Goal: Information Seeking & Learning: Learn about a topic

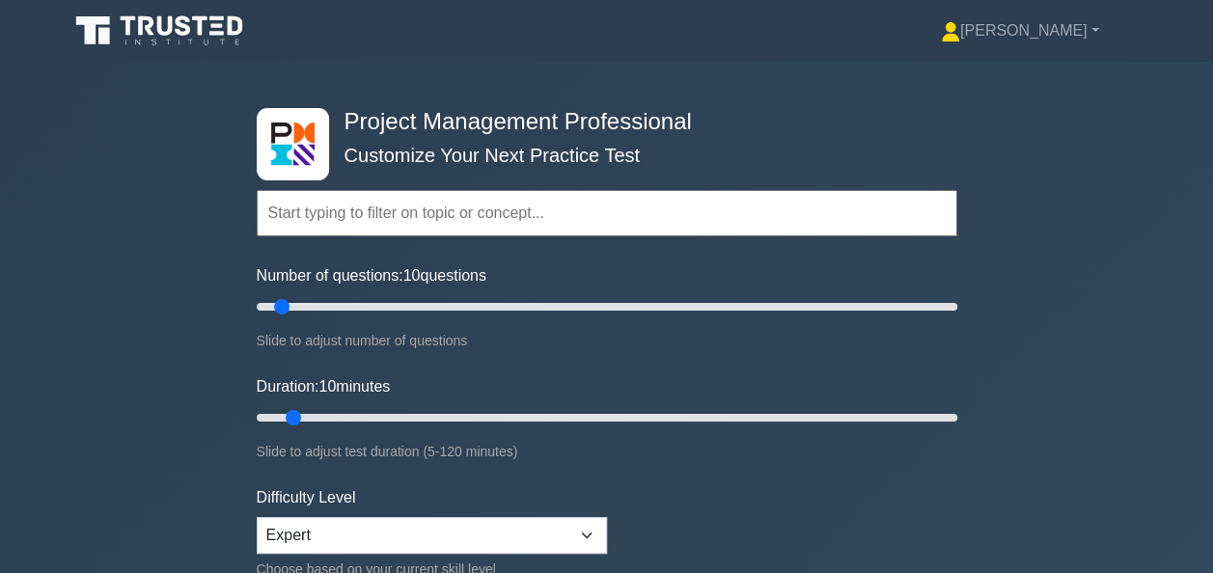
click at [1075, 195] on div "Project Management Professional Customize Your Next Practice Test Topics Scope …" at bounding box center [606, 418] width 1213 height 712
drag, startPoint x: 282, startPoint y: 309, endPoint x: 313, endPoint y: 303, distance: 31.4
type input "20"
click at [313, 303] on input "Number of questions: 20 questions" at bounding box center [607, 306] width 701 height 23
drag, startPoint x: 293, startPoint y: 411, endPoint x: 378, endPoint y: 411, distance: 84.9
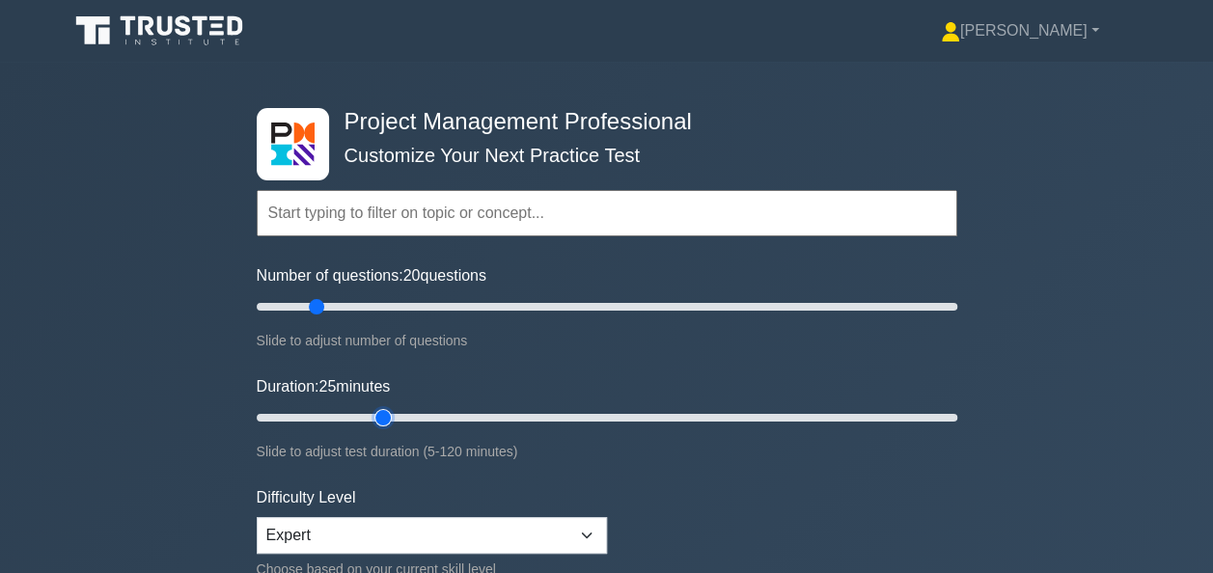
type input "25"
click at [378, 411] on input "Duration: 25 minutes" at bounding box center [607, 417] width 701 height 23
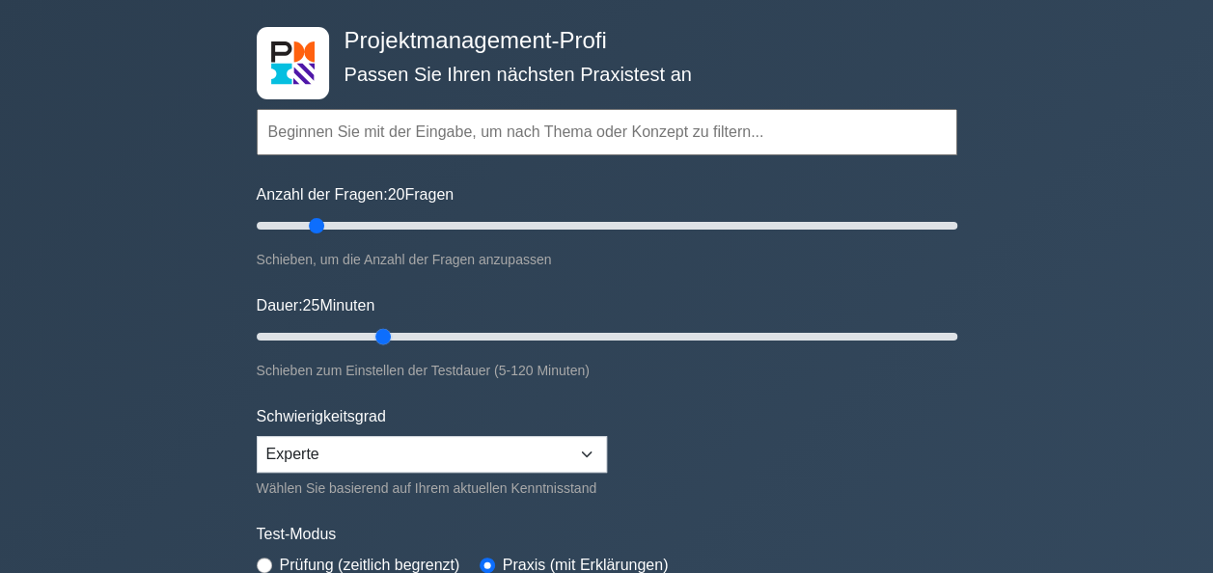
scroll to position [193, 0]
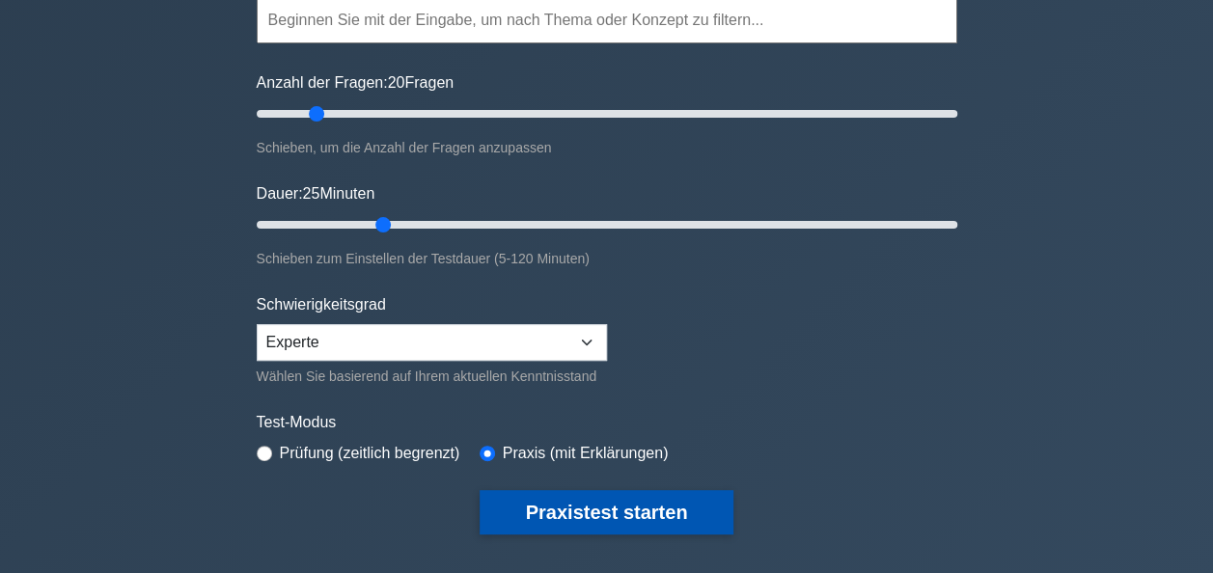
click at [608, 507] on button "Praxistest starten" at bounding box center [607, 512] width 255 height 44
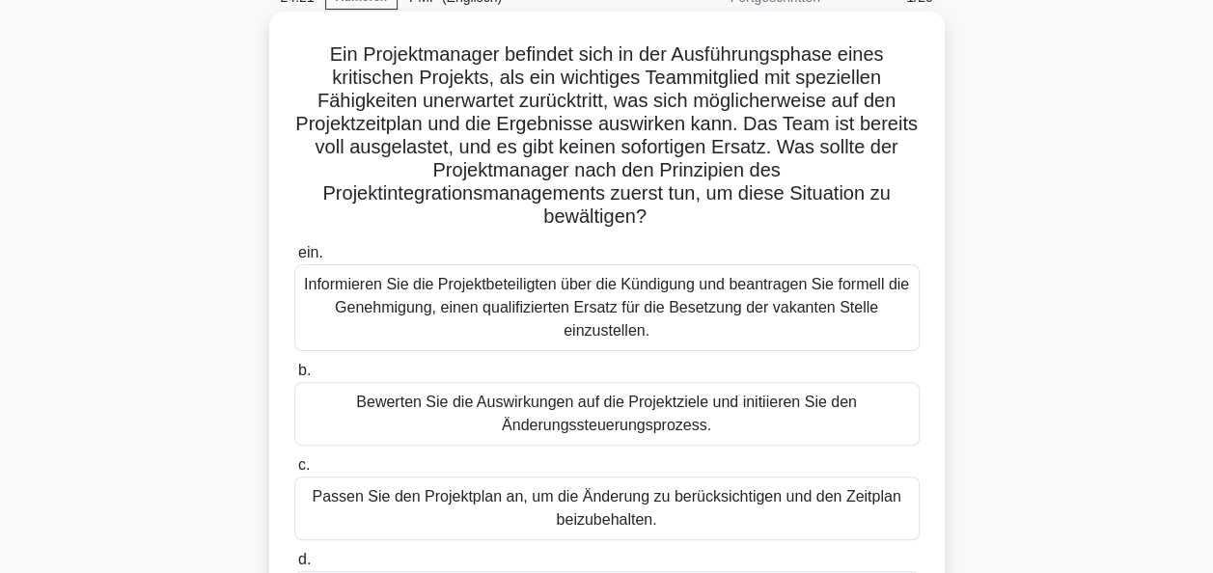
scroll to position [193, 0]
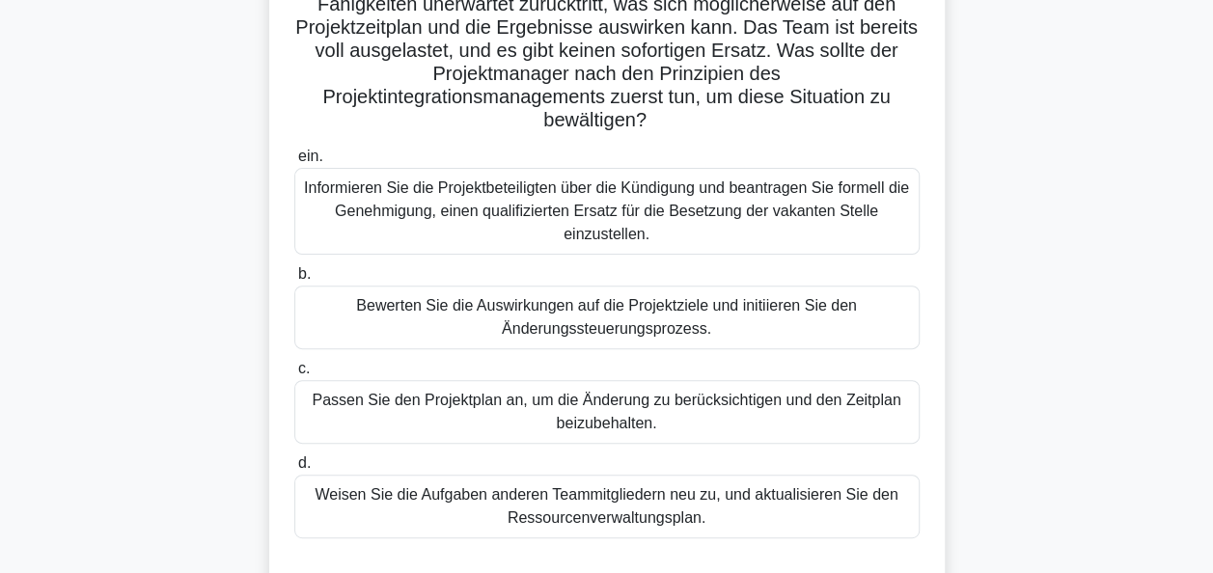
click at [604, 230] on div "Informieren Sie die Projektbeteiligten über die Kündigung und beantragen Sie fo…" at bounding box center [606, 211] width 625 height 87
click at [294, 163] on input "ein. Informieren Sie die Projektbeteiligten über die Kündigung und beantragen S…" at bounding box center [294, 157] width 0 height 13
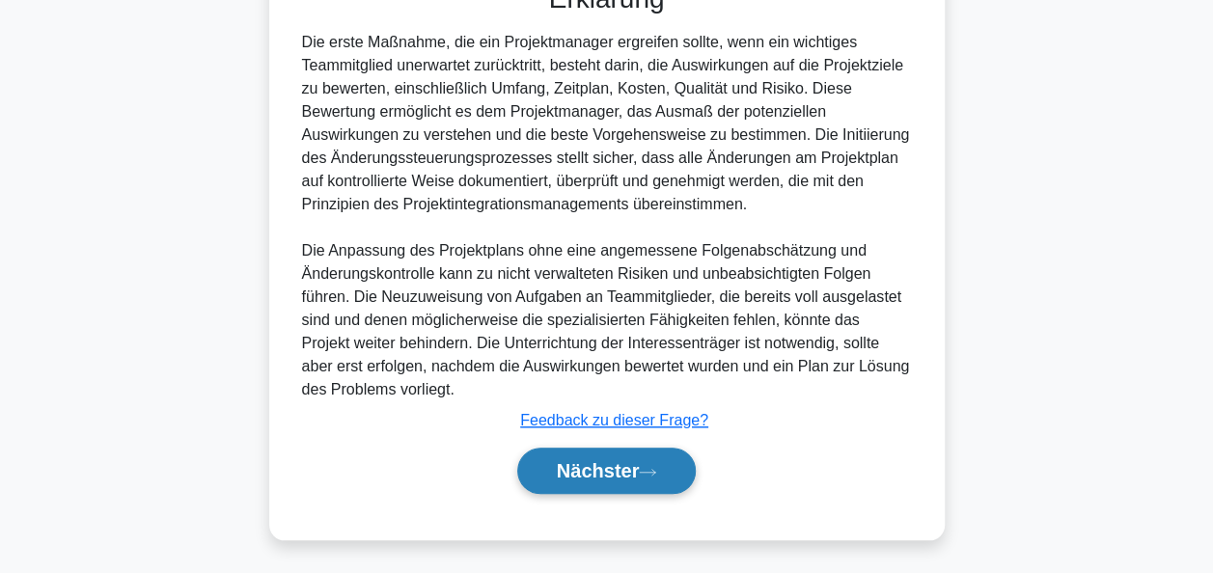
scroll to position [779, 0]
click at [622, 473] on font "Nächster" at bounding box center [598, 469] width 83 height 21
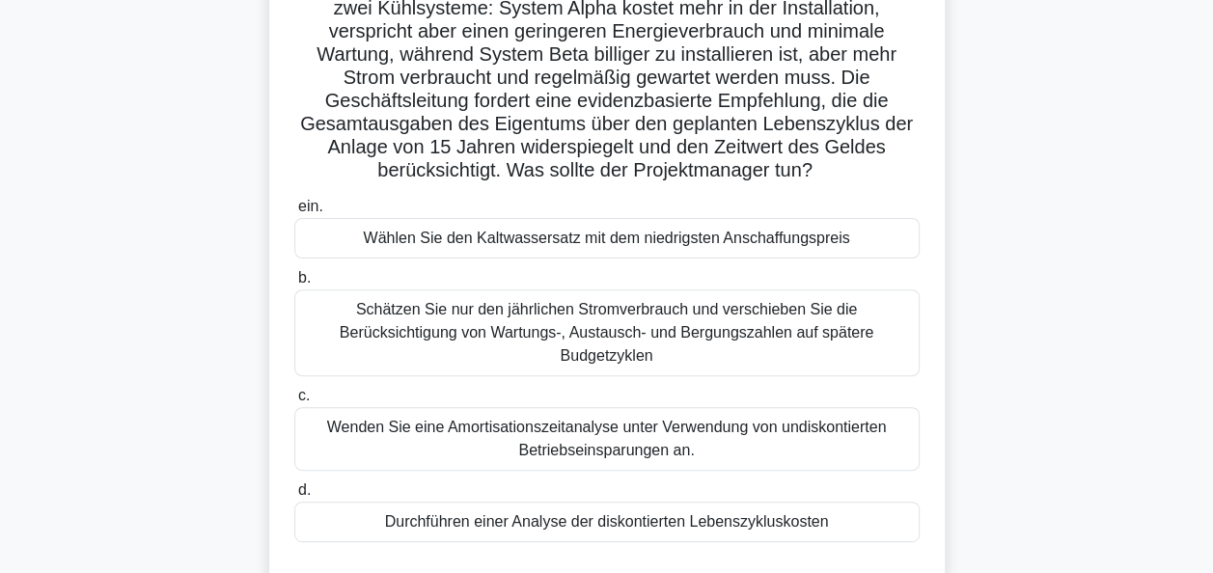
scroll to position [193, 0]
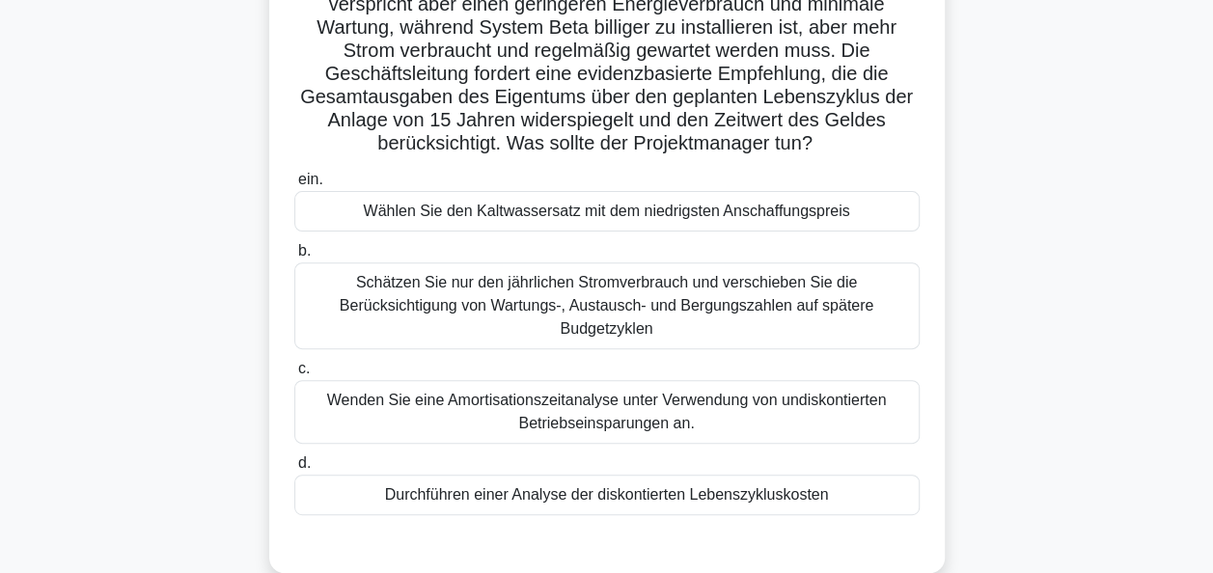
click at [630, 493] on div "Durchführen einer Analyse der diskontierten Lebenszykluskosten" at bounding box center [606, 495] width 625 height 41
click at [294, 470] on input "d. Durchführen einer Analyse der diskontierten Lebenszykluskosten" at bounding box center [294, 463] width 0 height 13
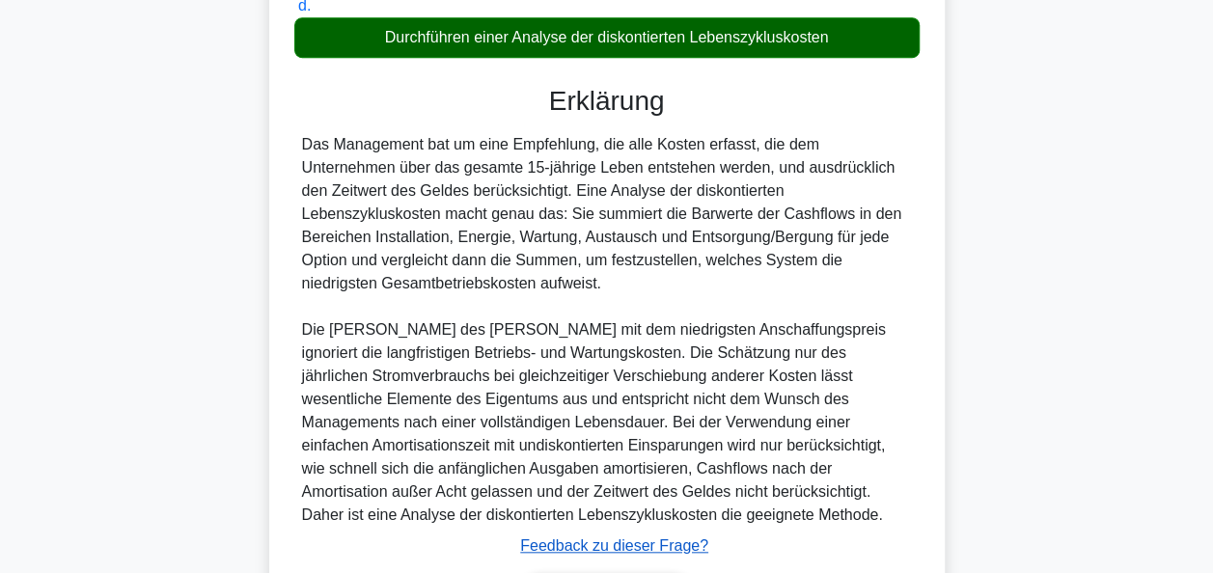
scroll to position [776, 0]
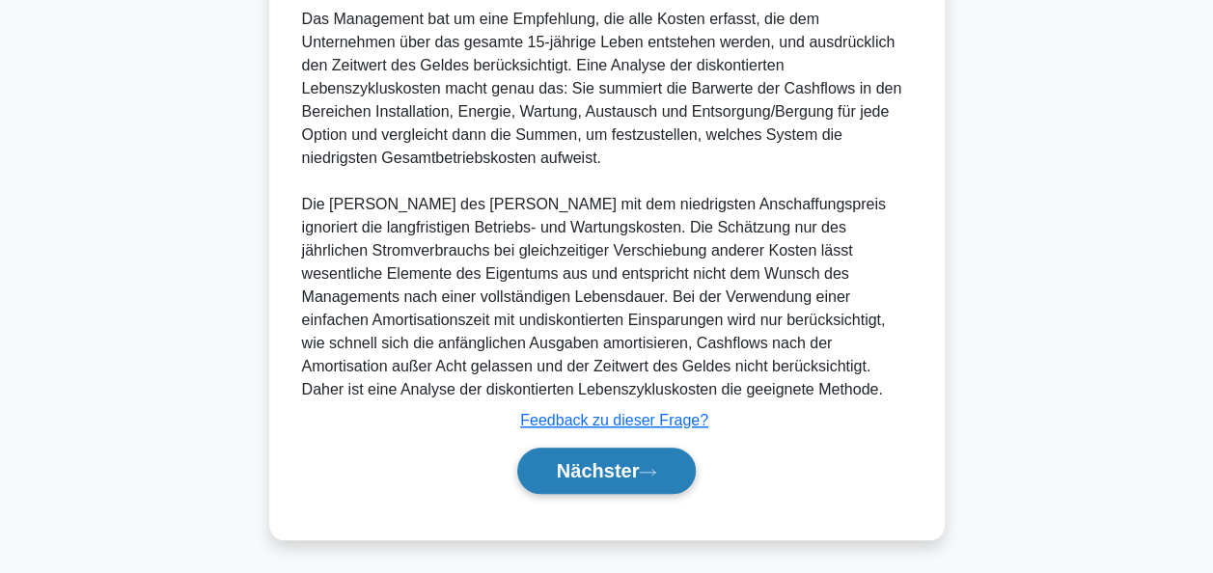
click at [635, 480] on button "Nächster" at bounding box center [607, 471] width 180 height 46
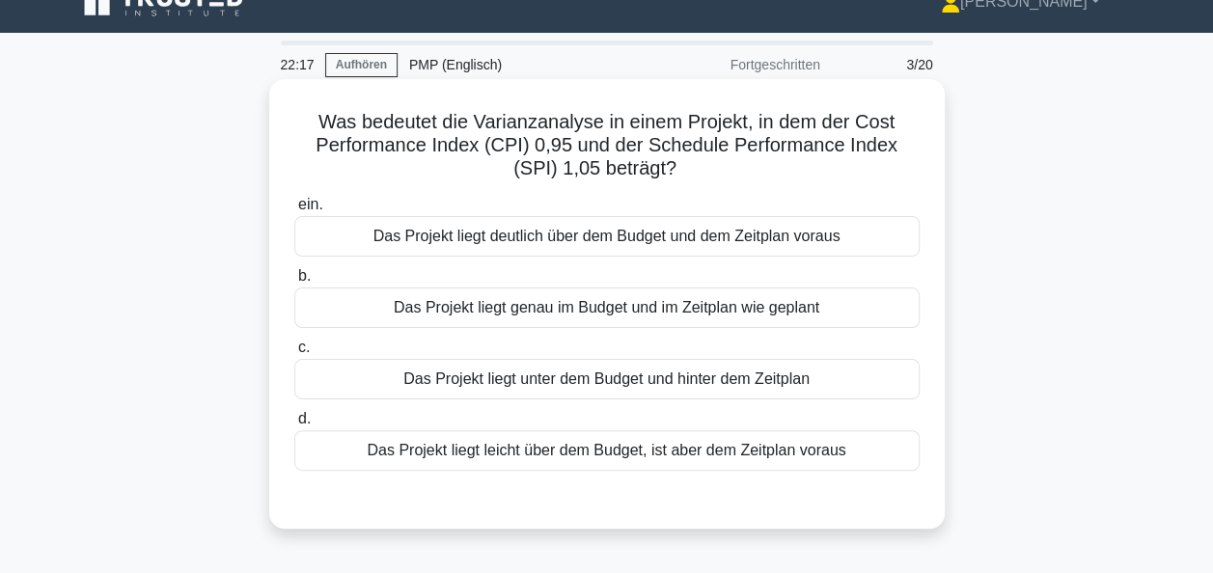
scroll to position [0, 0]
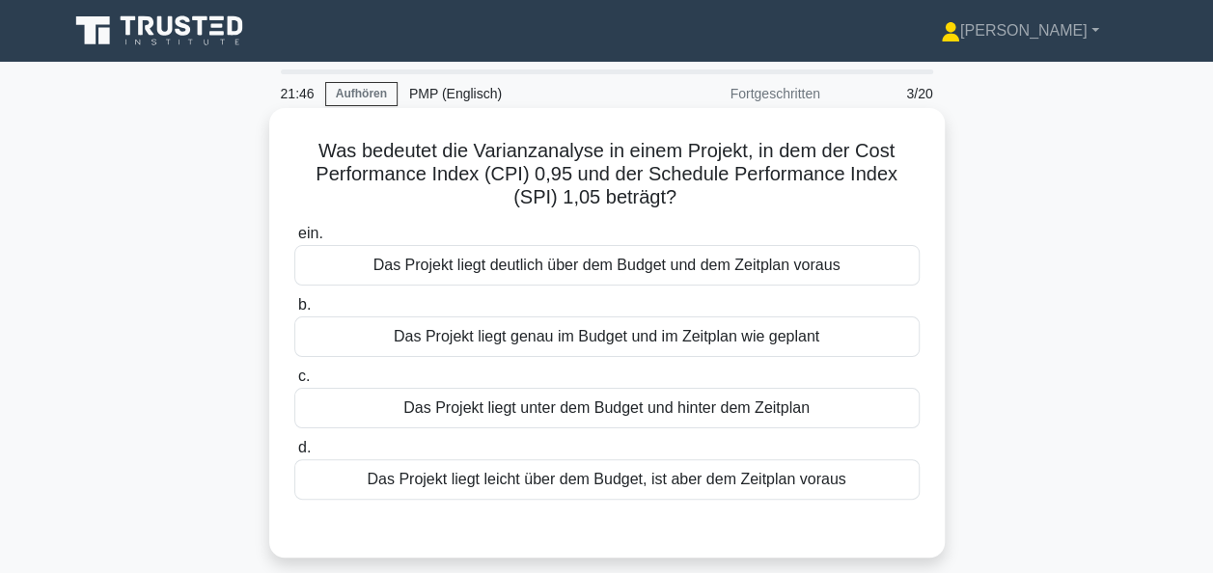
click at [627, 483] on div "Das Projekt liegt leicht über dem Budget, ist aber dem Zeitplan voraus" at bounding box center [606, 479] width 625 height 41
click at [294, 455] on input "d. Das Projekt liegt leicht über dem Budget, ist aber dem Zeitplan voraus" at bounding box center [294, 448] width 0 height 13
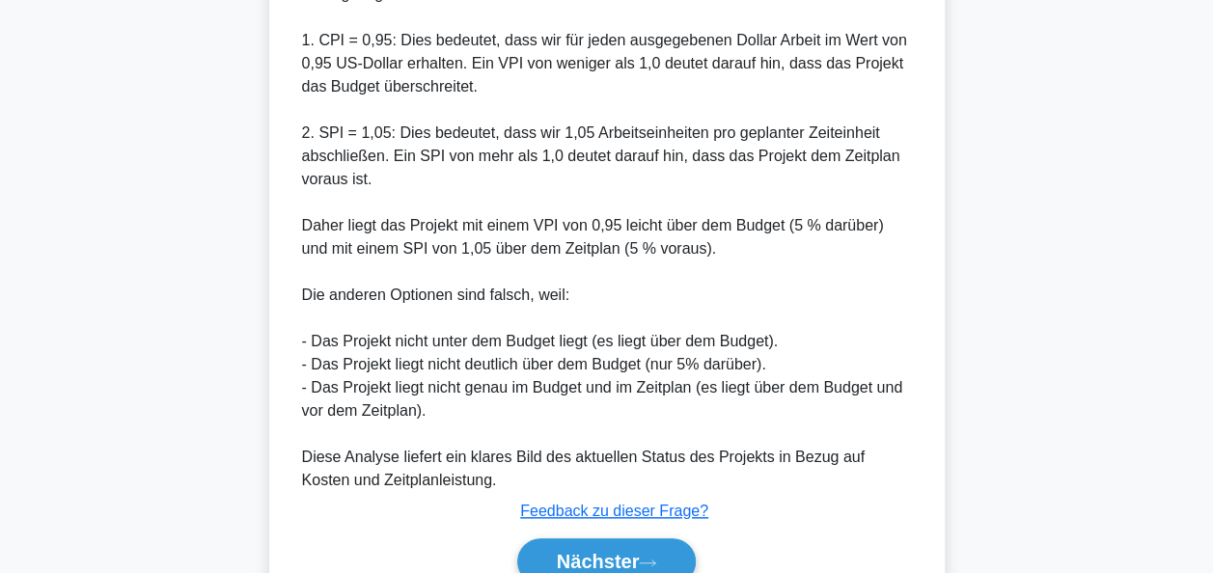
scroll to position [799, 0]
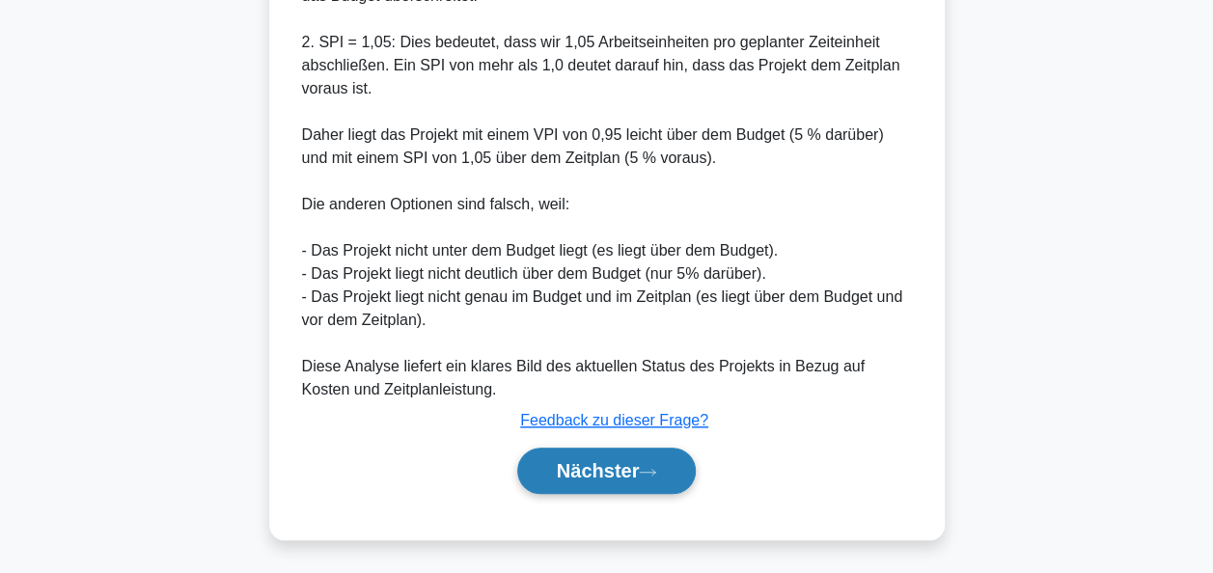
click at [636, 461] on font "Nächster" at bounding box center [598, 470] width 83 height 21
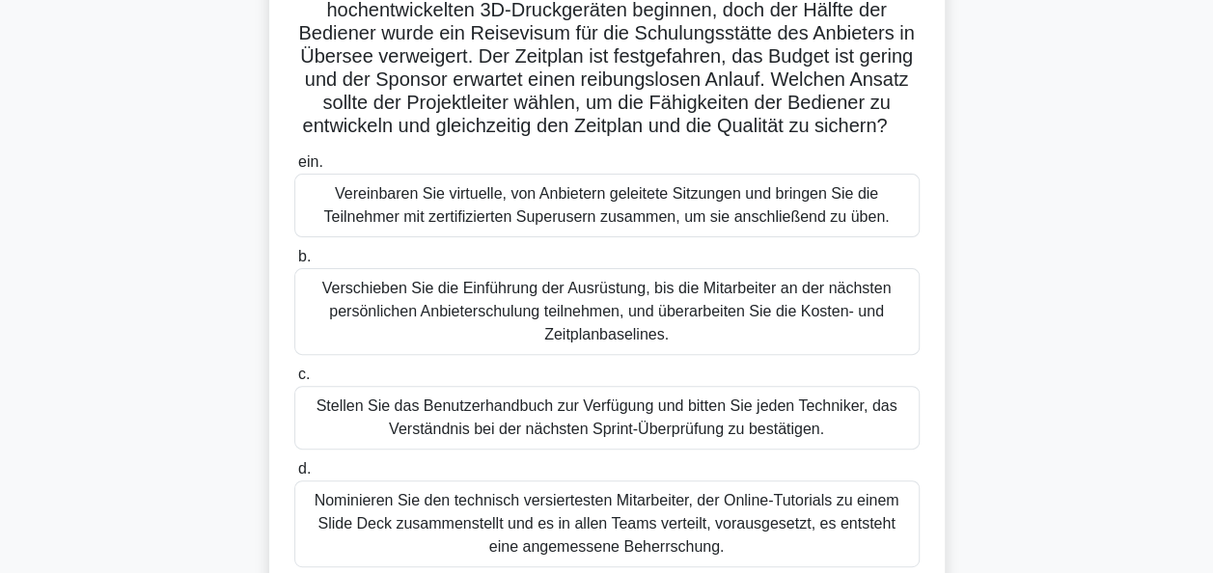
scroll to position [193, 0]
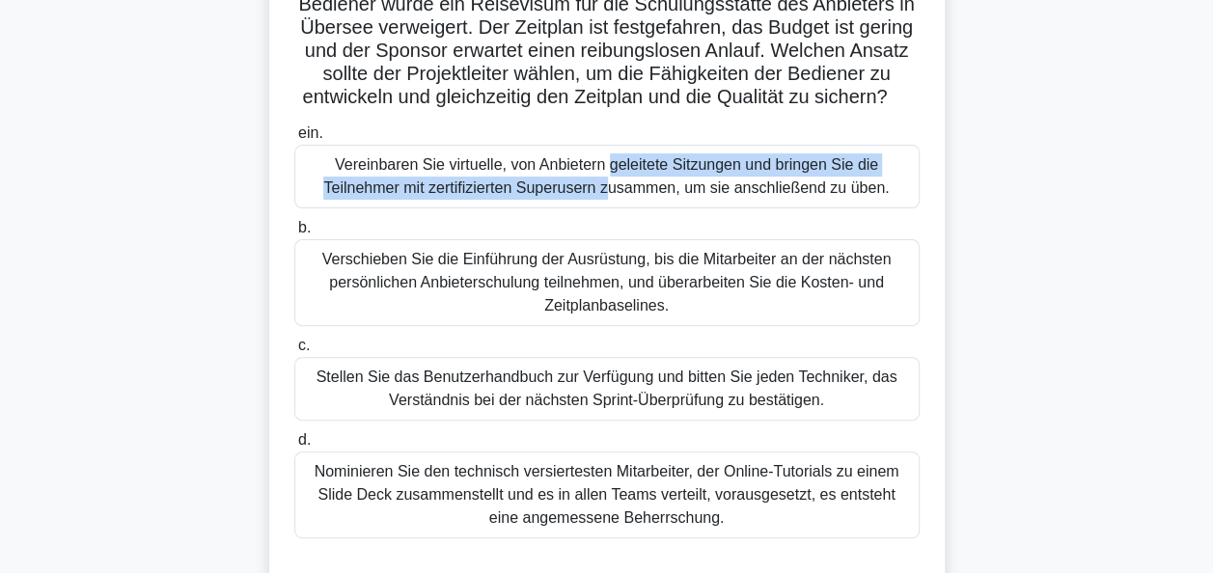
click at [602, 203] on div "Vereinbaren Sie virtuelle, von Anbietern geleitete Sitzungen und bringen Sie di…" at bounding box center [606, 177] width 625 height 64
drag, startPoint x: 602, startPoint y: 203, endPoint x: 577, endPoint y: 202, distance: 25.1
click at [577, 202] on div "Vereinbaren Sie virtuelle, von Anbietern geleitete Sitzungen und bringen Sie di…" at bounding box center [606, 177] width 625 height 64
click at [294, 140] on input "ein. Vereinbaren Sie virtuelle, von Anbietern geleitete Sitzungen und bringen S…" at bounding box center [294, 133] width 0 height 13
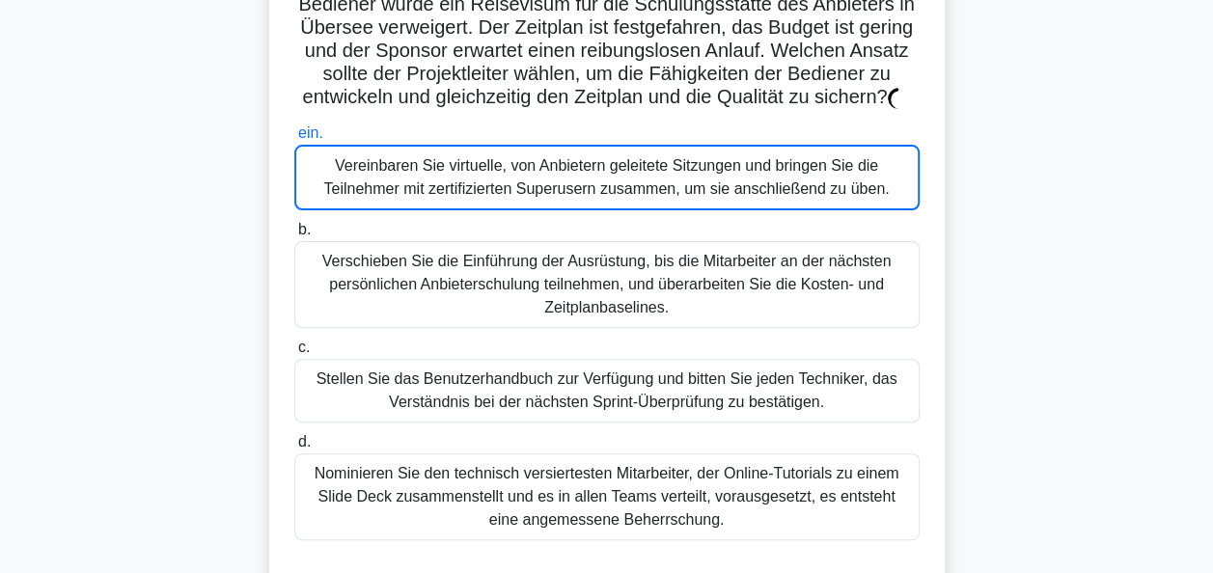
click at [574, 188] on div "Vereinbaren Sie virtuelle, von Anbietern geleitete Sitzungen und bringen Sie di…" at bounding box center [606, 178] width 625 height 66
click at [294, 140] on input "ein. Vereinbaren Sie virtuelle, von Anbietern geleitete Sitzungen und bringen S…" at bounding box center [294, 133] width 0 height 13
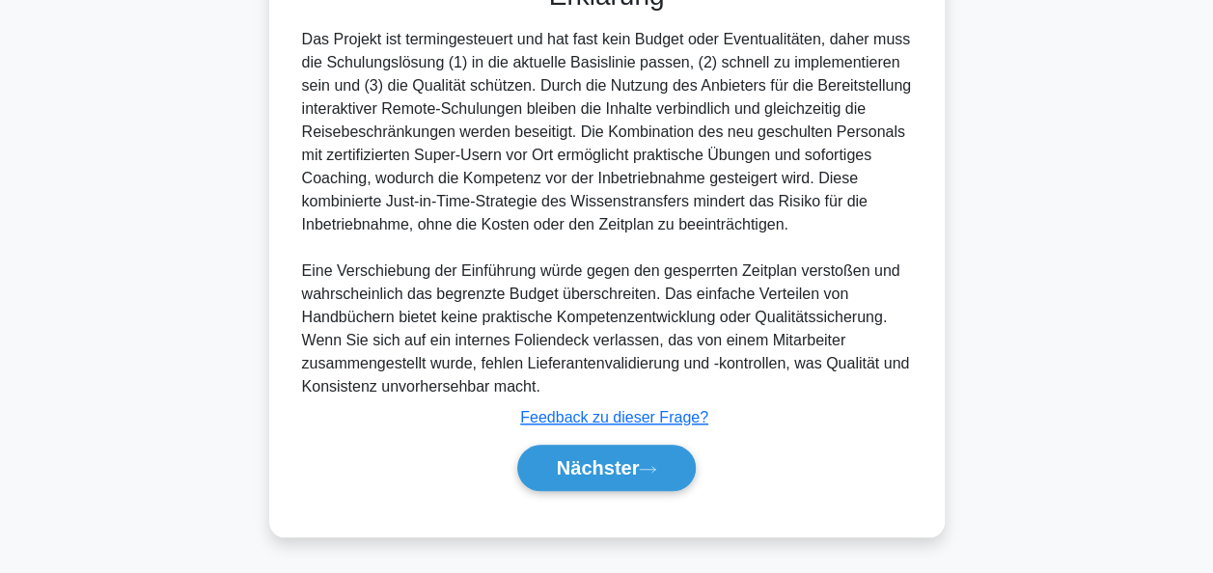
scroll to position [799, 0]
click at [599, 477] on font "Nächster" at bounding box center [598, 467] width 83 height 21
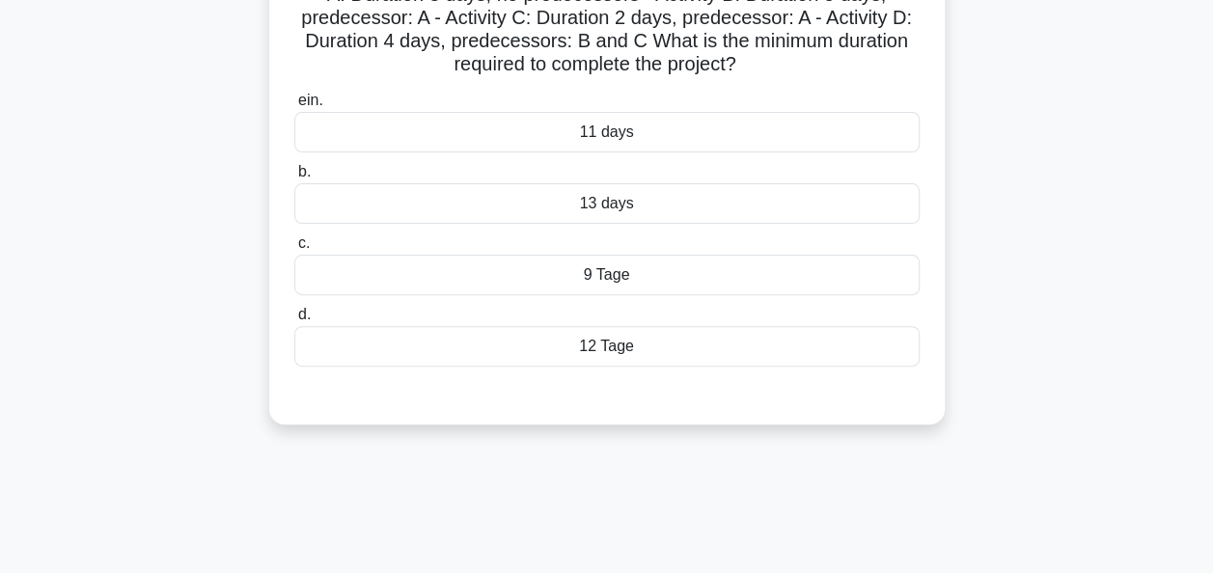
scroll to position [0, 0]
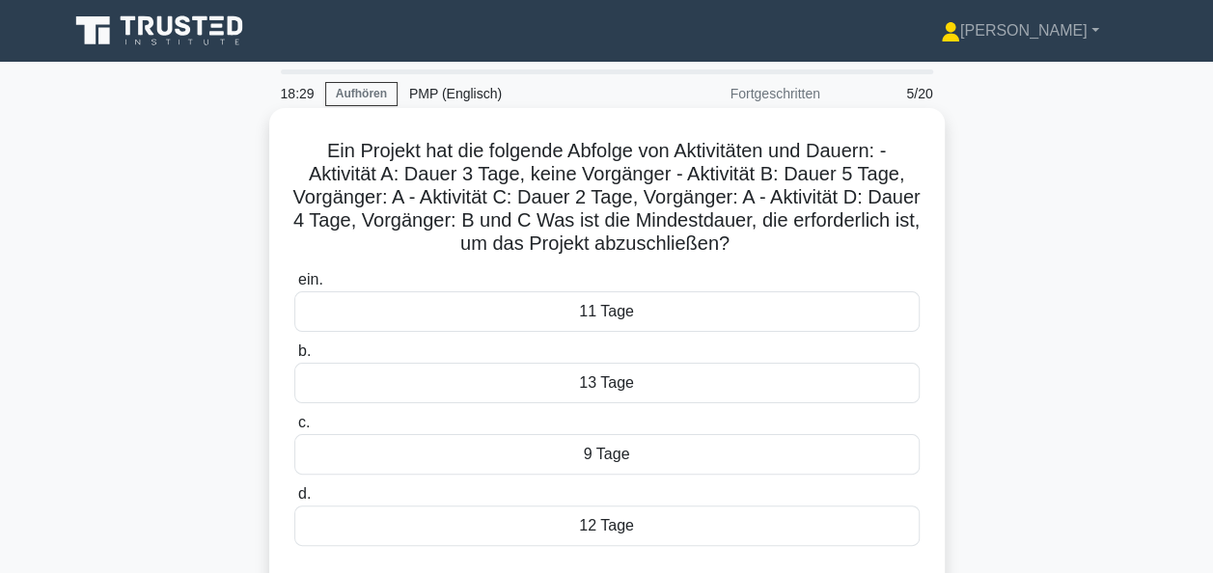
click at [618, 531] on div "12 Tage" at bounding box center [606, 526] width 625 height 41
click at [294, 501] on input "d. 12 Tage" at bounding box center [294, 494] width 0 height 13
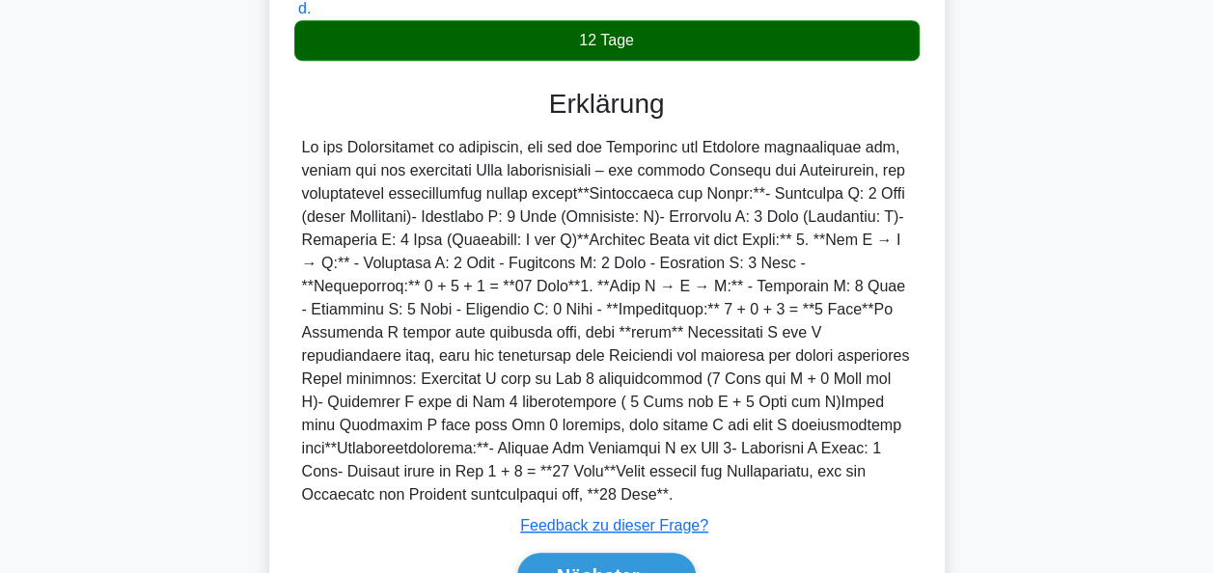
scroll to position [579, 0]
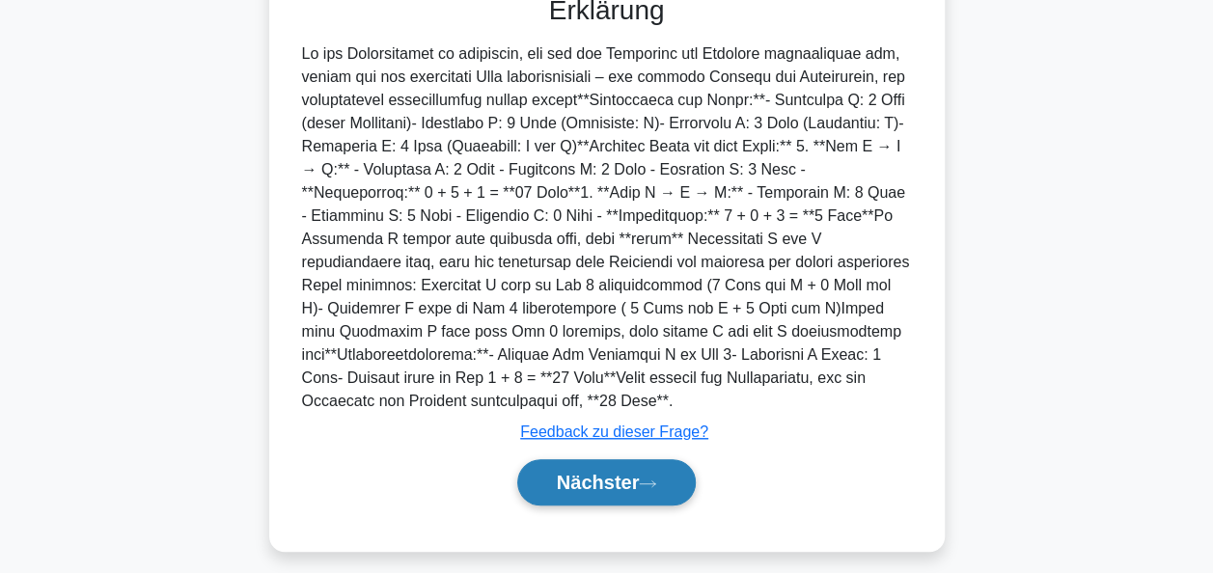
click at [654, 475] on button "Nächster" at bounding box center [607, 482] width 180 height 46
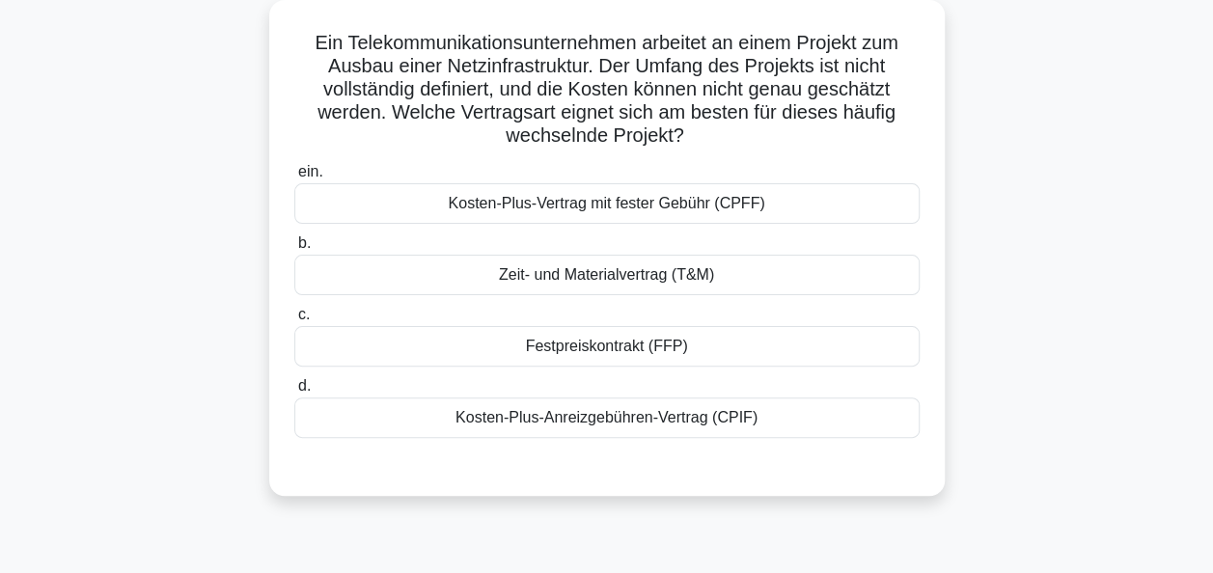
scroll to position [83, 0]
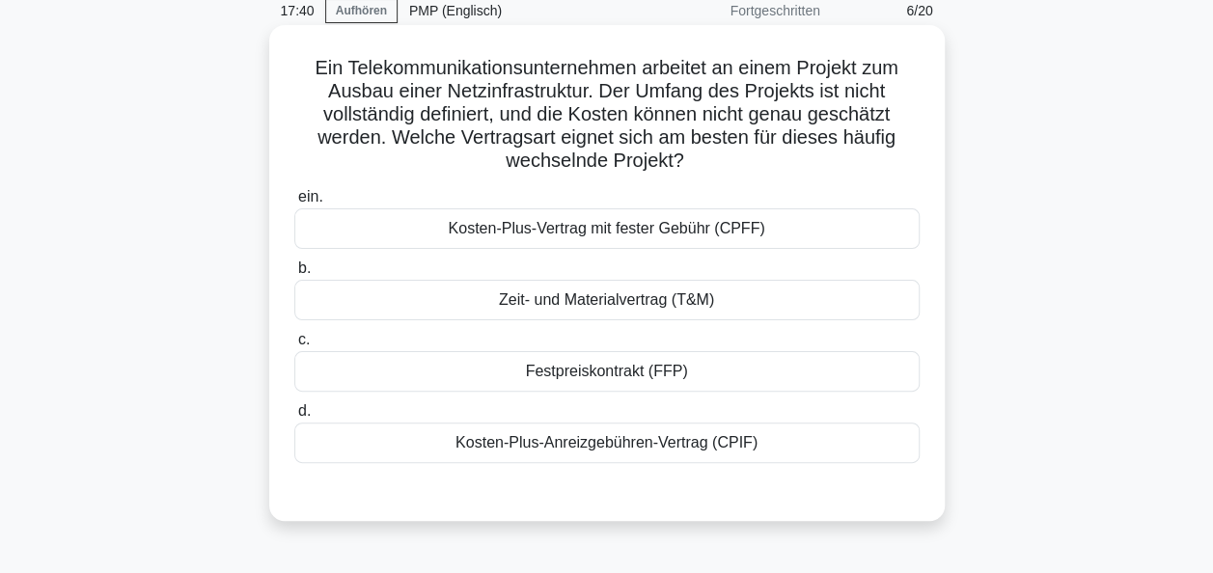
click at [577, 305] on div "Zeit- und Materialvertrag (T&M)" at bounding box center [606, 300] width 625 height 41
click at [294, 275] on input "b. Zeit- und Materialvertrag (T&M)" at bounding box center [294, 269] width 0 height 13
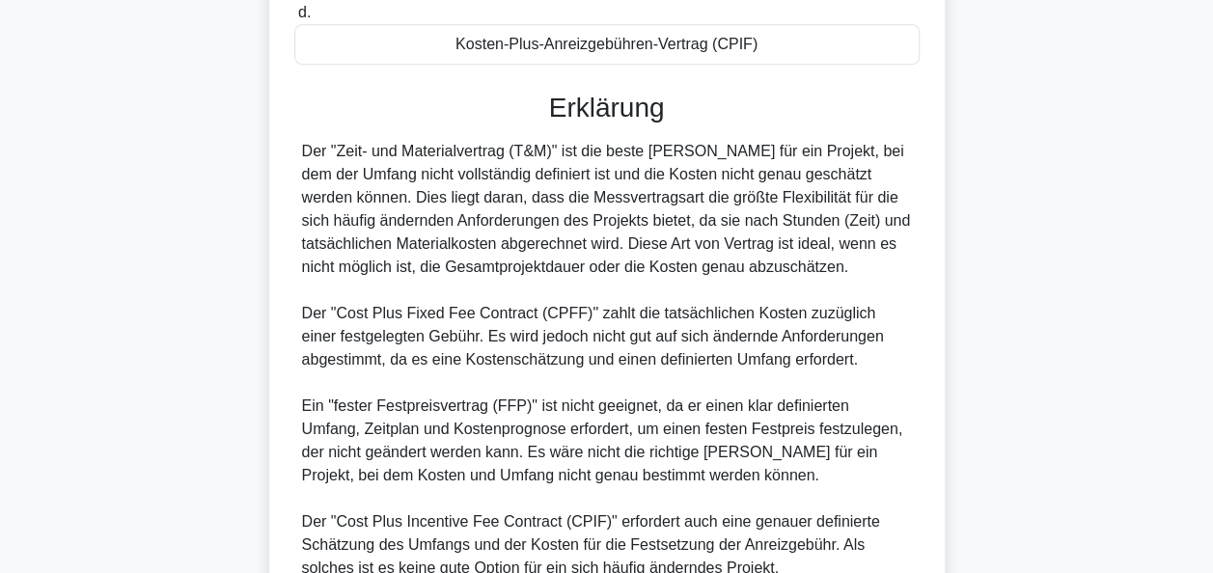
scroll to position [660, 0]
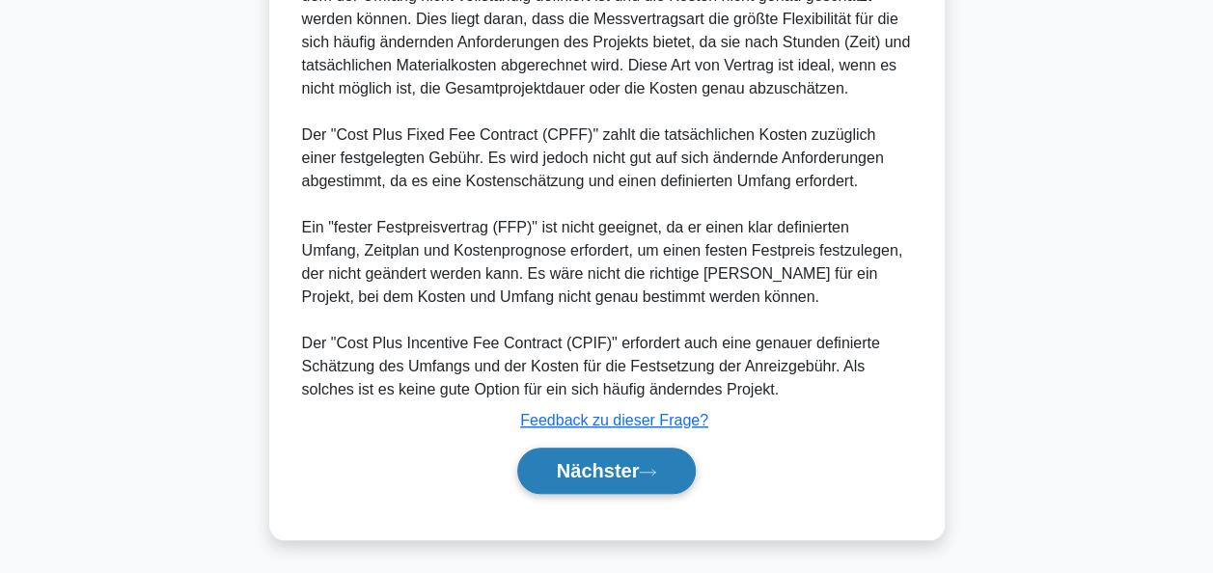
click at [610, 465] on font "Nächster" at bounding box center [598, 470] width 83 height 21
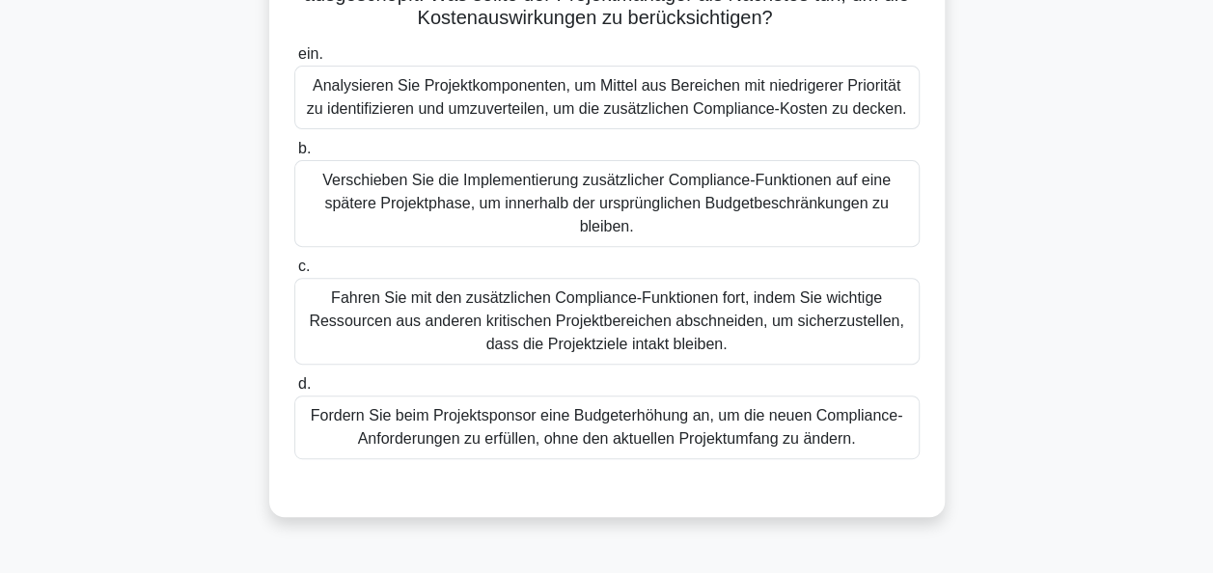
scroll to position [276, 0]
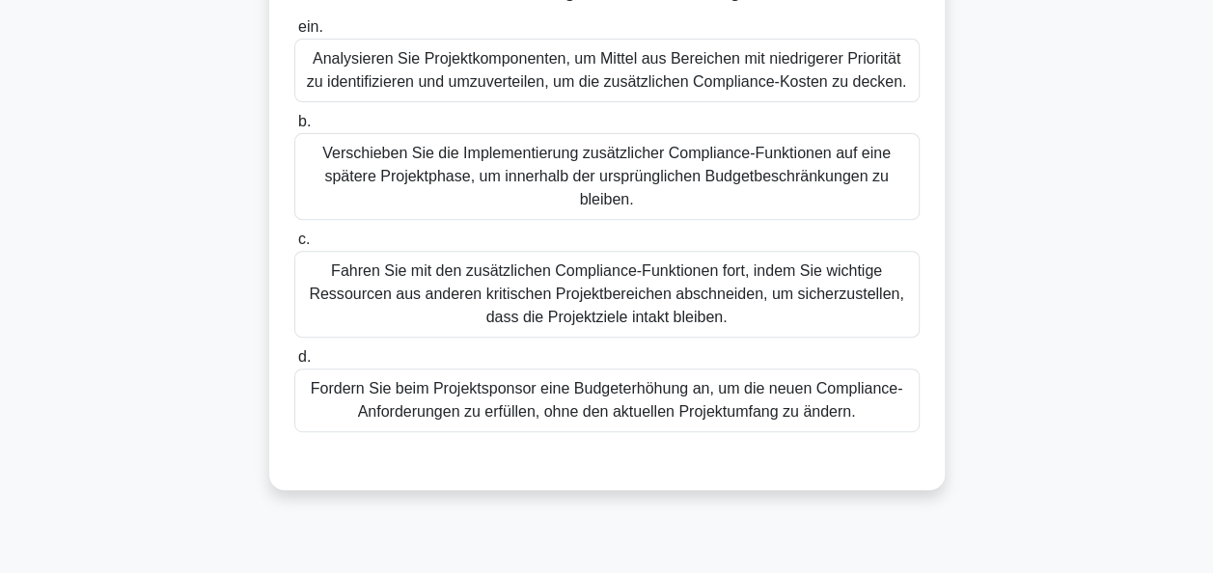
click at [600, 410] on div "Fordern Sie beim Projektsponsor eine Budgeterhöhung an, um die neuen Compliance…" at bounding box center [606, 401] width 625 height 64
click at [294, 364] on input "d. Fordern Sie beim Projektsponsor eine Budgeterhöhung an, um die neuen Complia…" at bounding box center [294, 357] width 0 height 13
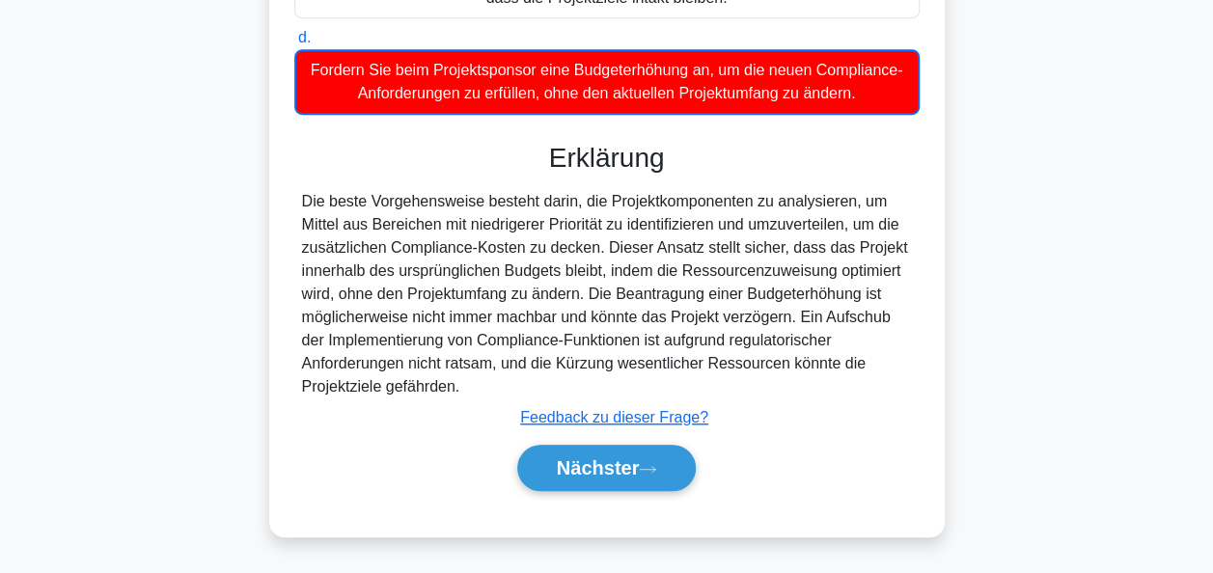
scroll to position [617, 0]
click at [610, 473] on font "Nächster" at bounding box center [598, 467] width 83 height 21
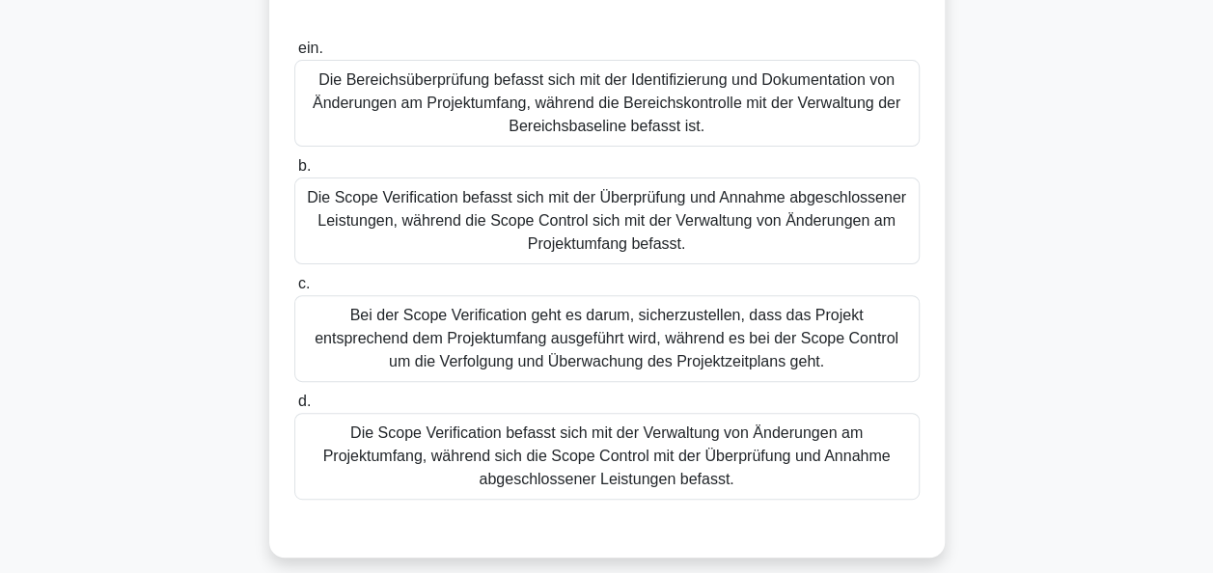
scroll to position [193, 0]
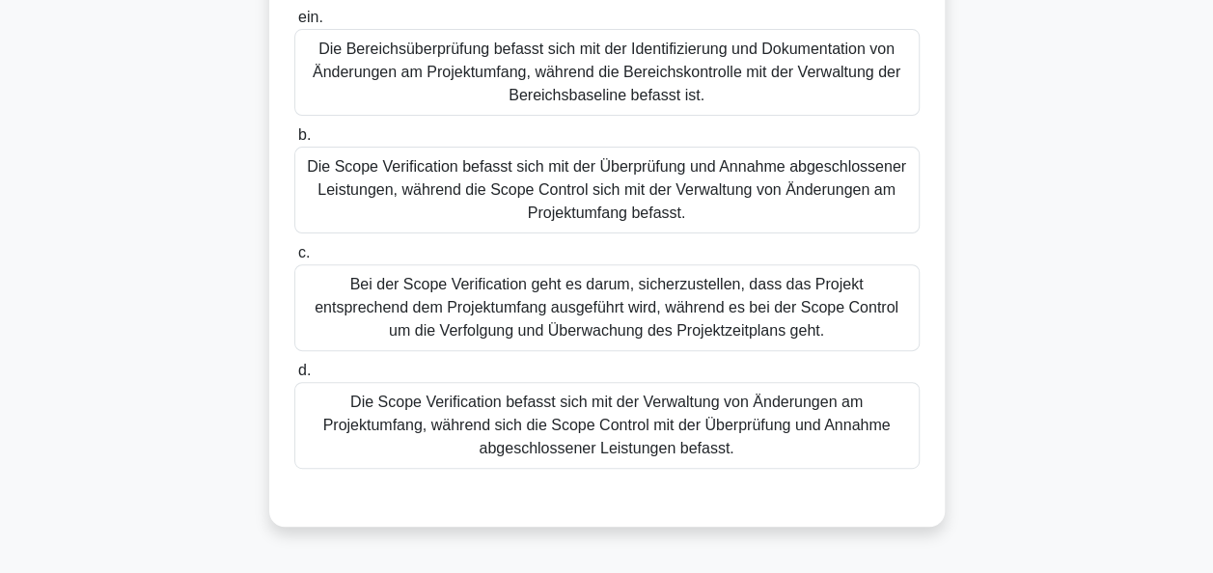
click at [564, 185] on div "Die Scope Verification befasst sich mit der Überprüfung und Annahme abgeschloss…" at bounding box center [606, 190] width 625 height 87
click at [294, 142] on input "b. Die Scope Verification befasst sich mit der Überprüfung und Annahme abgeschl…" at bounding box center [294, 135] width 0 height 13
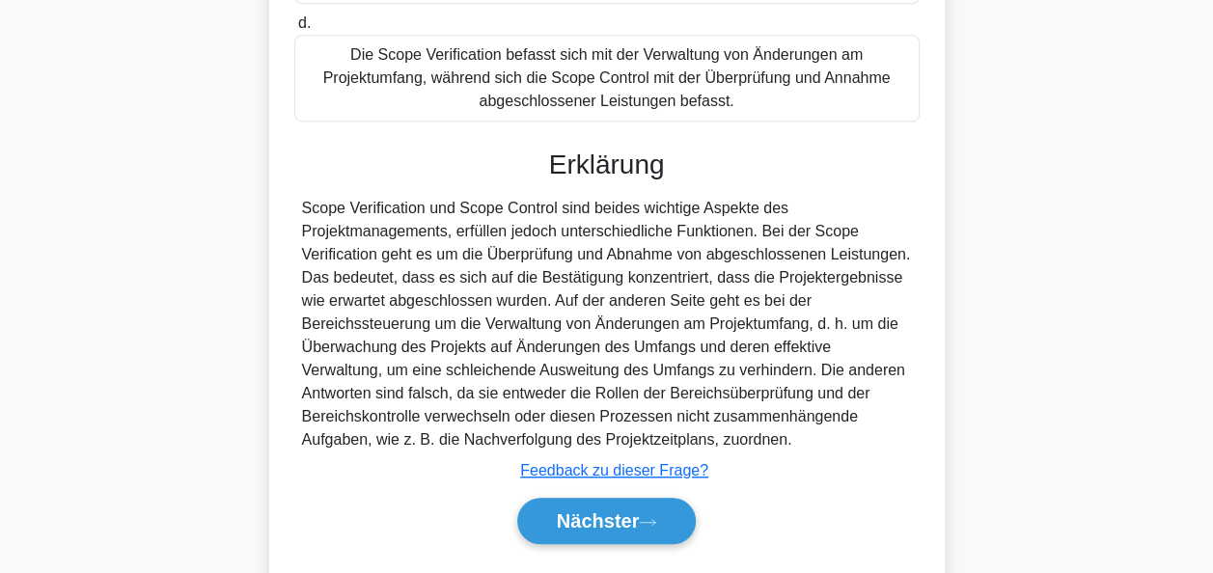
scroll to position [591, 0]
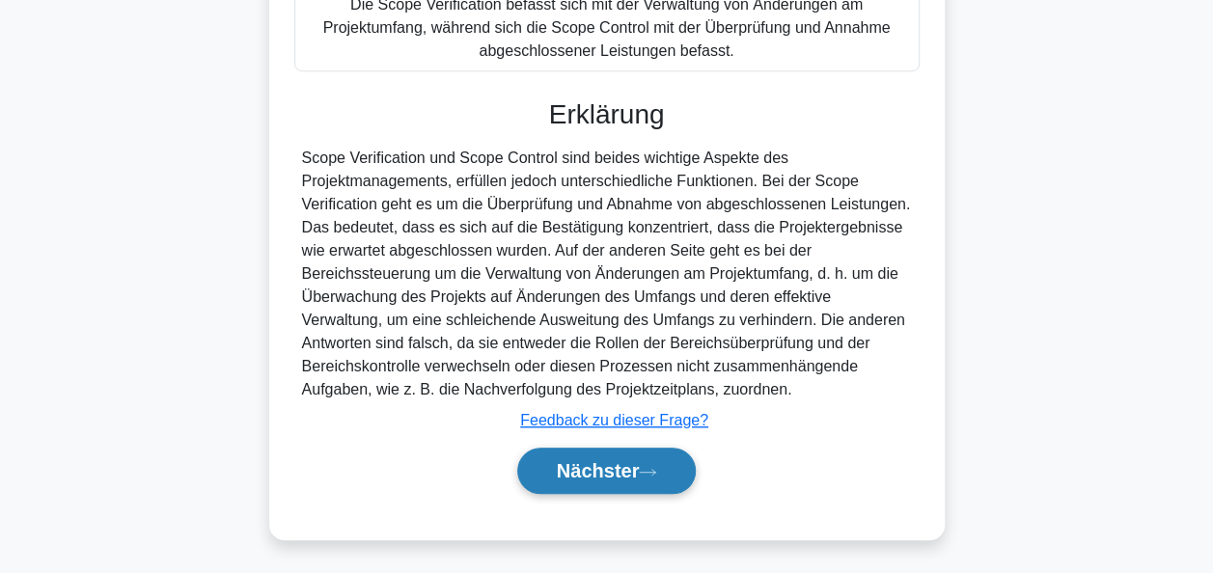
click at [633, 468] on font "Nächster" at bounding box center [598, 470] width 83 height 21
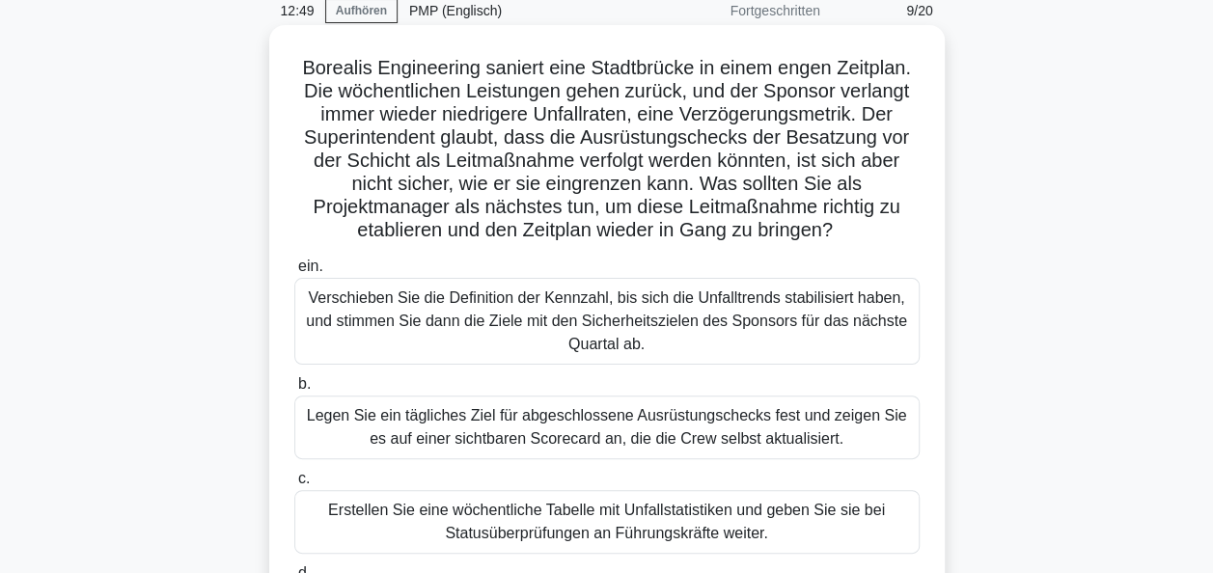
scroll to position [180, 0]
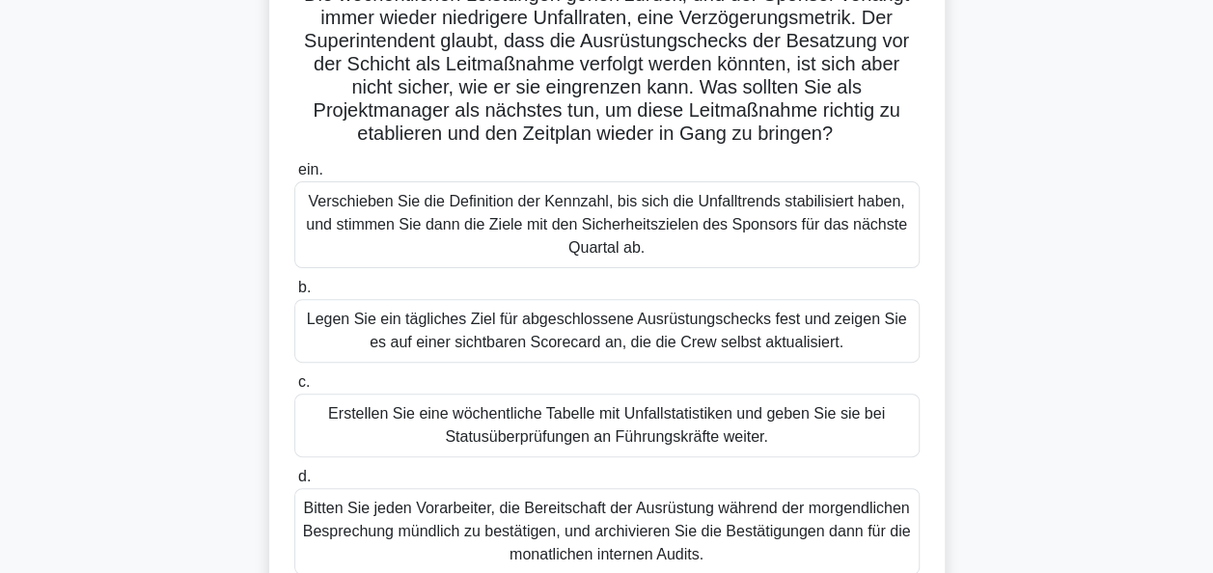
click at [711, 302] on div "Legen Sie ein tägliches Ziel für abgeschlossene Ausrüstungschecks fest und zeig…" at bounding box center [606, 331] width 625 height 64
click at [294, 294] on input "b. Legen Sie ein tägliches Ziel für abgeschlossene Ausrüstungschecks fest und z…" at bounding box center [294, 288] width 0 height 13
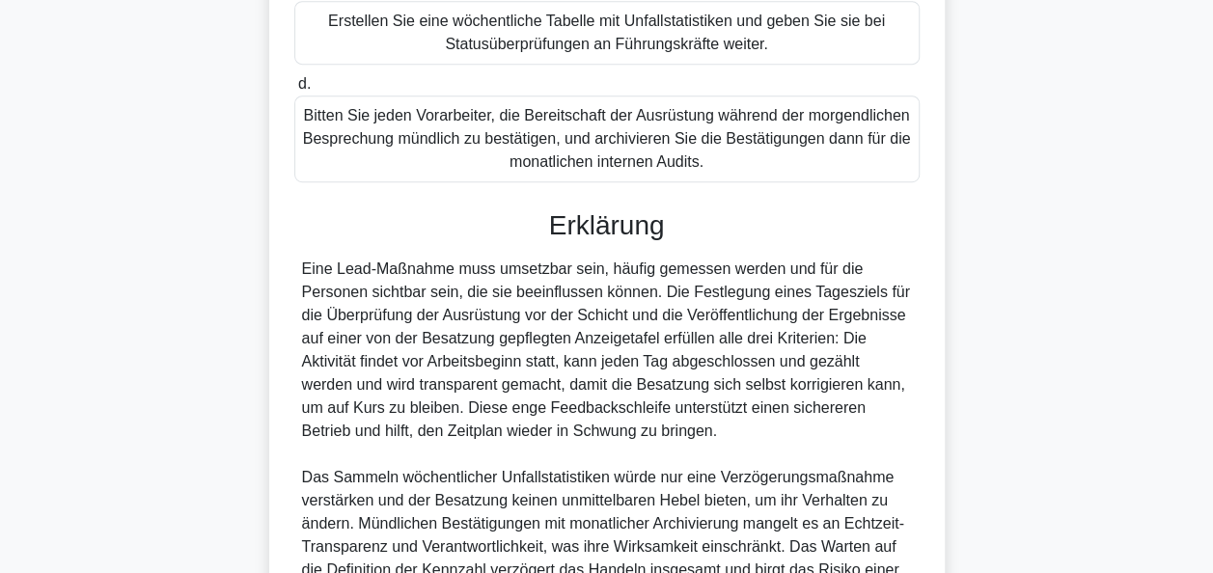
scroll to position [759, 0]
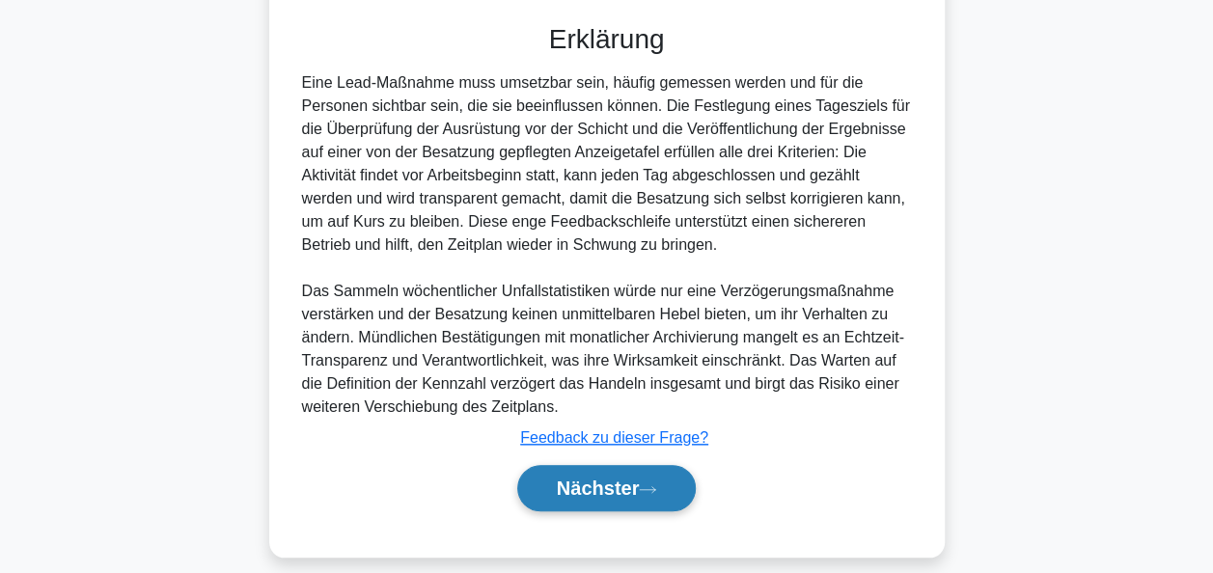
click at [635, 474] on button "Nächster" at bounding box center [607, 488] width 180 height 46
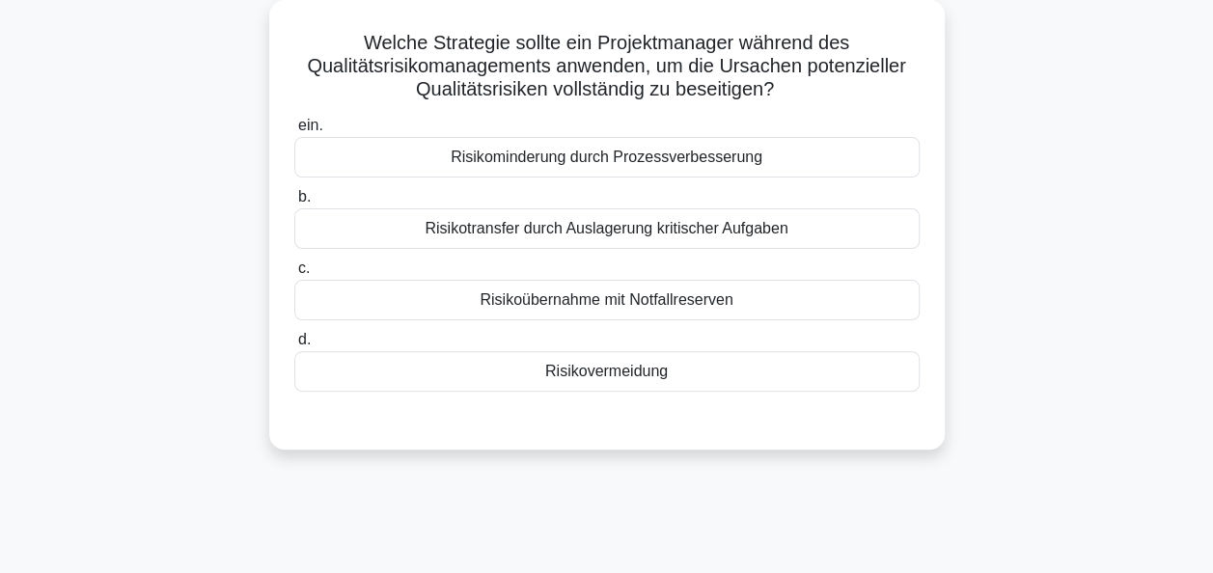
scroll to position [0, 0]
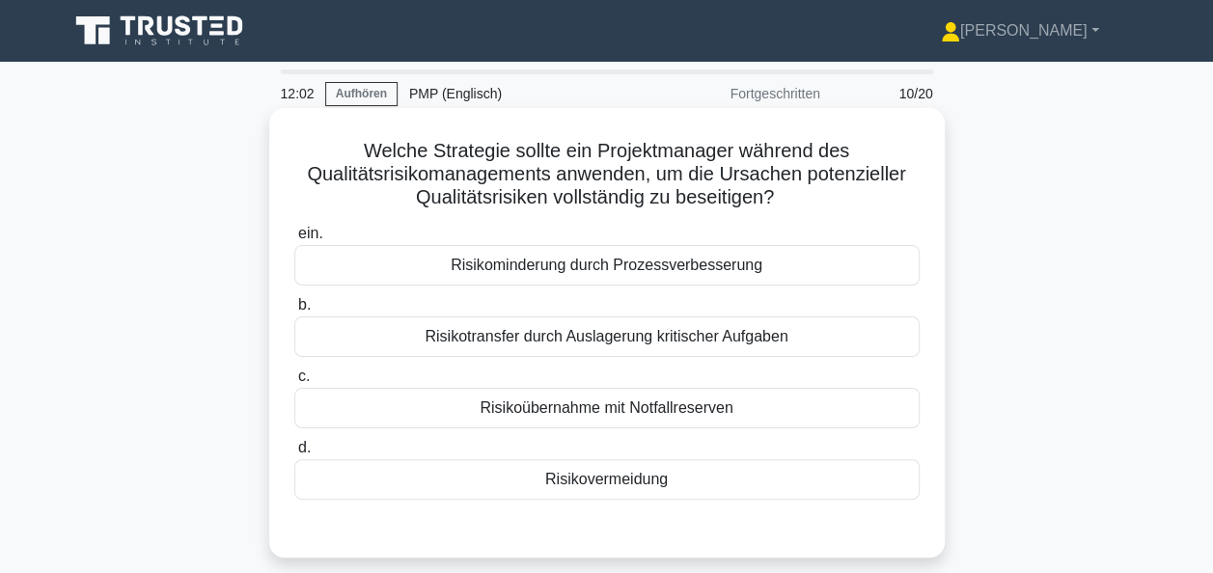
click at [593, 475] on div "Risikovermeidung" at bounding box center [606, 479] width 625 height 41
click at [294, 455] on input "d. Risikovermeidung" at bounding box center [294, 448] width 0 height 13
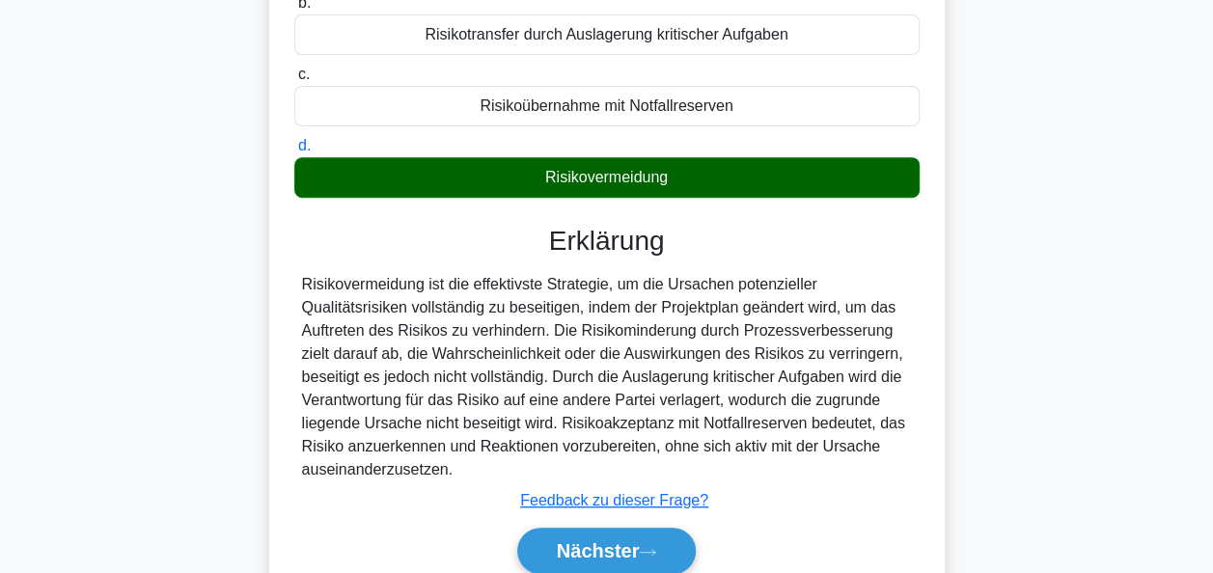
scroll to position [386, 0]
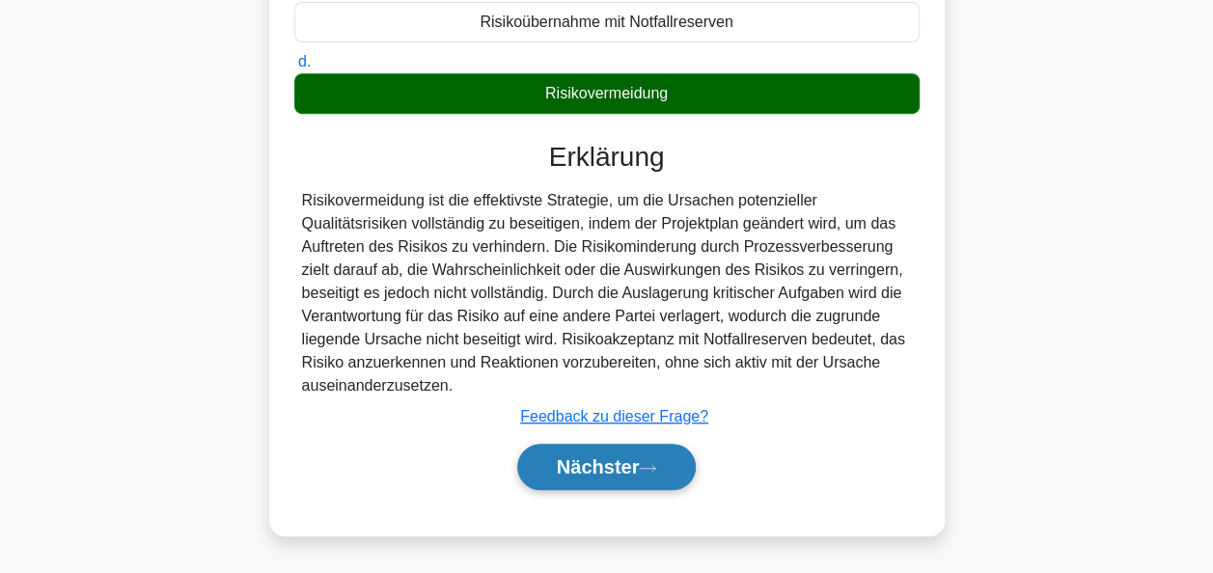
click at [606, 458] on font "Nächster" at bounding box center [598, 466] width 83 height 21
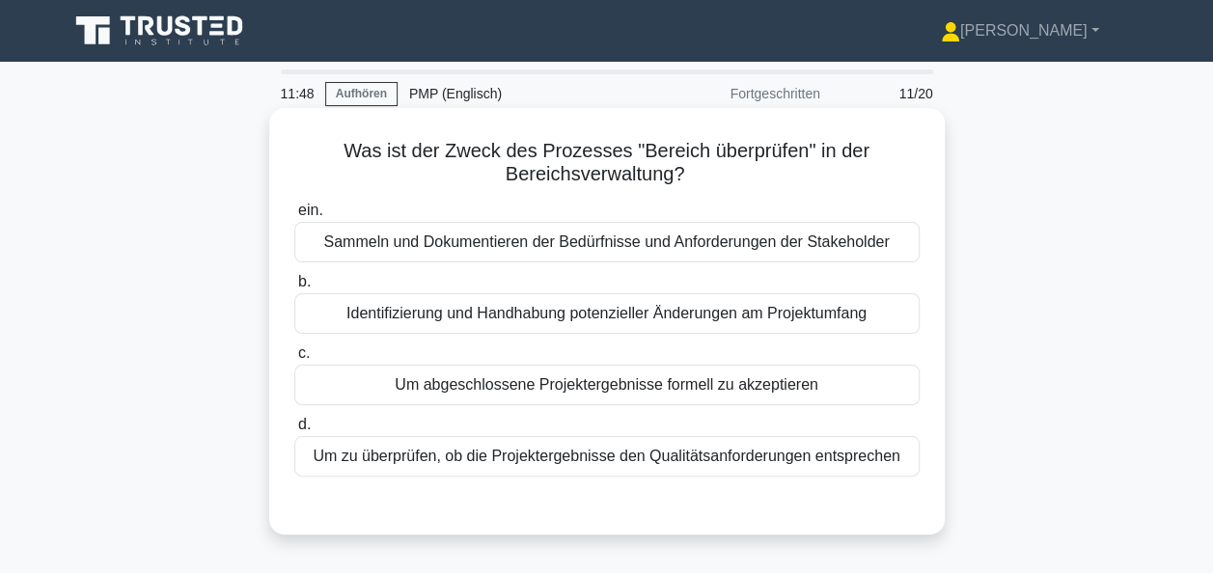
scroll to position [97, 0]
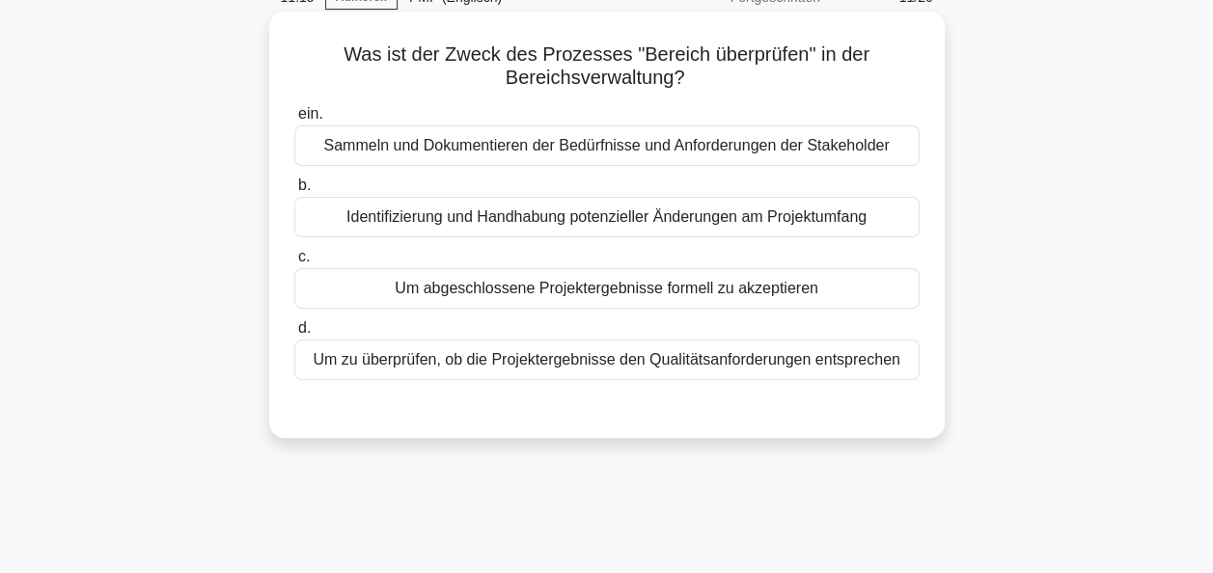
click at [548, 353] on div "Um zu überprüfen, ob die Projektergebnisse den Qualitätsanforderungen entsprech…" at bounding box center [606, 360] width 625 height 41
click at [294, 335] on input "d. Um zu überprüfen, ob die Projektergebnisse den Qualitätsanforderungen entspr…" at bounding box center [294, 328] width 0 height 13
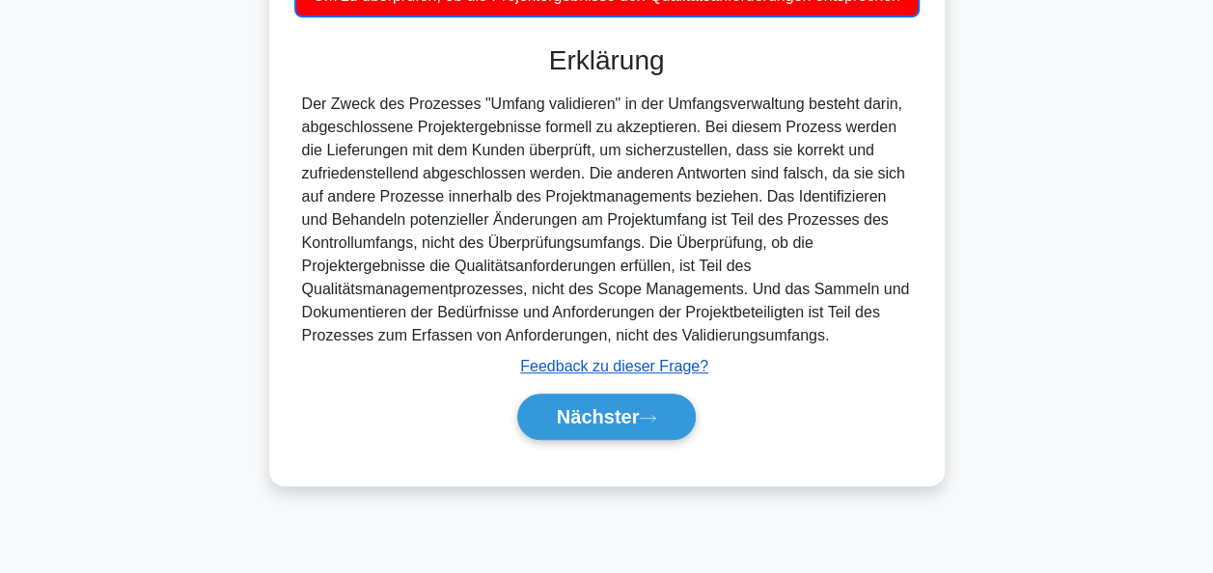
scroll to position [469, 0]
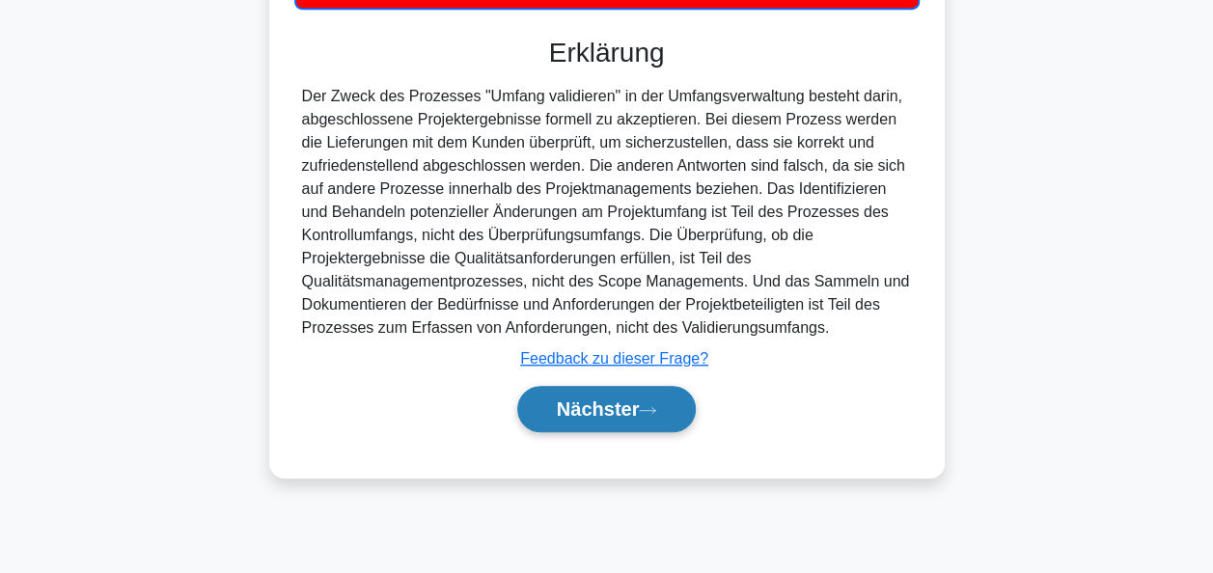
click at [589, 401] on font "Nächster" at bounding box center [598, 409] width 83 height 21
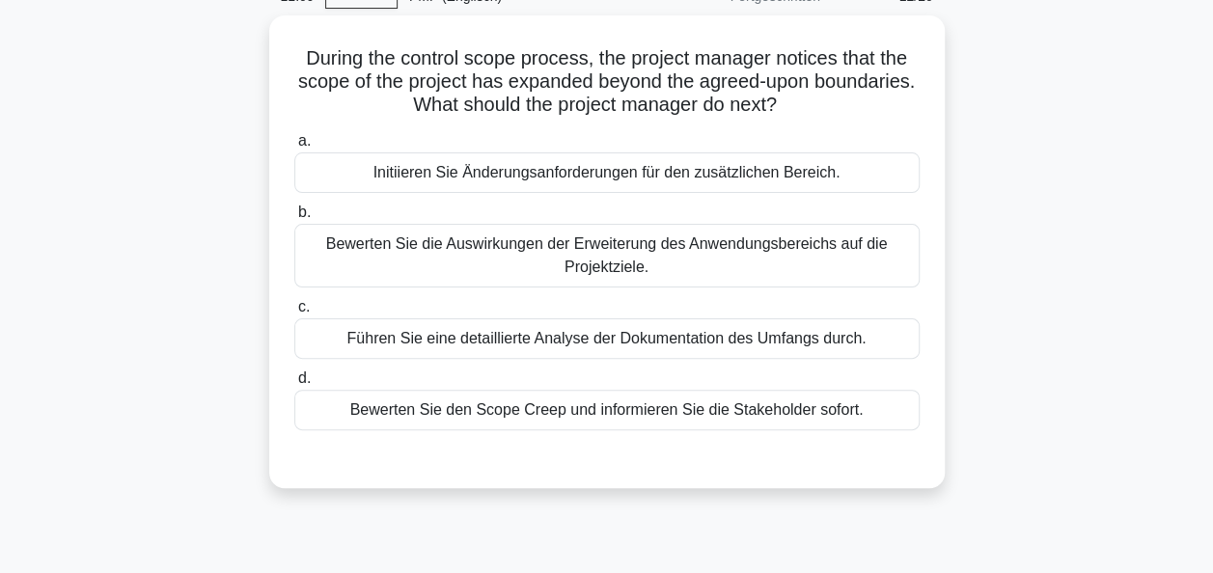
scroll to position [83, 0]
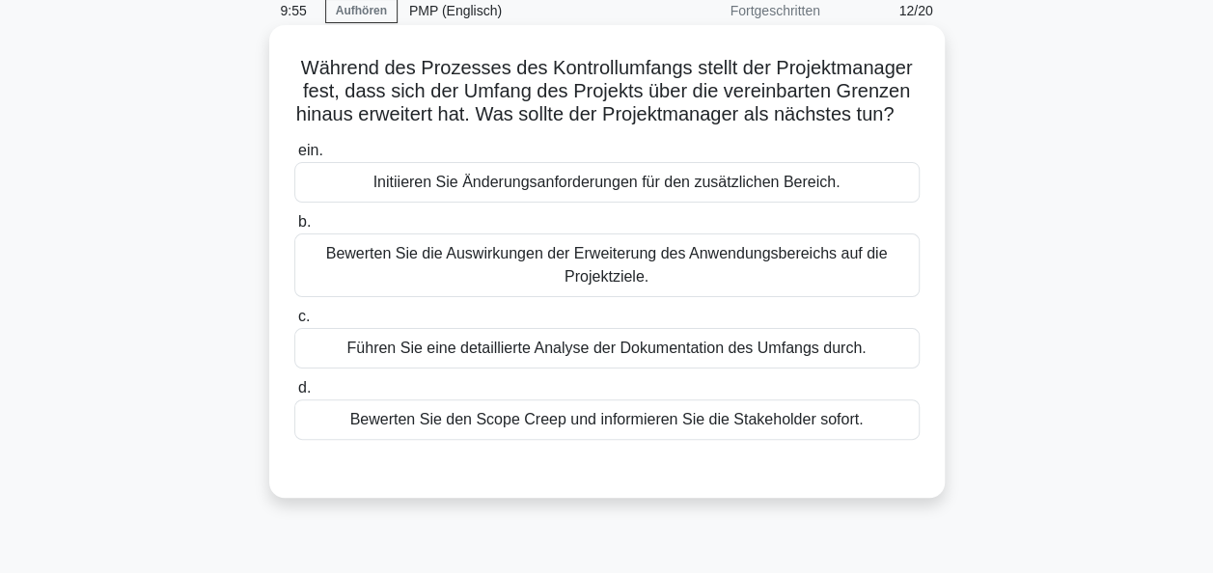
click at [554, 290] on div "Bewerten Sie die Auswirkungen der Erweiterung des Anwendungsbereichs auf die Pr…" at bounding box center [606, 266] width 625 height 64
click at [294, 229] on input "b. Bewerten Sie die Auswirkungen der Erweiterung des Anwendungsbereichs auf die…" at bounding box center [294, 222] width 0 height 13
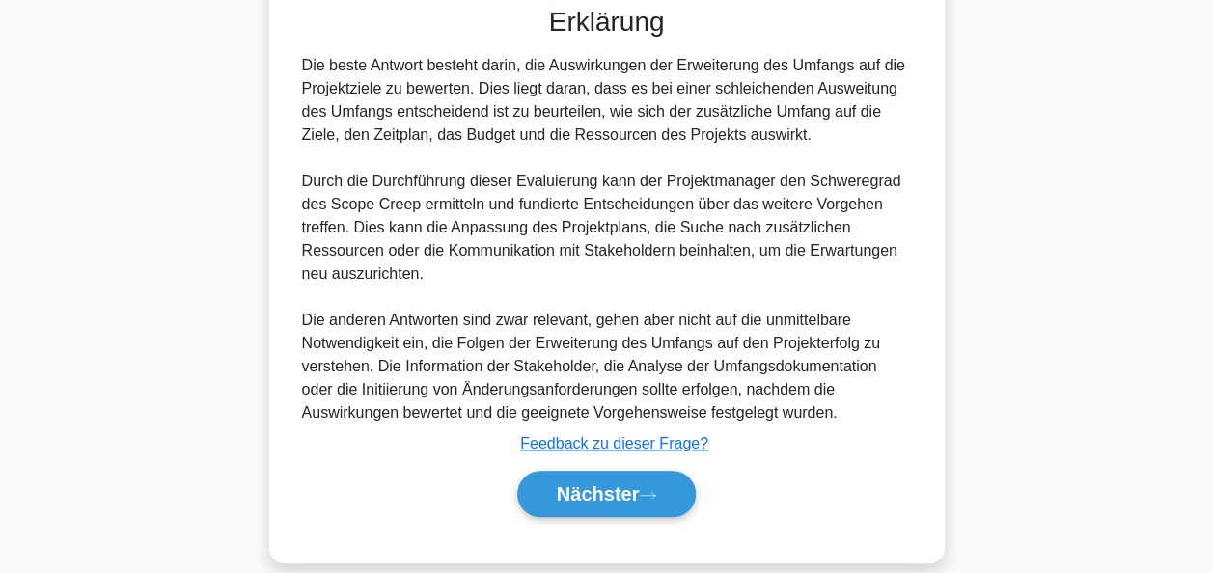
scroll to position [591, 0]
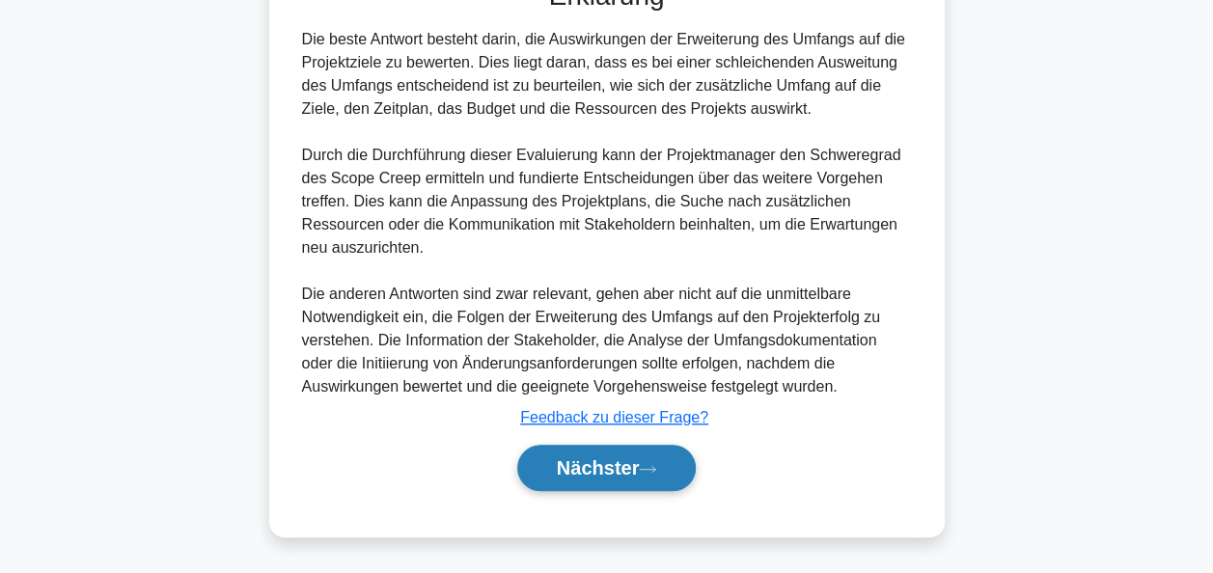
click at [567, 464] on font "Nächster" at bounding box center [598, 467] width 83 height 21
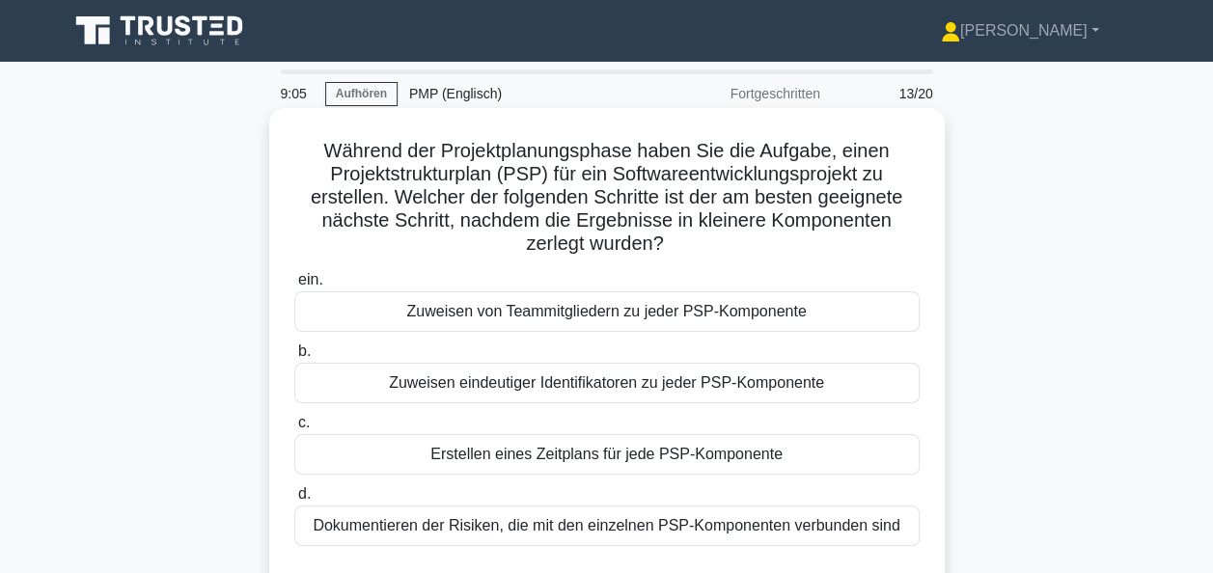
scroll to position [97, 0]
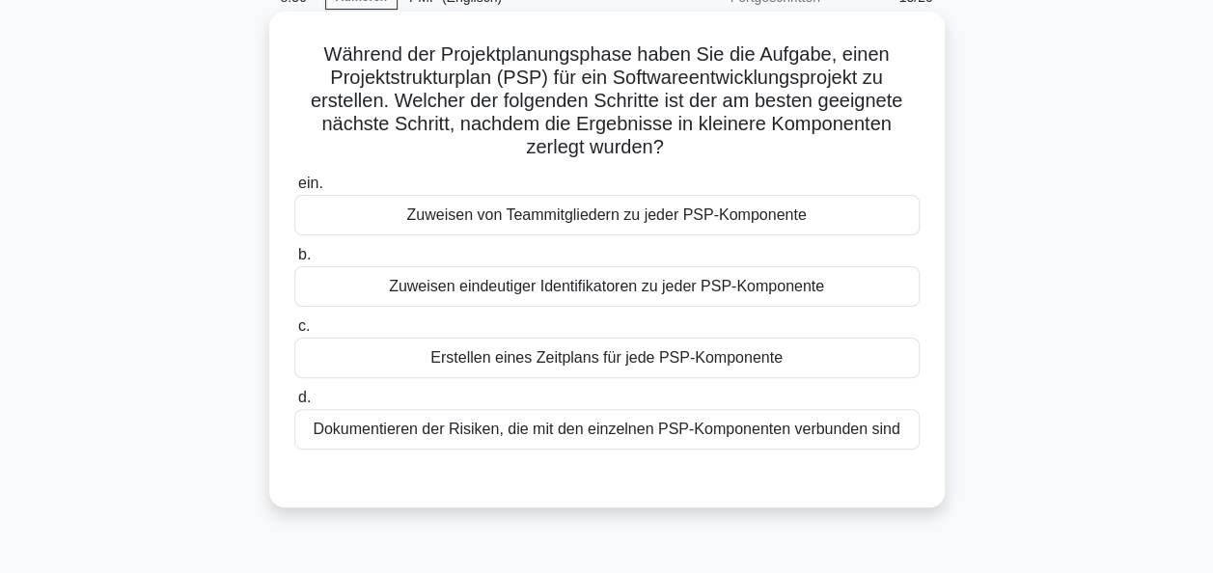
click at [607, 295] on div "Zuweisen eindeutiger Identifikatoren zu jeder PSP-Komponente" at bounding box center [606, 286] width 625 height 41
click at [294, 262] on input "b. Zuweisen eindeutiger Identifikatoren zu jeder PSP-Komponente" at bounding box center [294, 255] width 0 height 13
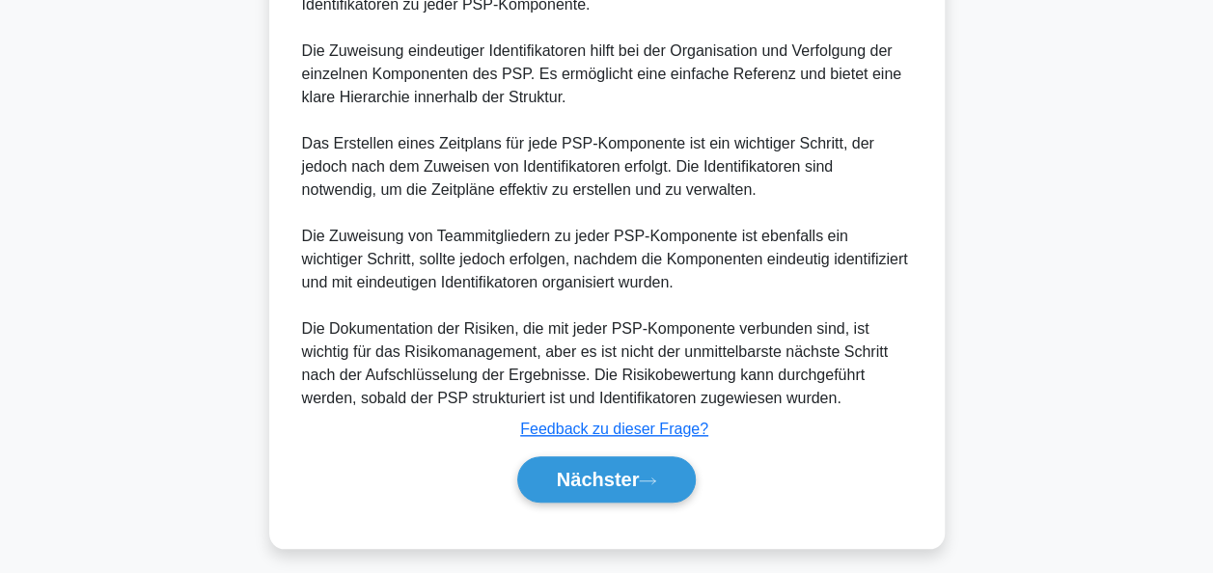
scroll to position [676, 0]
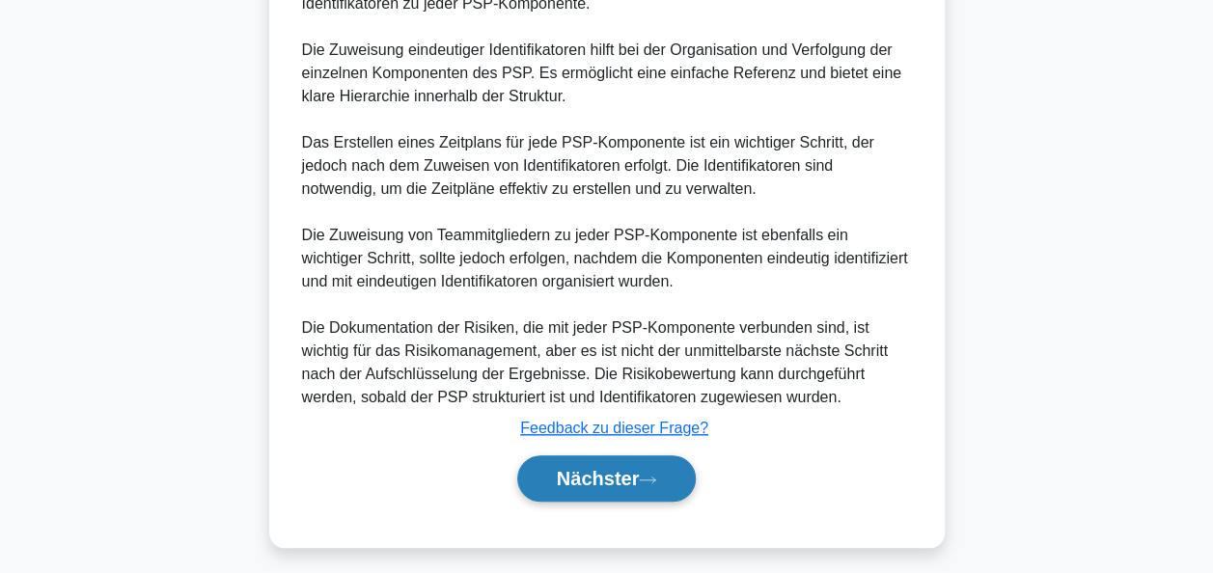
click at [629, 483] on font "Nächster" at bounding box center [598, 478] width 83 height 21
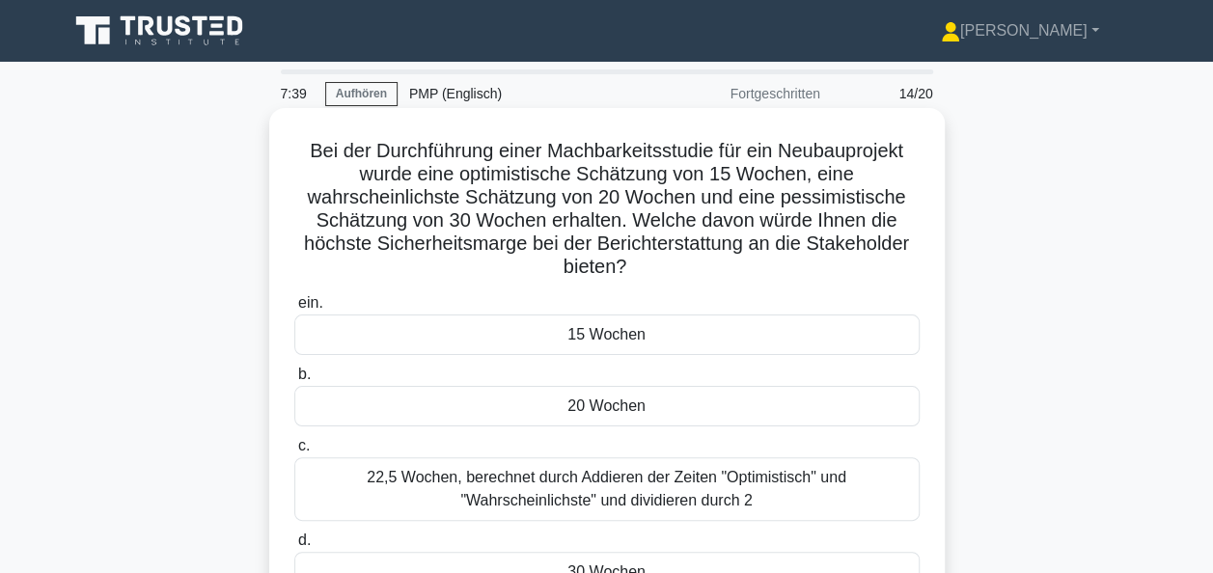
scroll to position [97, 0]
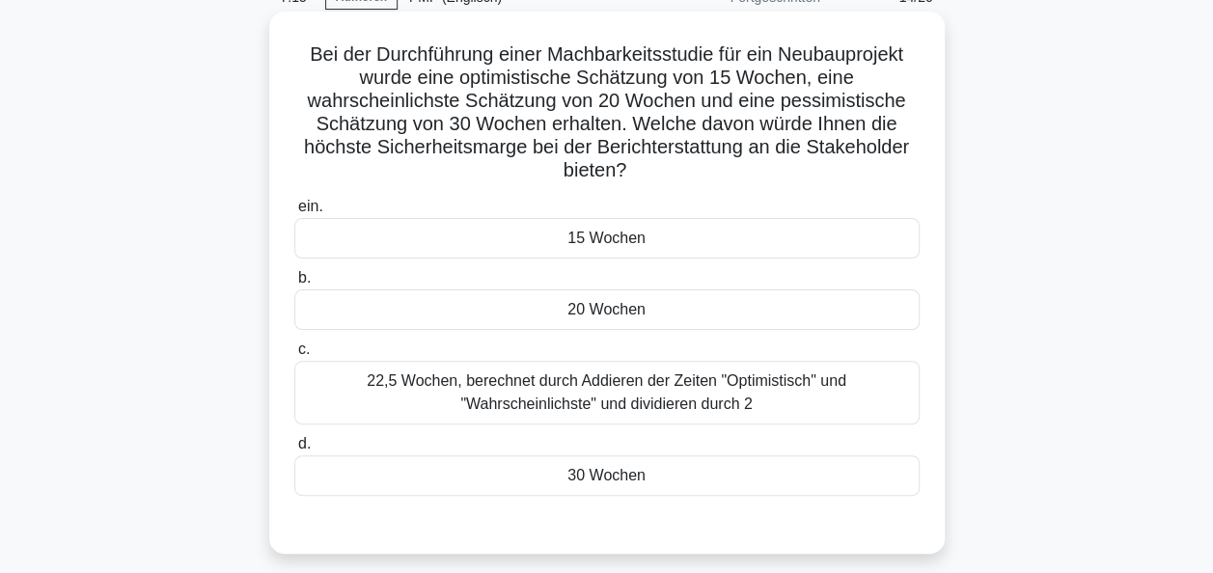
click at [601, 315] on div "20 Wochen" at bounding box center [606, 310] width 625 height 41
click at [294, 285] on input "b. 20 Wochen" at bounding box center [294, 278] width 0 height 13
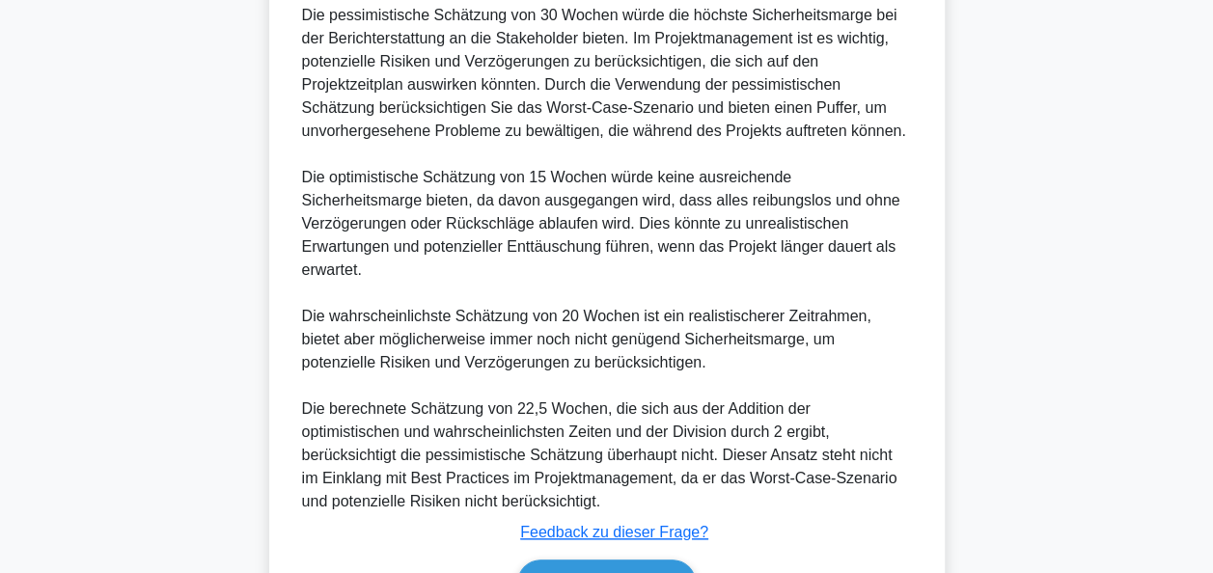
scroll to position [756, 0]
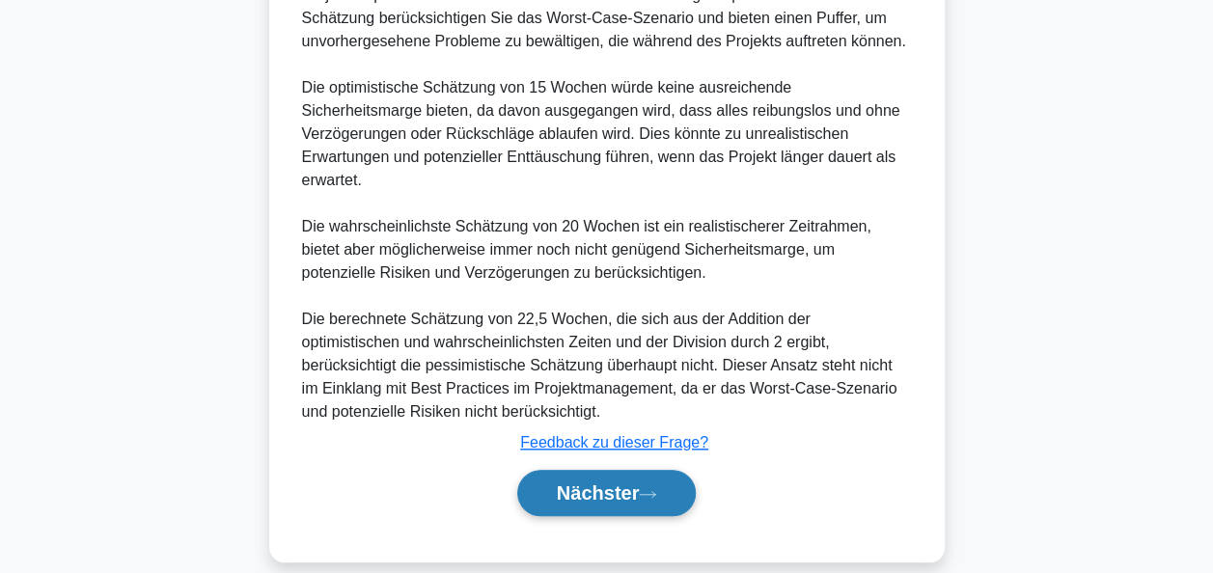
click at [627, 483] on font "Nächster" at bounding box center [598, 493] width 83 height 21
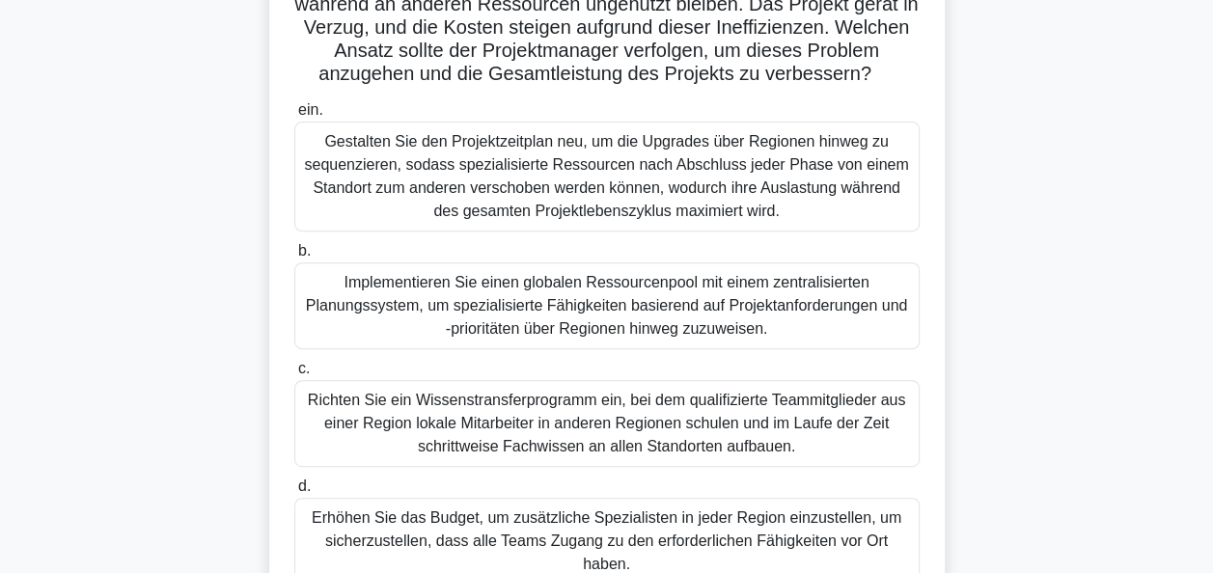
scroll to position [290, 0]
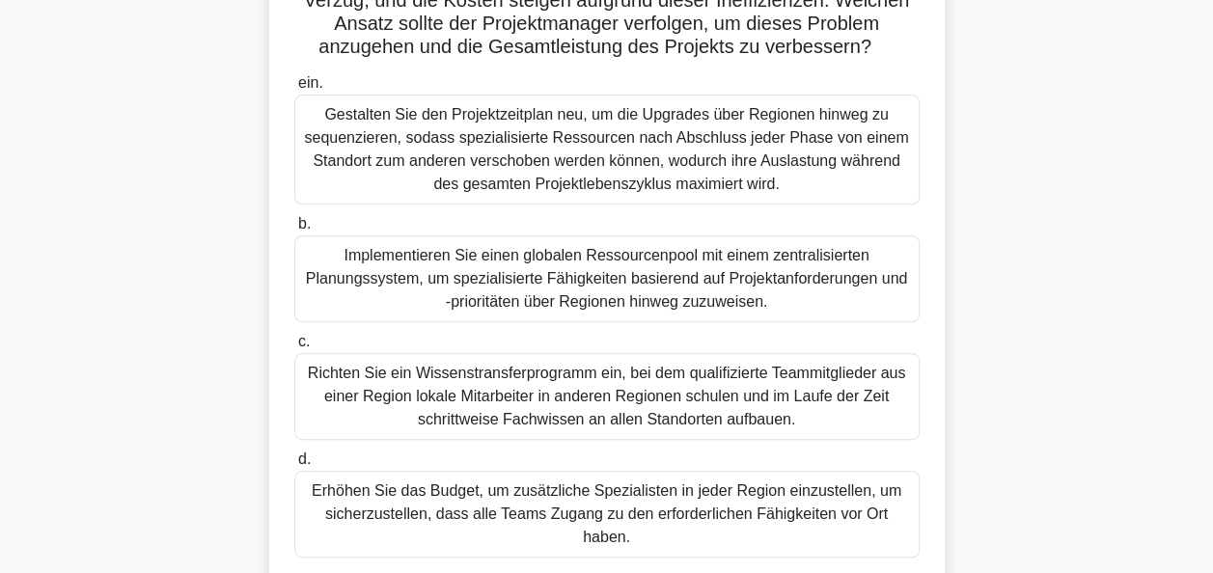
click at [660, 430] on div "Richten Sie ein Wissenstransferprogramm ein, bei dem qualifizierte Teammitglied…" at bounding box center [606, 396] width 625 height 87
click at [294, 348] on input "c. Richten Sie ein Wissenstransferprogramm ein, bei dem qualifizierte Teammitgl…" at bounding box center [294, 342] width 0 height 13
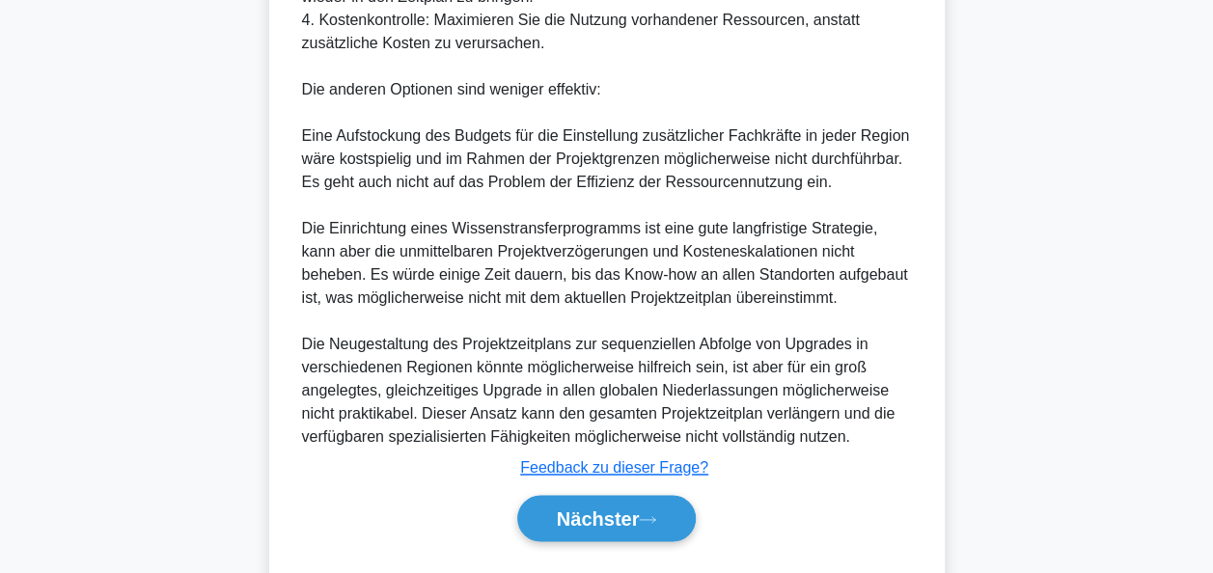
scroll to position [1351, 0]
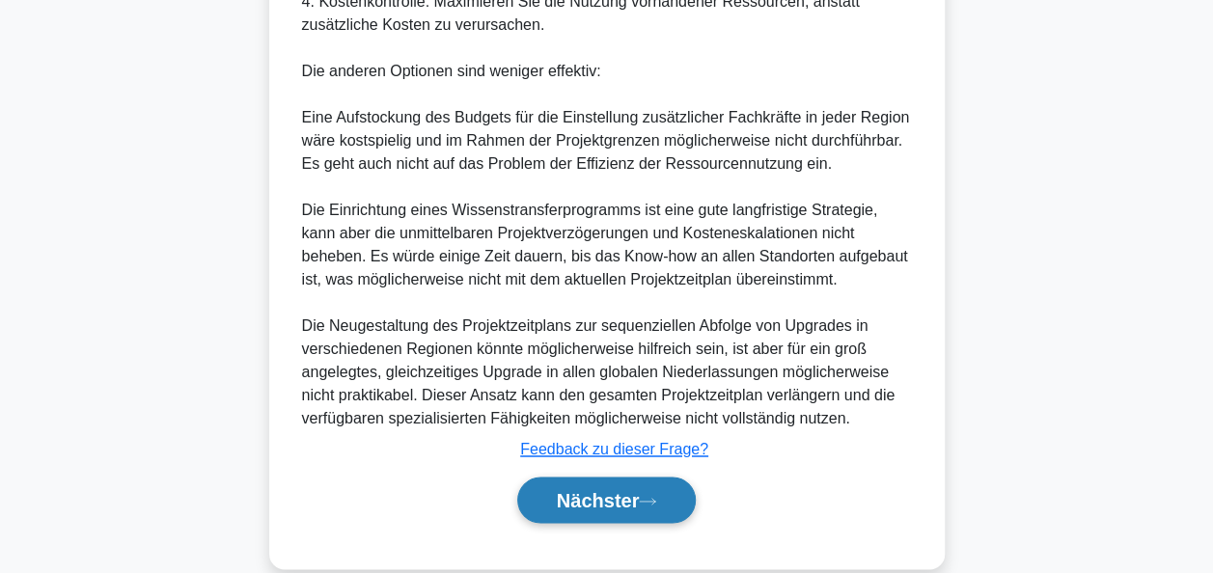
click at [618, 490] on font "Nächster" at bounding box center [598, 499] width 83 height 21
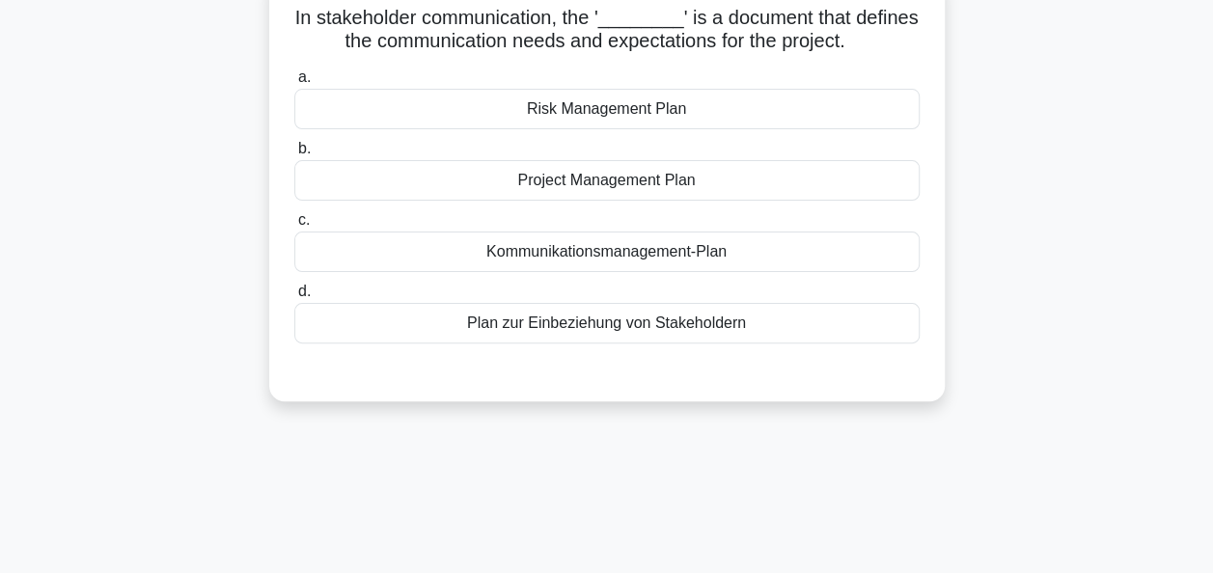
scroll to position [83, 0]
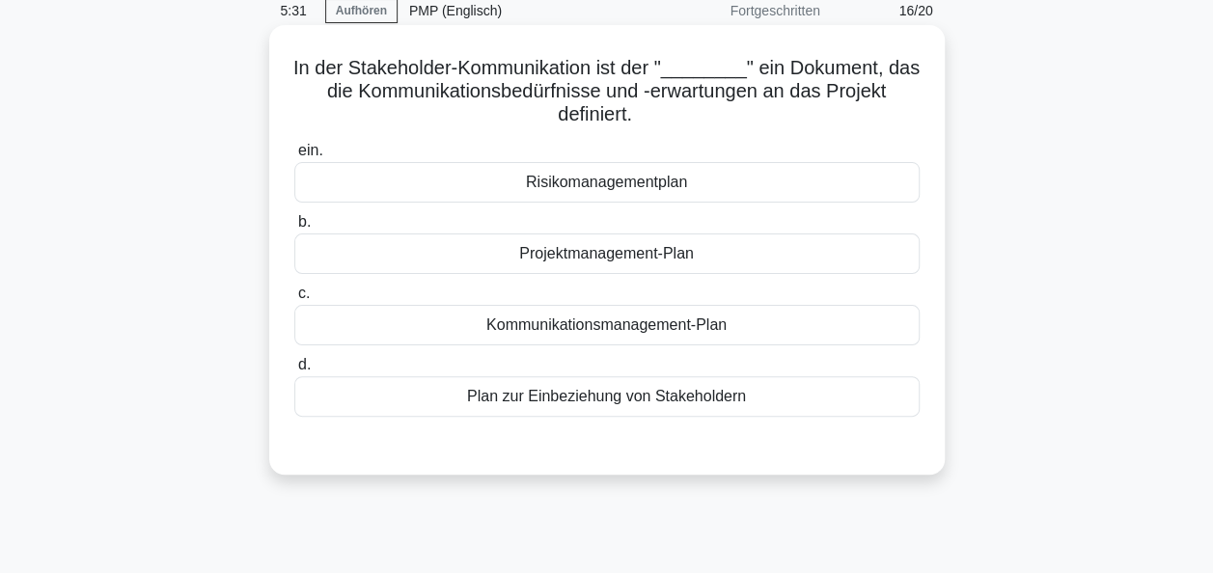
click at [640, 323] on div "Kommunikationsmanagement-Plan" at bounding box center [606, 325] width 625 height 41
click at [294, 300] on input "c. Kommunikationsmanagement-Plan" at bounding box center [294, 294] width 0 height 13
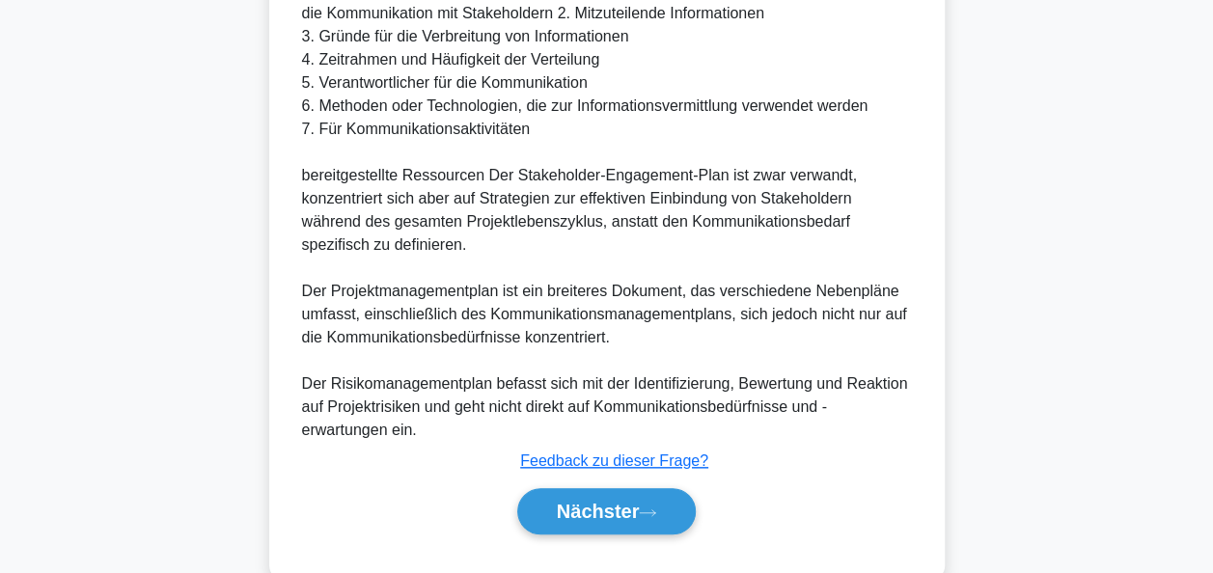
scroll to position [799, 0]
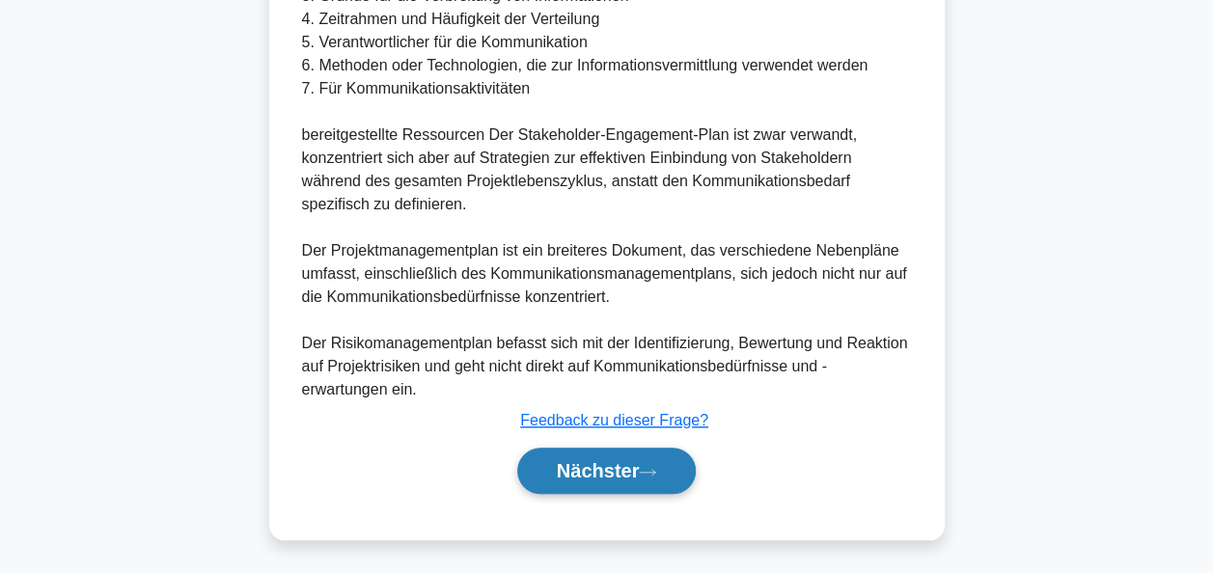
click at [612, 460] on font "Nächster" at bounding box center [598, 470] width 83 height 21
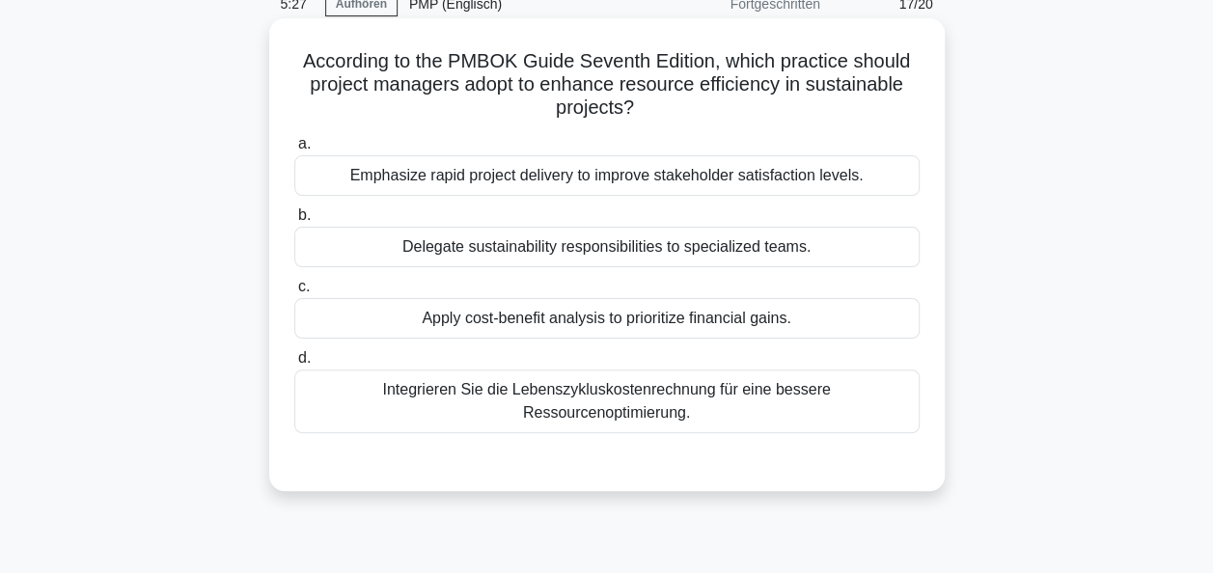
scroll to position [83, 0]
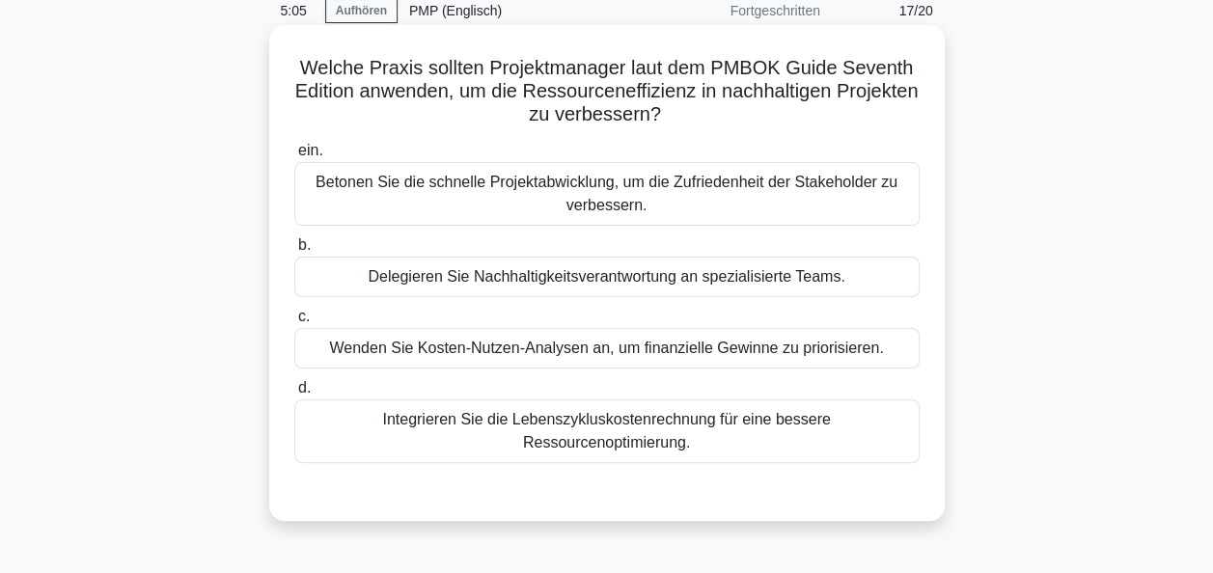
click at [595, 417] on div "Integrieren Sie die Lebenszykluskostenrechnung für eine bessere Ressourcenoptim…" at bounding box center [606, 432] width 625 height 64
click at [294, 395] on input "d. Integrieren Sie die Lebenszykluskostenrechnung für eine bessere Ressourcenop…" at bounding box center [294, 388] width 0 height 13
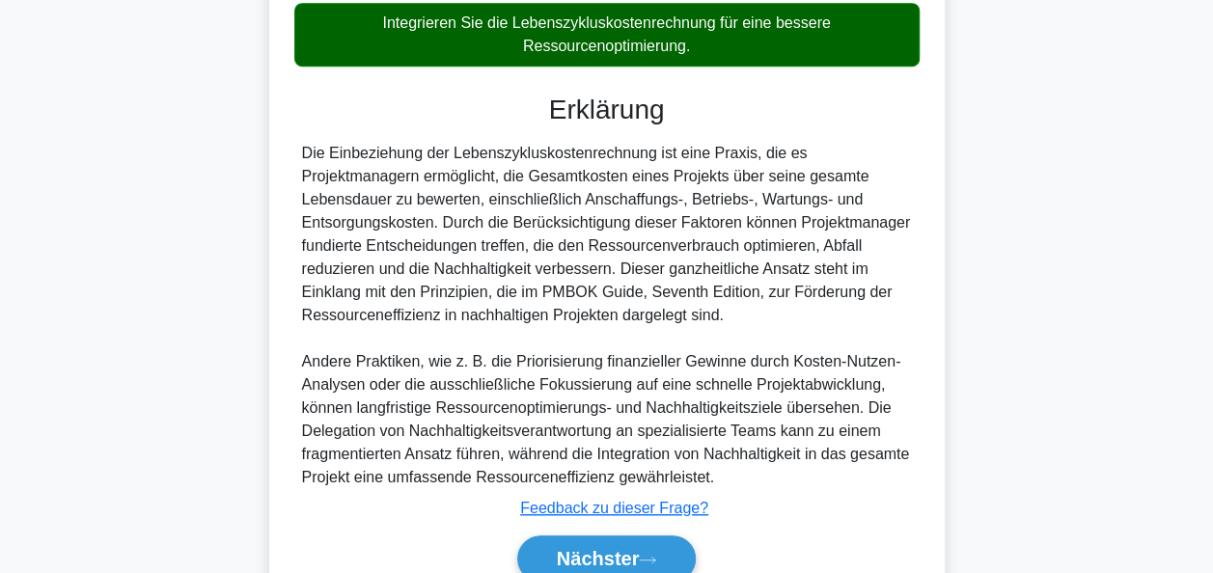
scroll to position [567, 0]
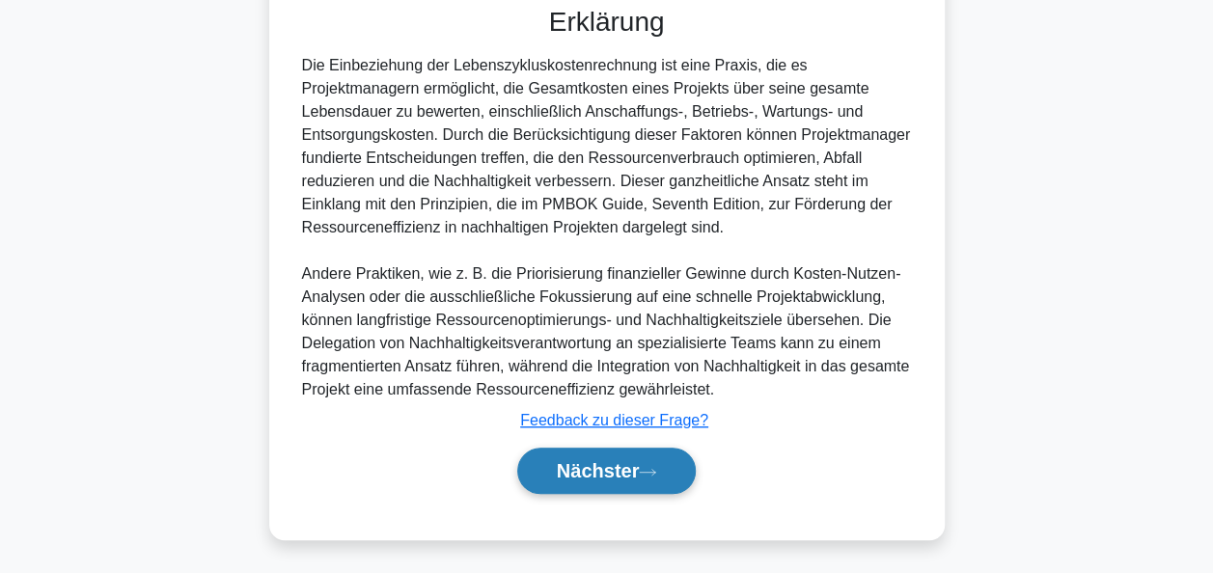
click at [586, 471] on font "Nächster" at bounding box center [598, 470] width 83 height 21
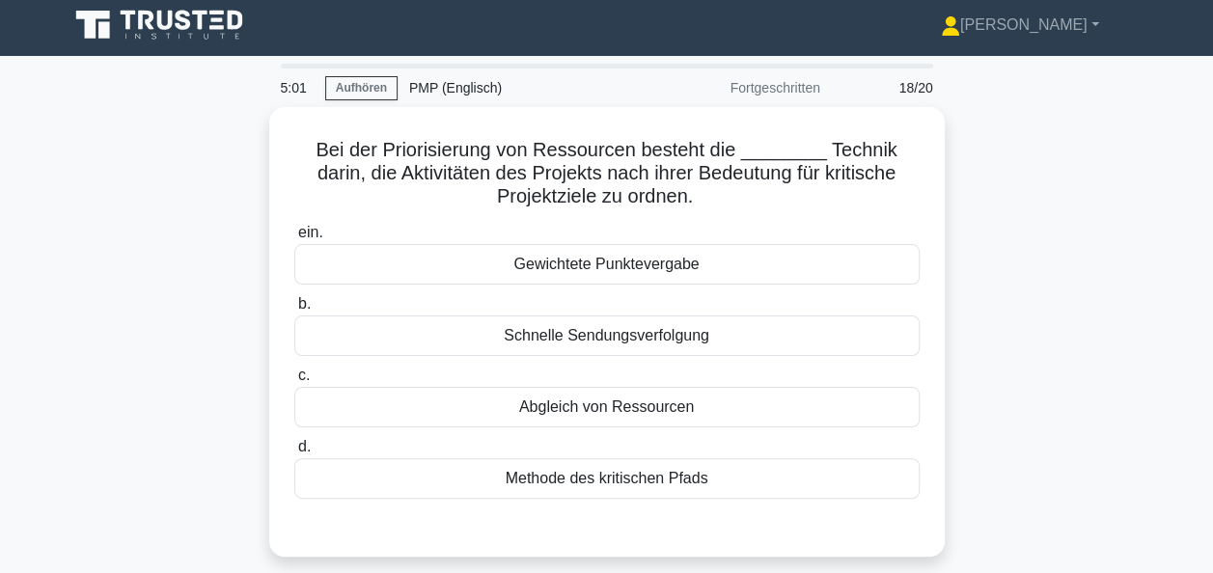
scroll to position [0, 0]
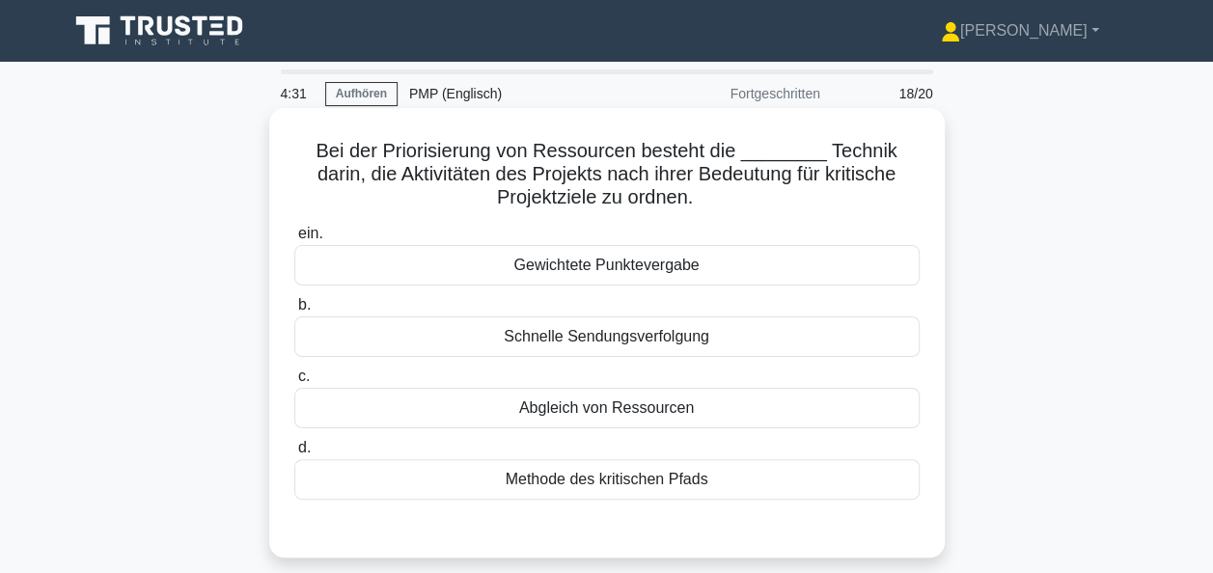
click at [585, 411] on div "Abgleich von Ressourcen" at bounding box center [606, 408] width 625 height 41
click at [294, 383] on input "c. Abgleich von Ressourcen" at bounding box center [294, 377] width 0 height 13
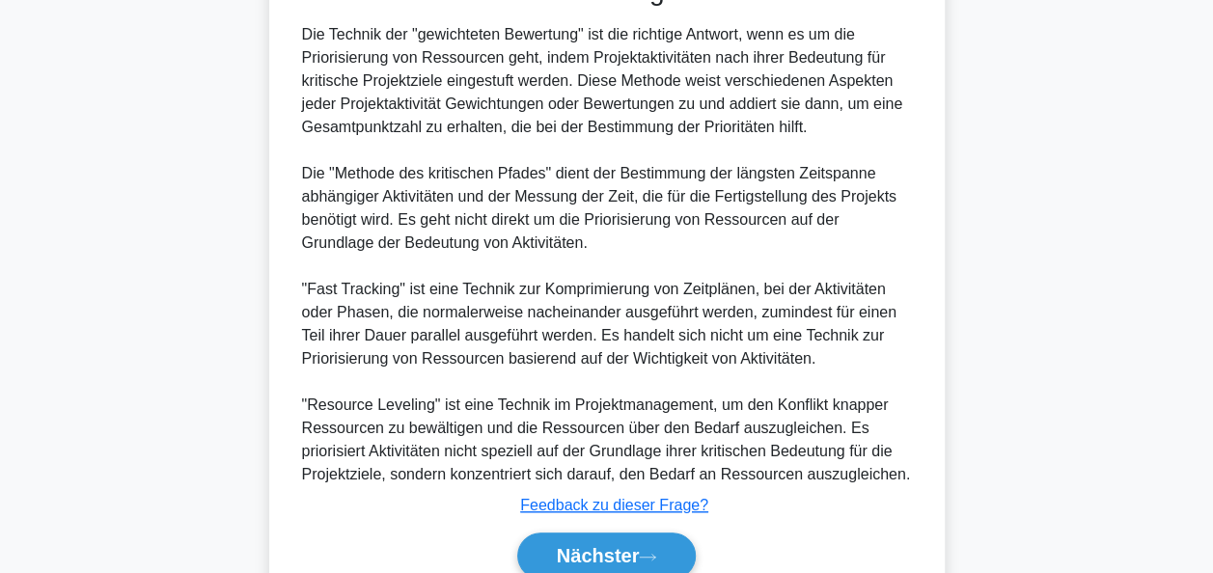
scroll to position [640, 0]
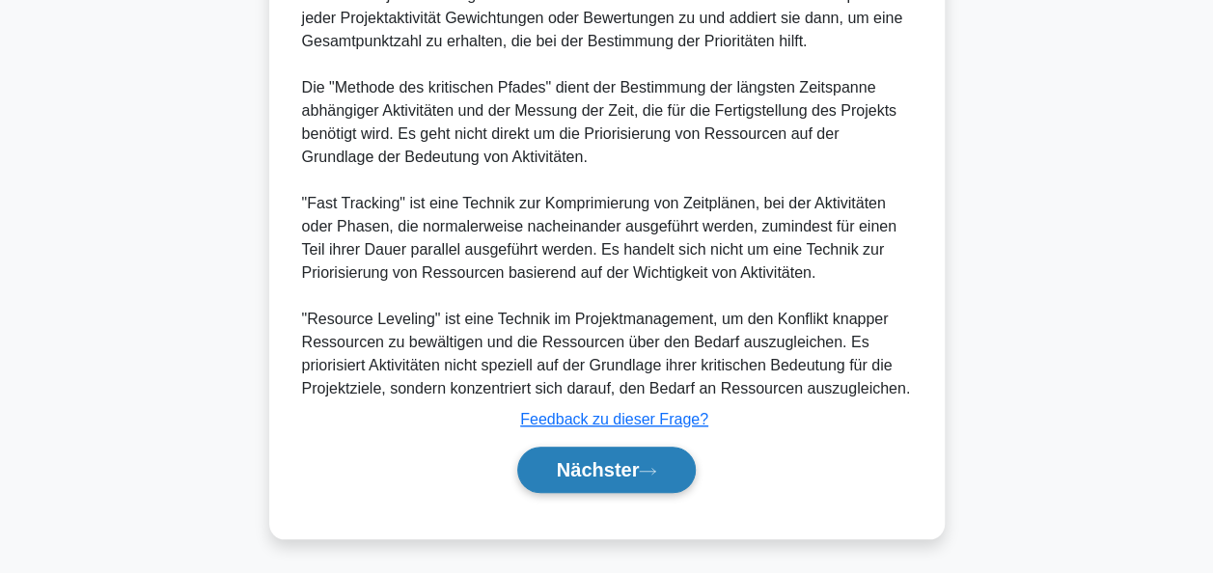
click at [596, 465] on font "Nächster" at bounding box center [598, 469] width 83 height 21
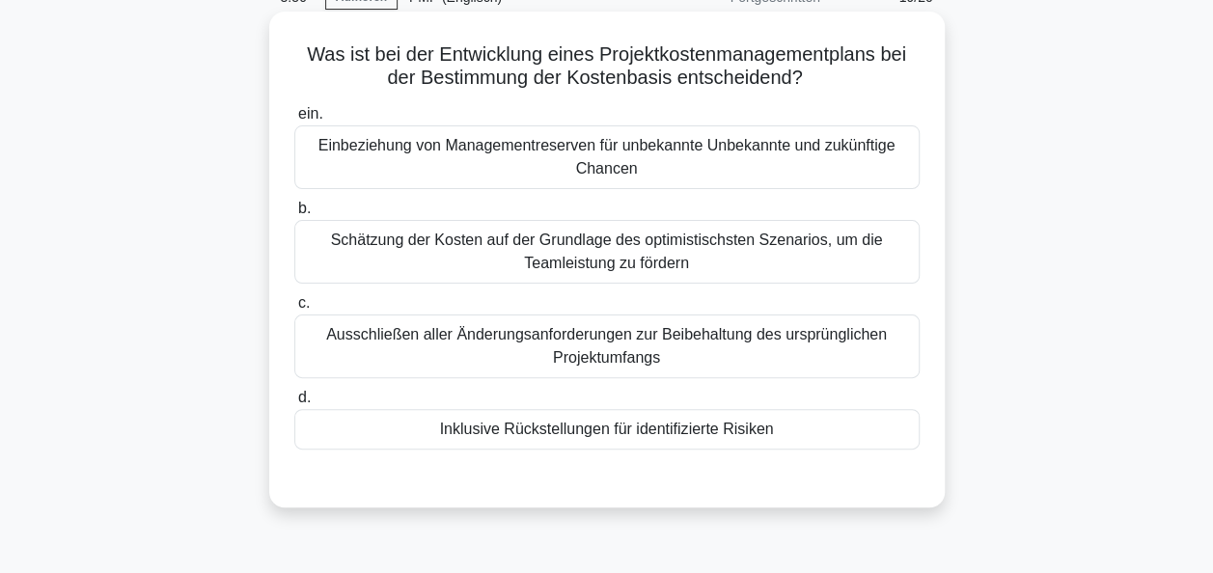
scroll to position [0, 0]
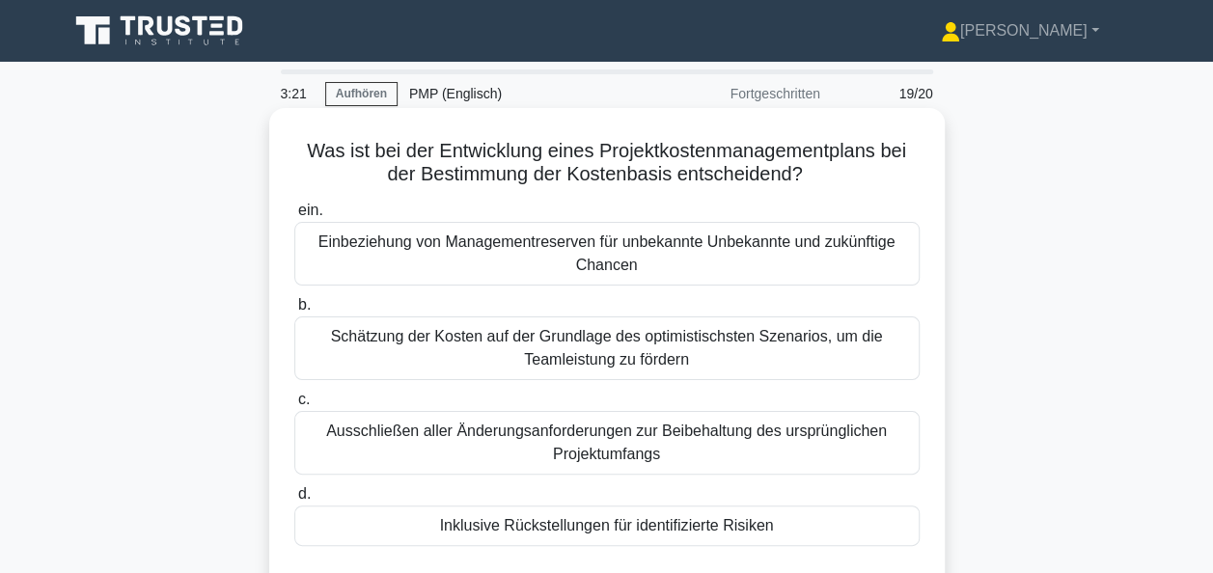
click at [586, 450] on div "Ausschließen aller Änderungsanforderungen zur Beibehaltung des ursprünglichen P…" at bounding box center [606, 443] width 625 height 64
click at [294, 406] on input "c. Ausschließen aller Änderungsanforderungen zur Beibehaltung des ursprüngliche…" at bounding box center [294, 400] width 0 height 13
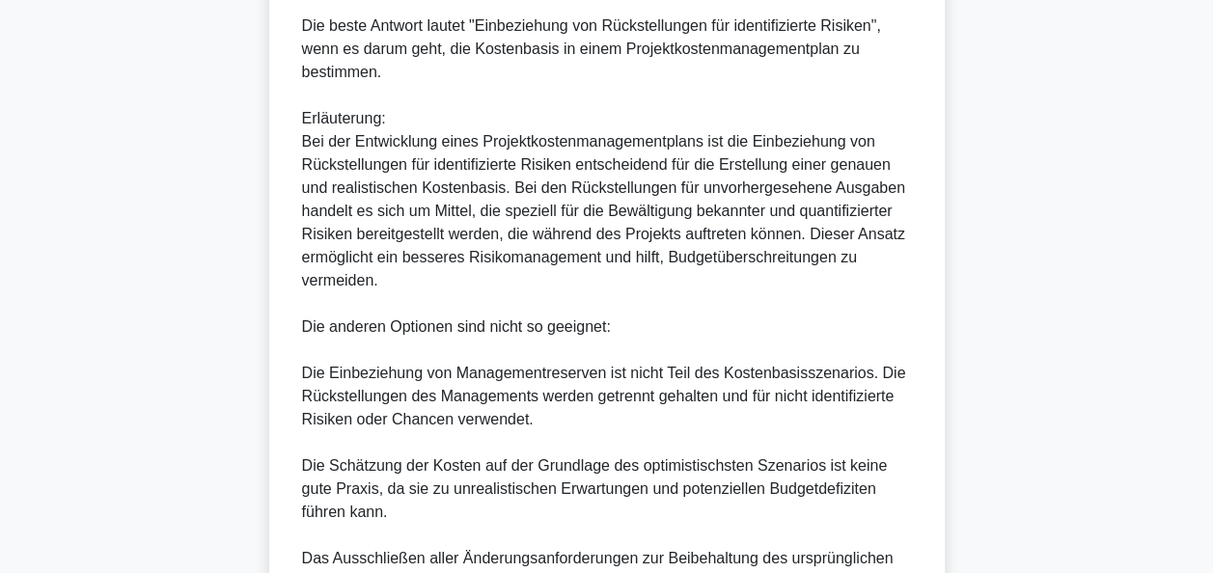
scroll to position [772, 0]
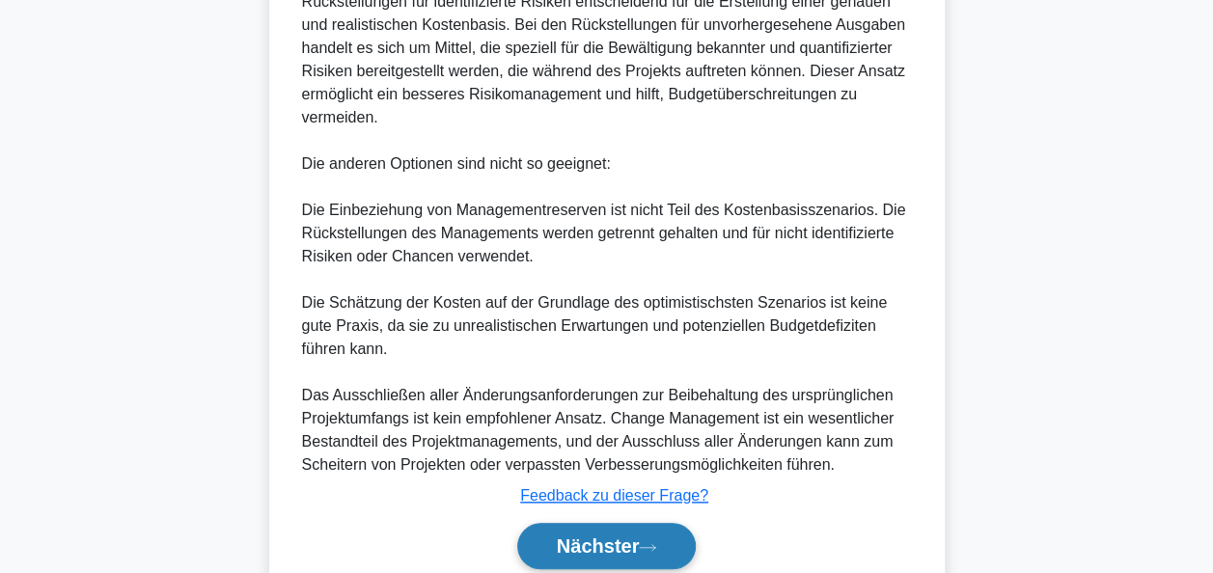
click at [629, 548] on font "Nächster" at bounding box center [598, 546] width 83 height 21
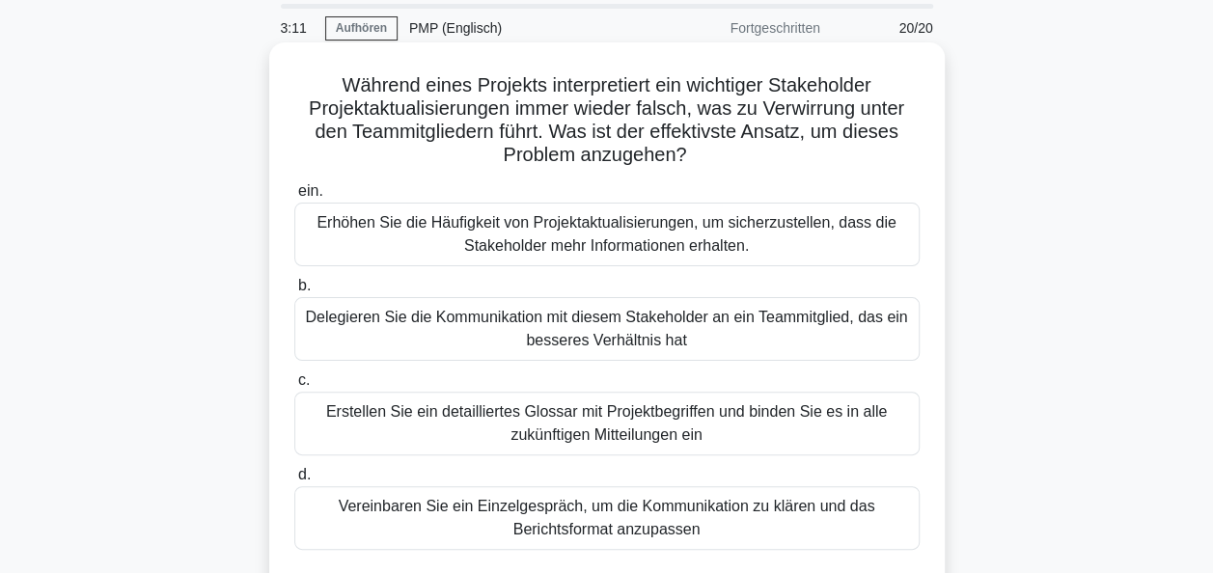
scroll to position [97, 0]
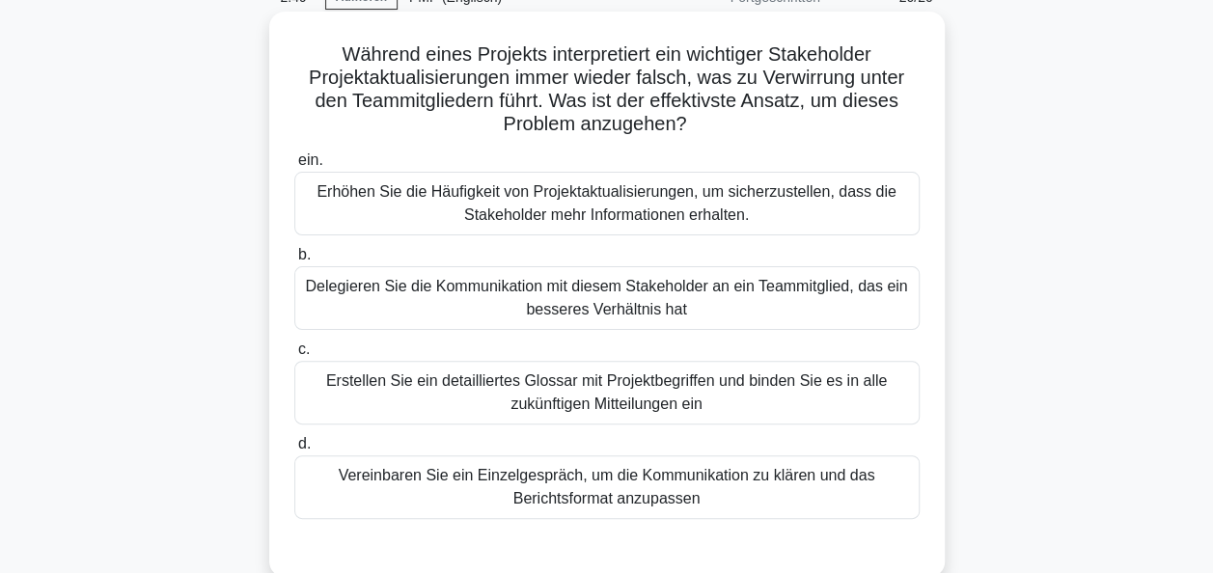
click at [618, 488] on div "Vereinbaren Sie ein Einzelgespräch, um die Kommunikation zu klären und das Beri…" at bounding box center [606, 488] width 625 height 64
click at [294, 451] on input "d. Vereinbaren Sie ein Einzelgespräch, um die Kommunikation zu klären und das B…" at bounding box center [294, 444] width 0 height 13
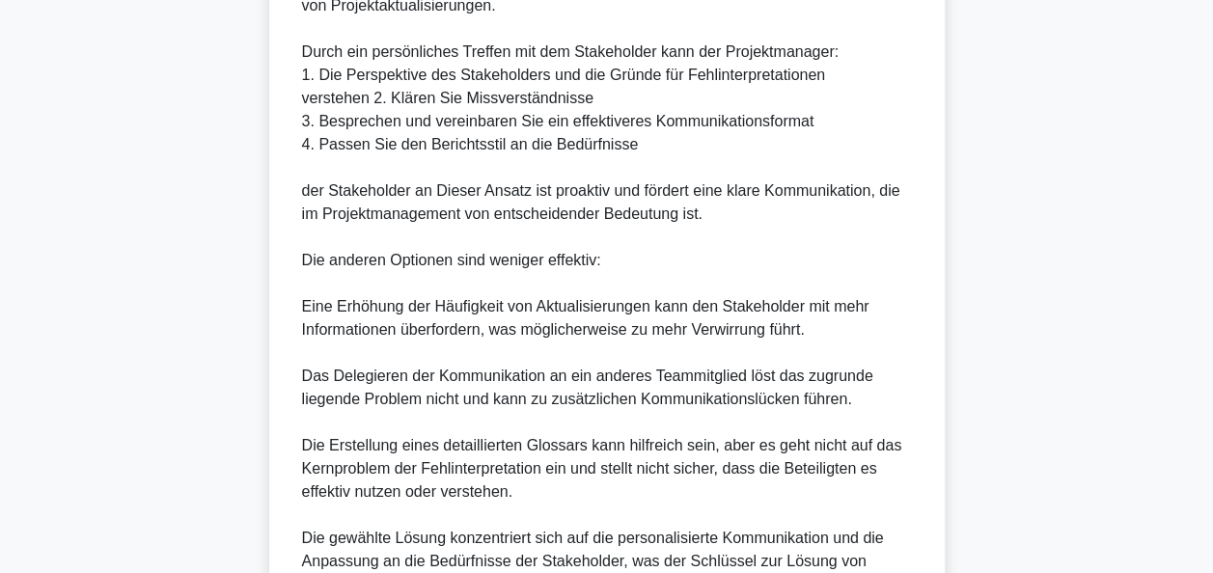
scroll to position [961, 0]
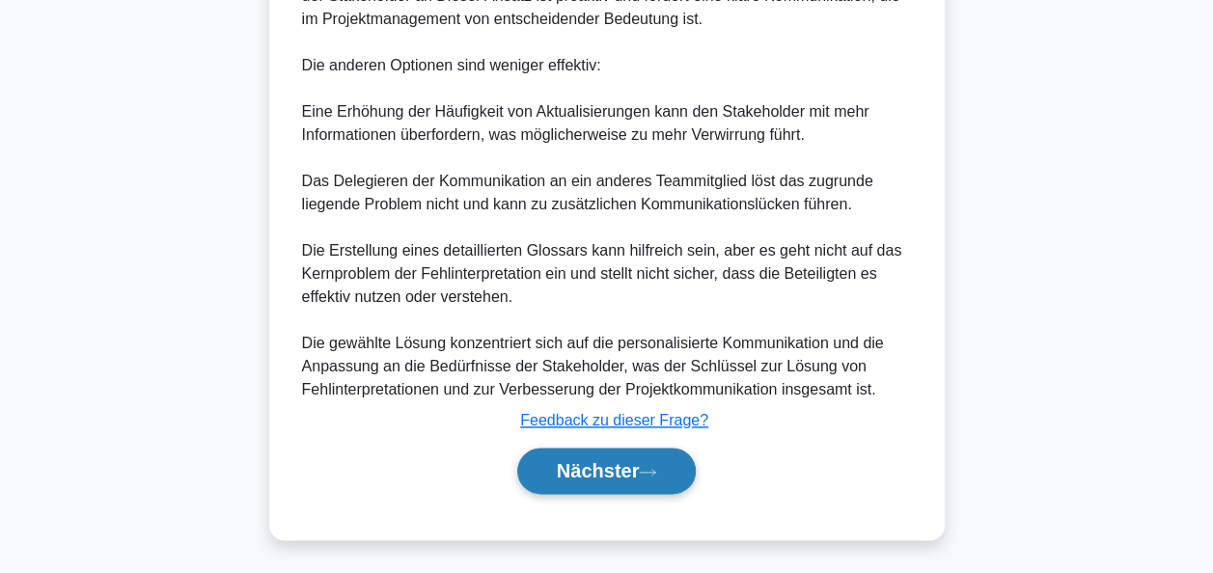
click at [596, 467] on font "Nächster" at bounding box center [598, 470] width 83 height 21
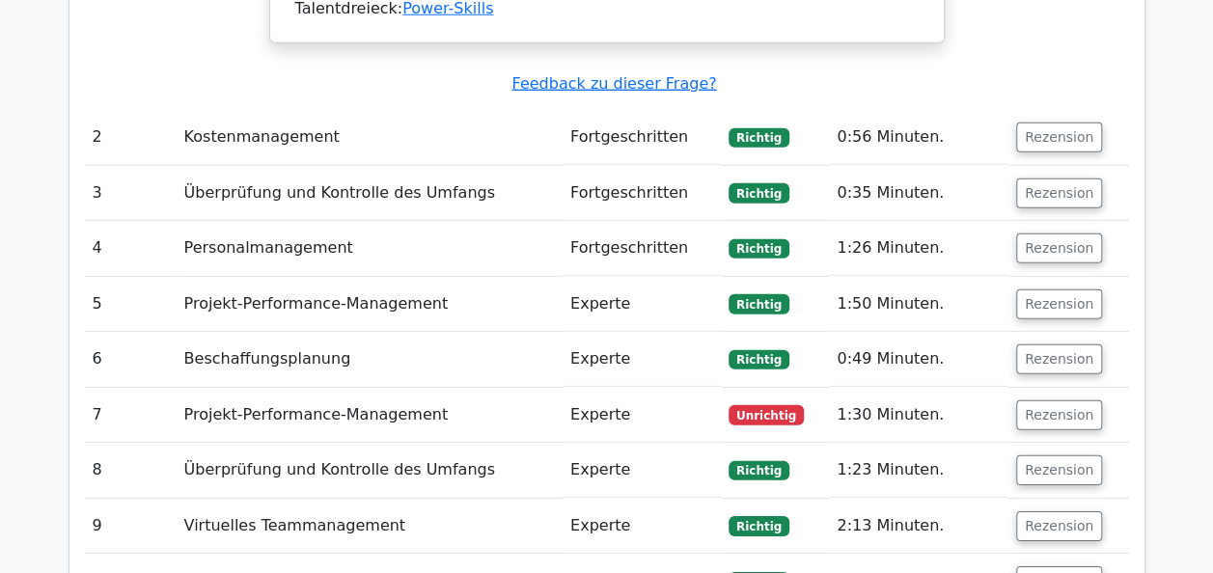
scroll to position [2606, 0]
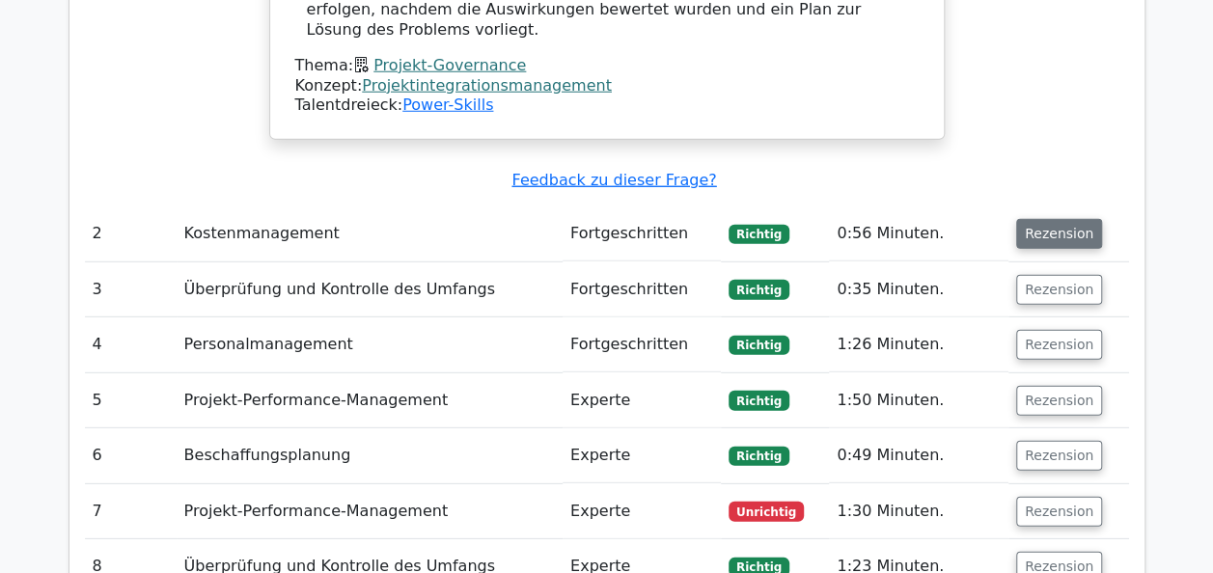
click at [1052, 219] on button "Rezension" at bounding box center [1059, 234] width 86 height 30
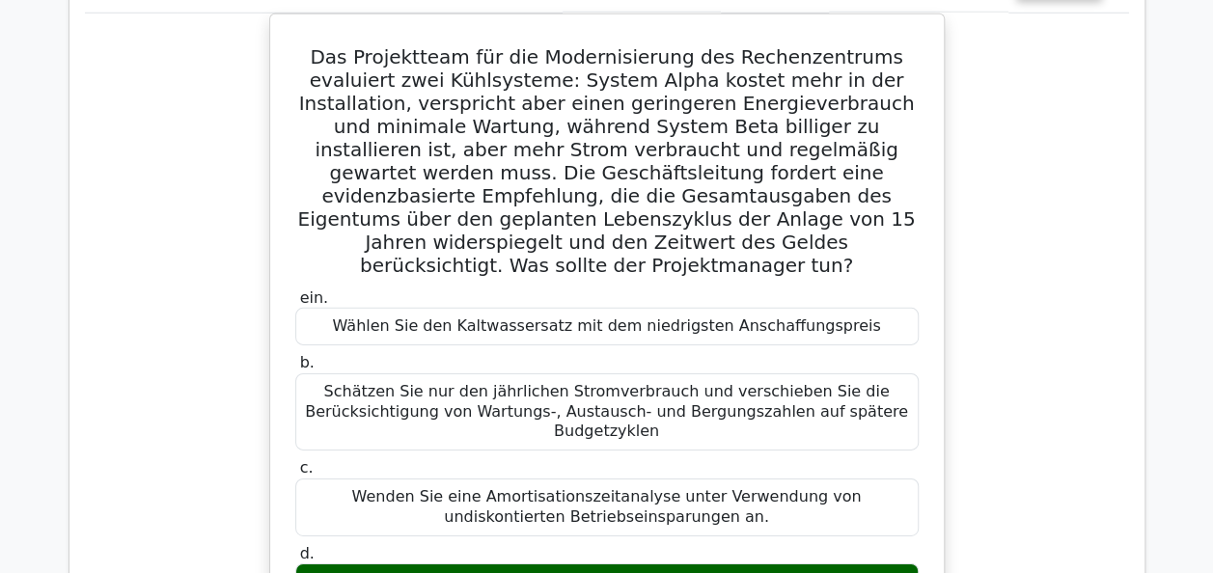
scroll to position [2895, 0]
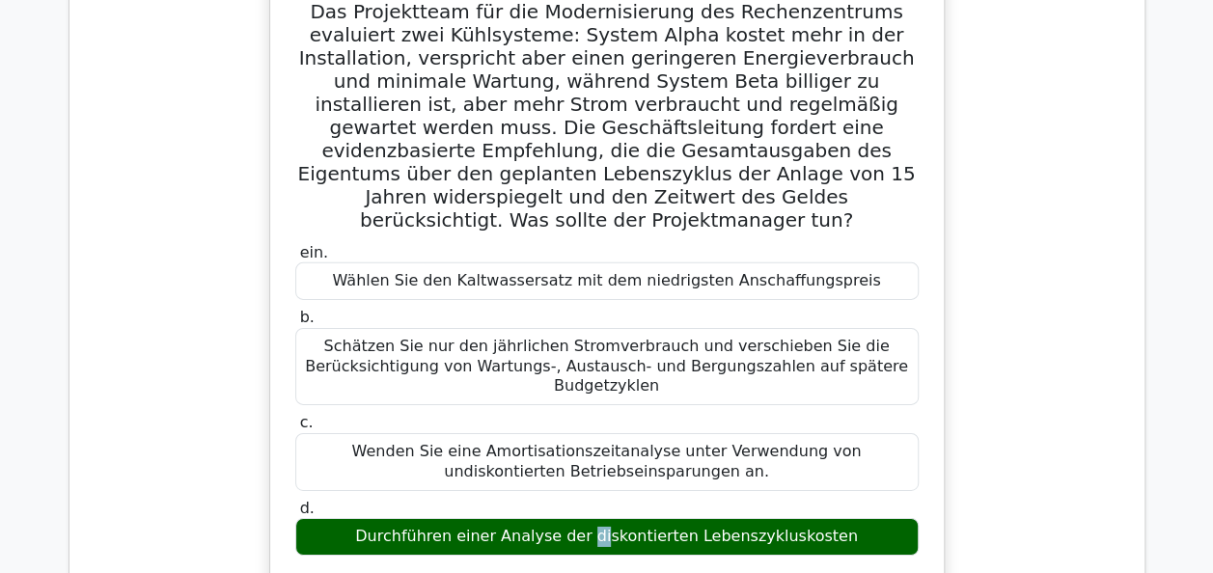
drag, startPoint x: 593, startPoint y: 447, endPoint x: 608, endPoint y: 446, distance: 15.5
click at [608, 518] on div "Durchführen einer Analyse der diskontierten Lebenszykluskosten" at bounding box center [606, 537] width 623 height 38
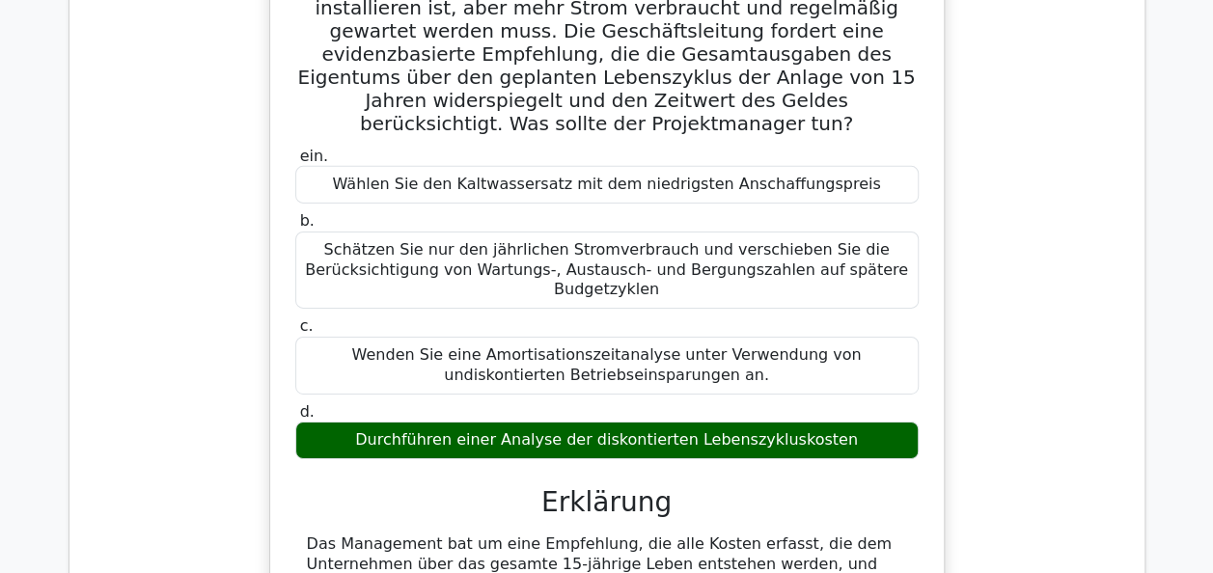
drag, startPoint x: 694, startPoint y: 486, endPoint x: 438, endPoint y: 519, distance: 257.8
copy div "diskontierten Lebenszykluskosten"
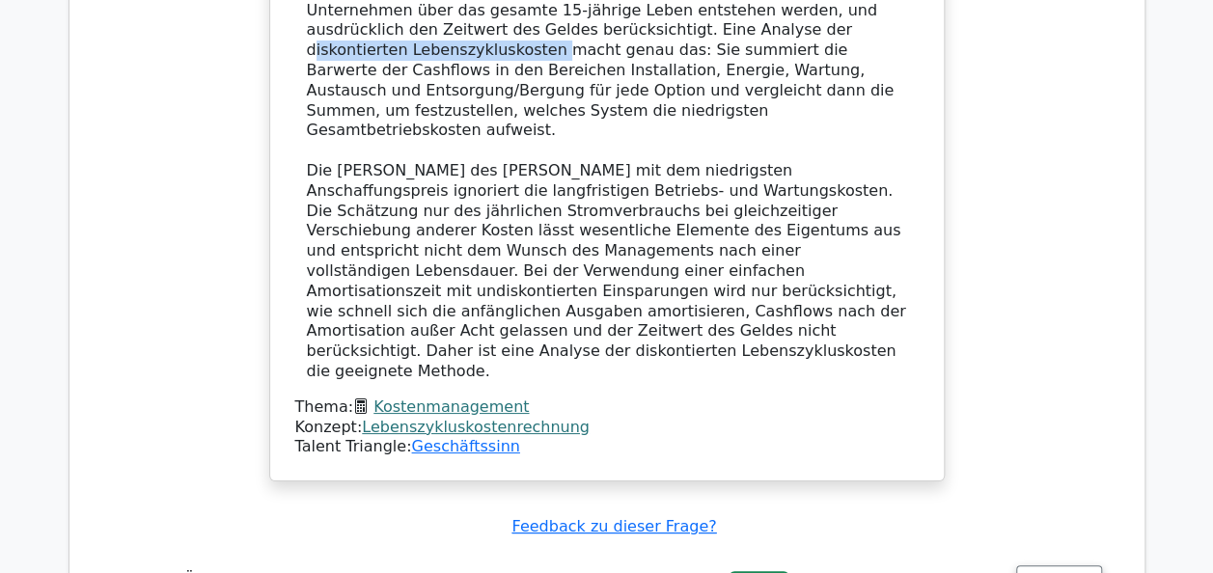
scroll to position [3667, 0]
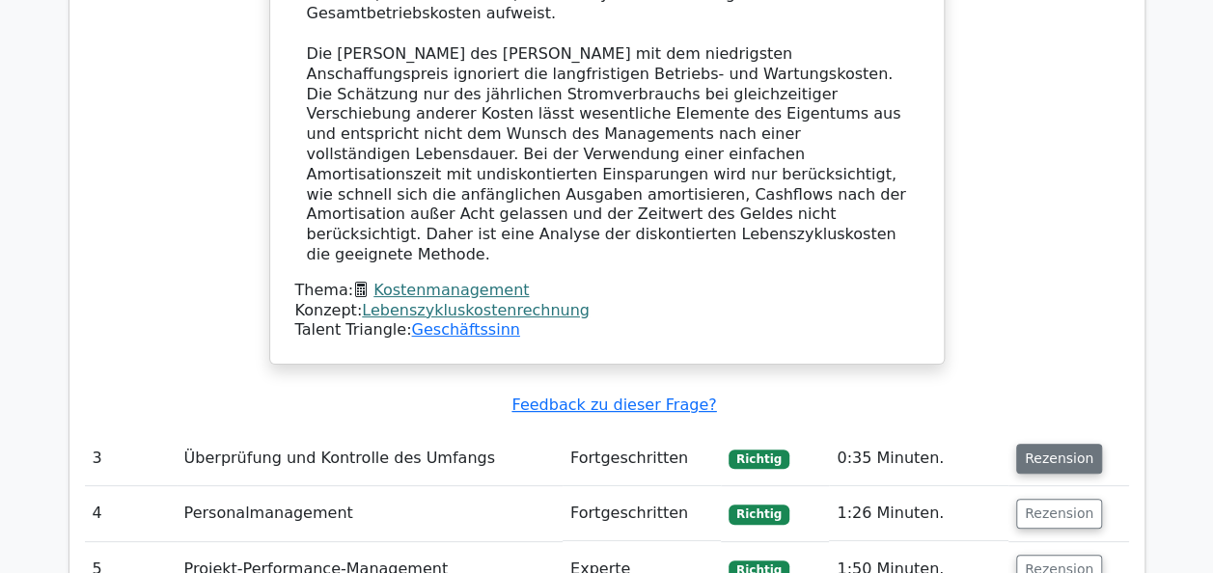
click at [1060, 444] on button "Rezension" at bounding box center [1059, 459] width 86 height 30
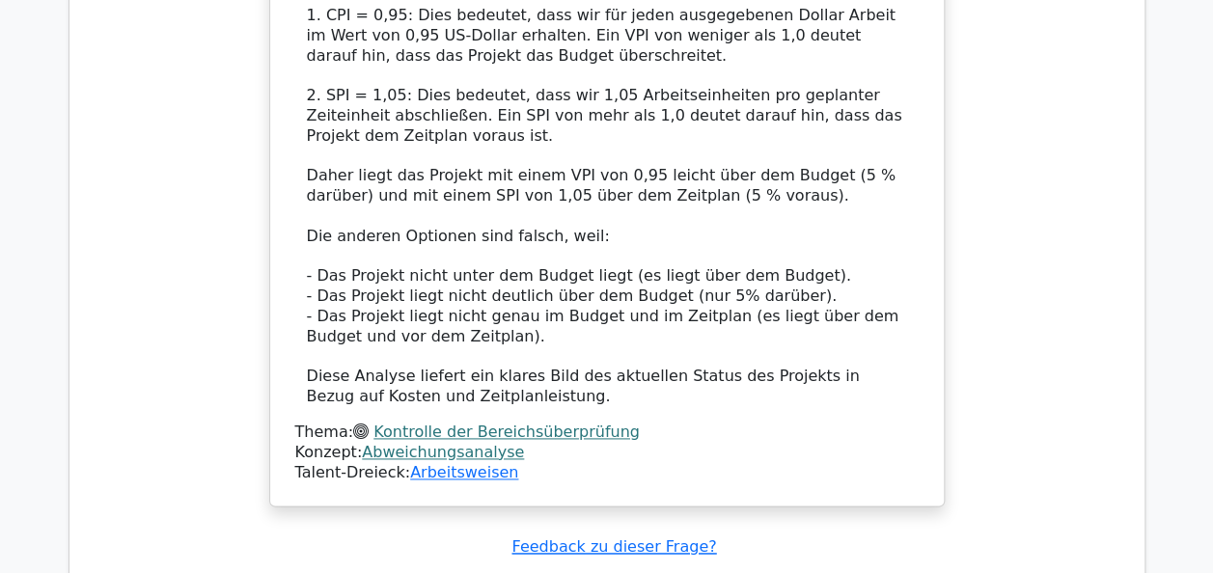
scroll to position [4922, 0]
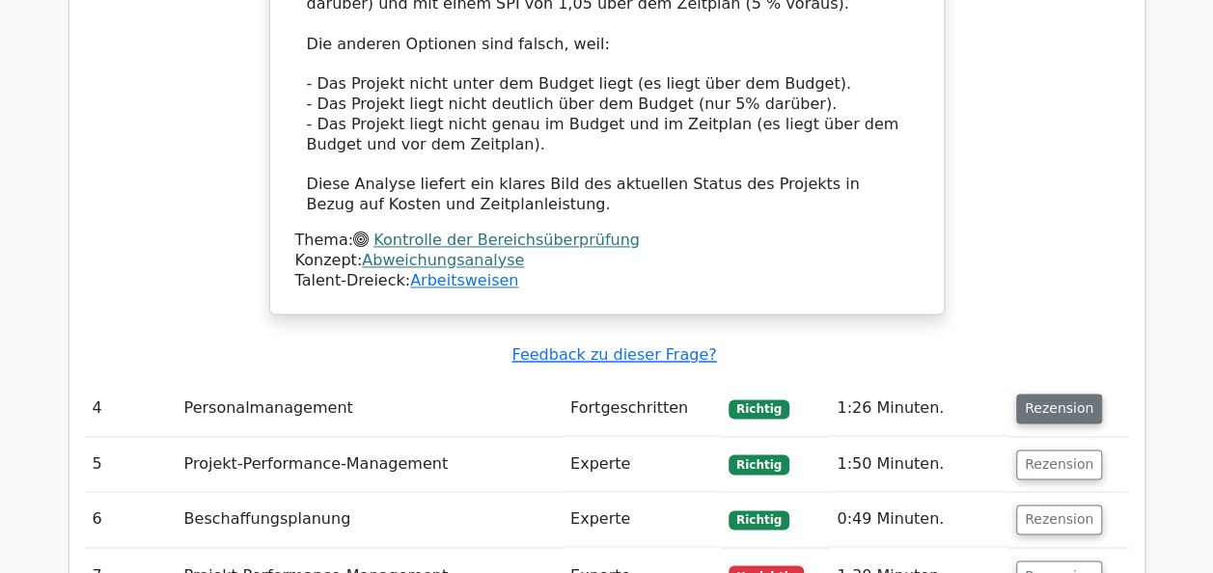
click at [1031, 394] on button "Rezension" at bounding box center [1059, 409] width 86 height 30
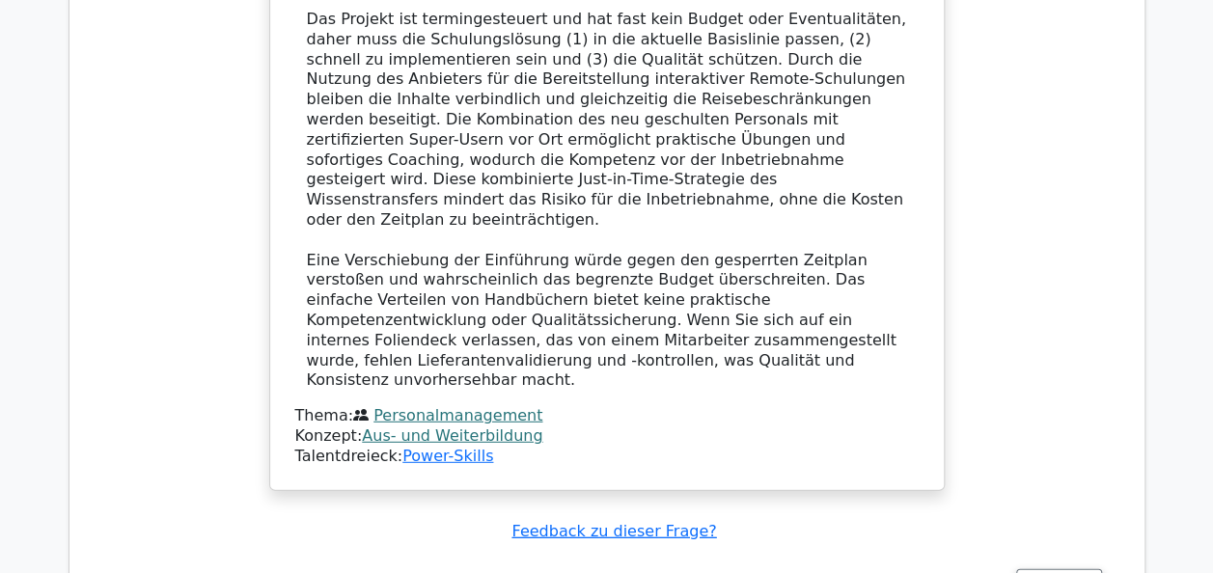
scroll to position [6177, 0]
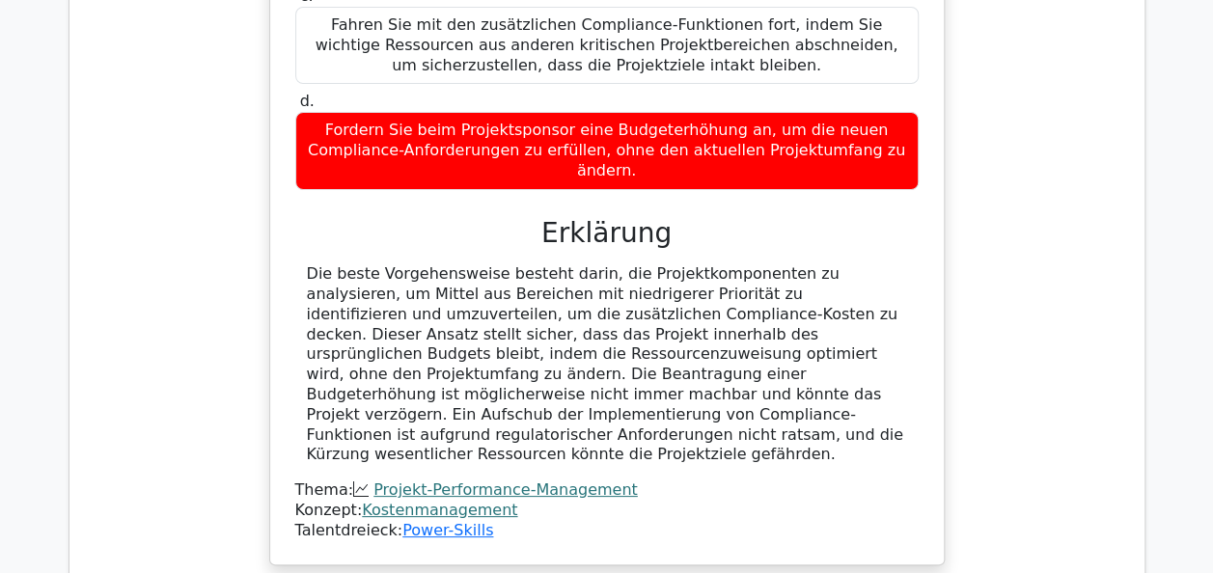
scroll to position [7335, 0]
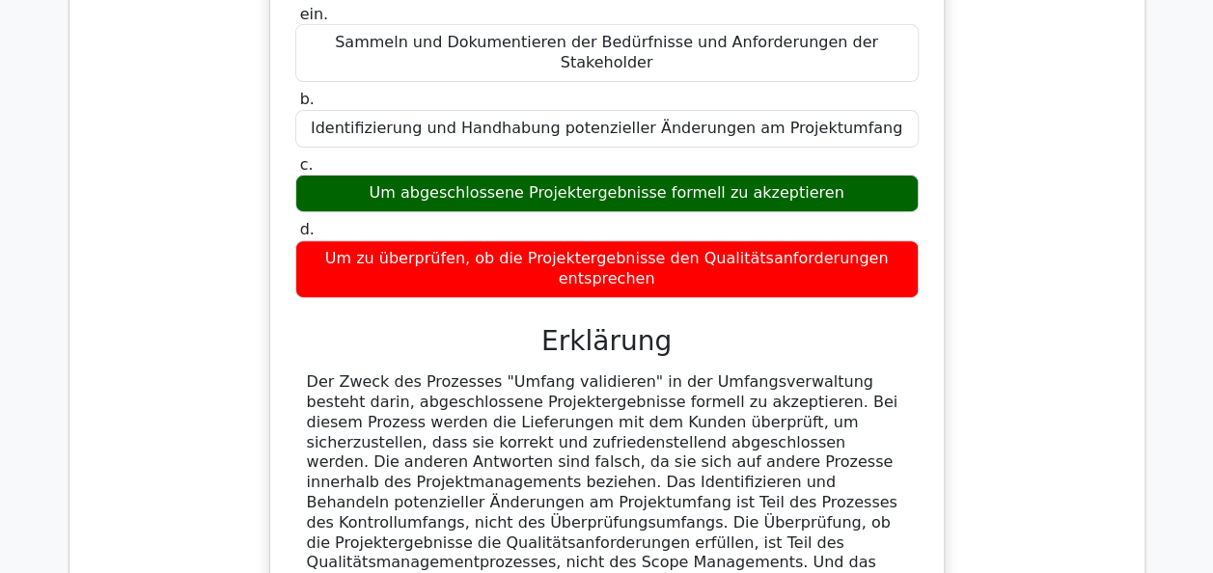
scroll to position [7684, 0]
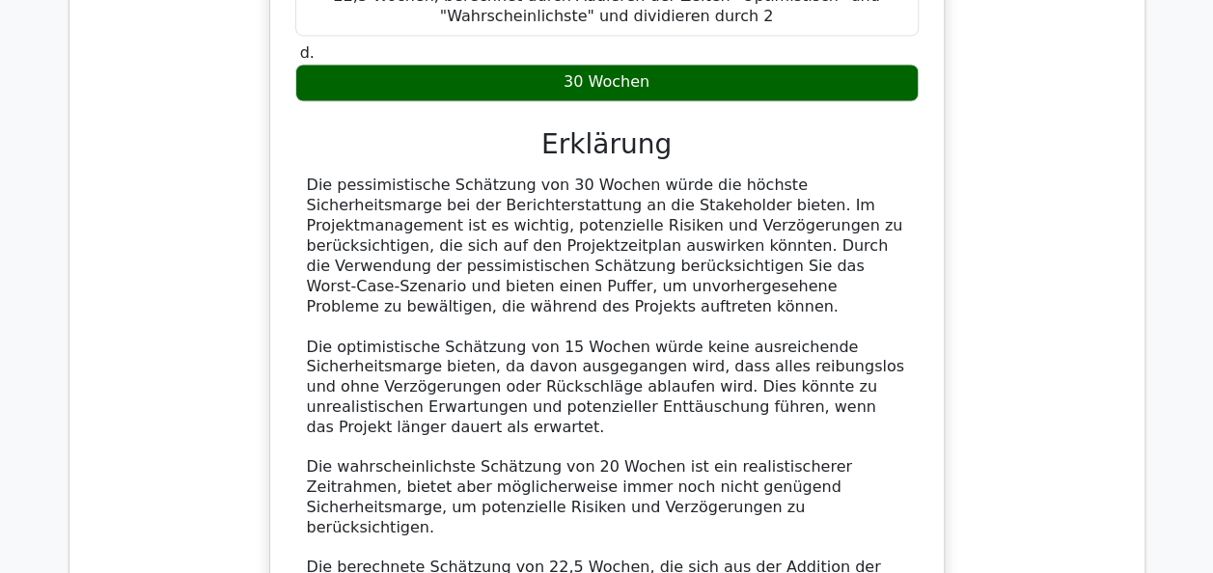
scroll to position [8842, 0]
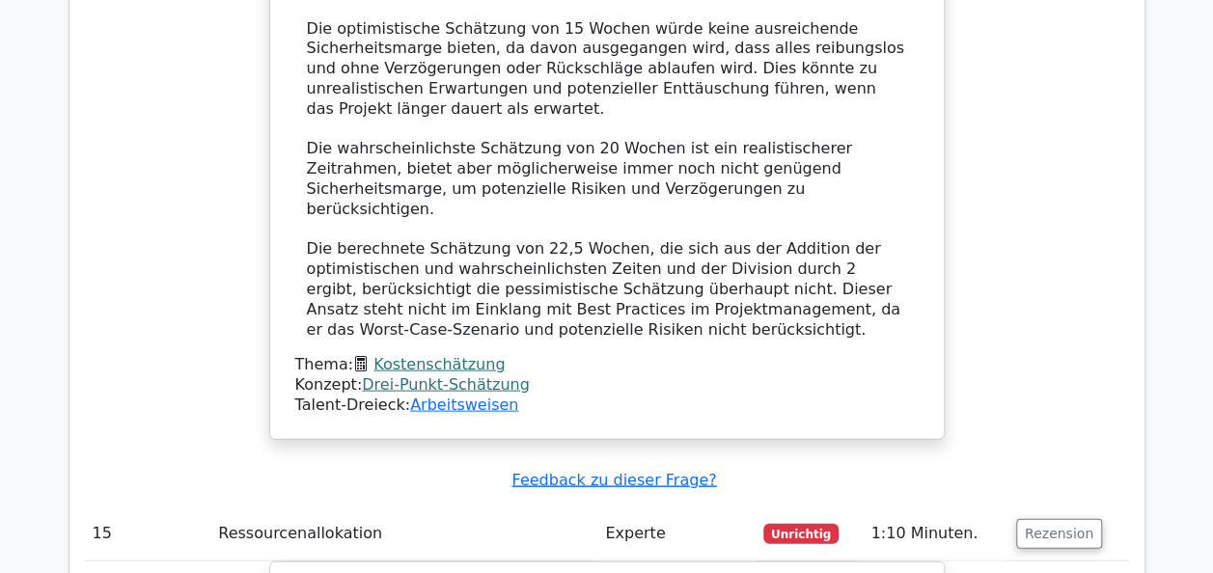
scroll to position [9132, 0]
